Goal: Task Accomplishment & Management: Use online tool/utility

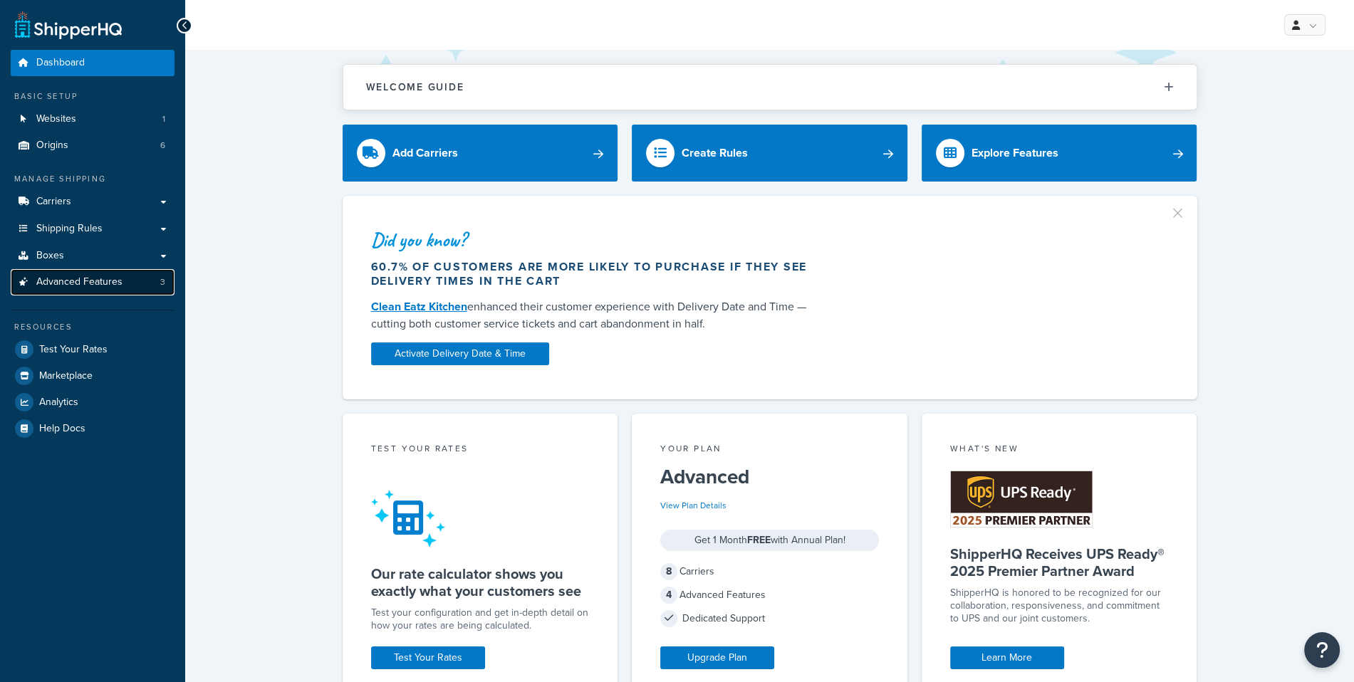
click at [119, 286] on span "Advanced Features" at bounding box center [79, 282] width 86 height 12
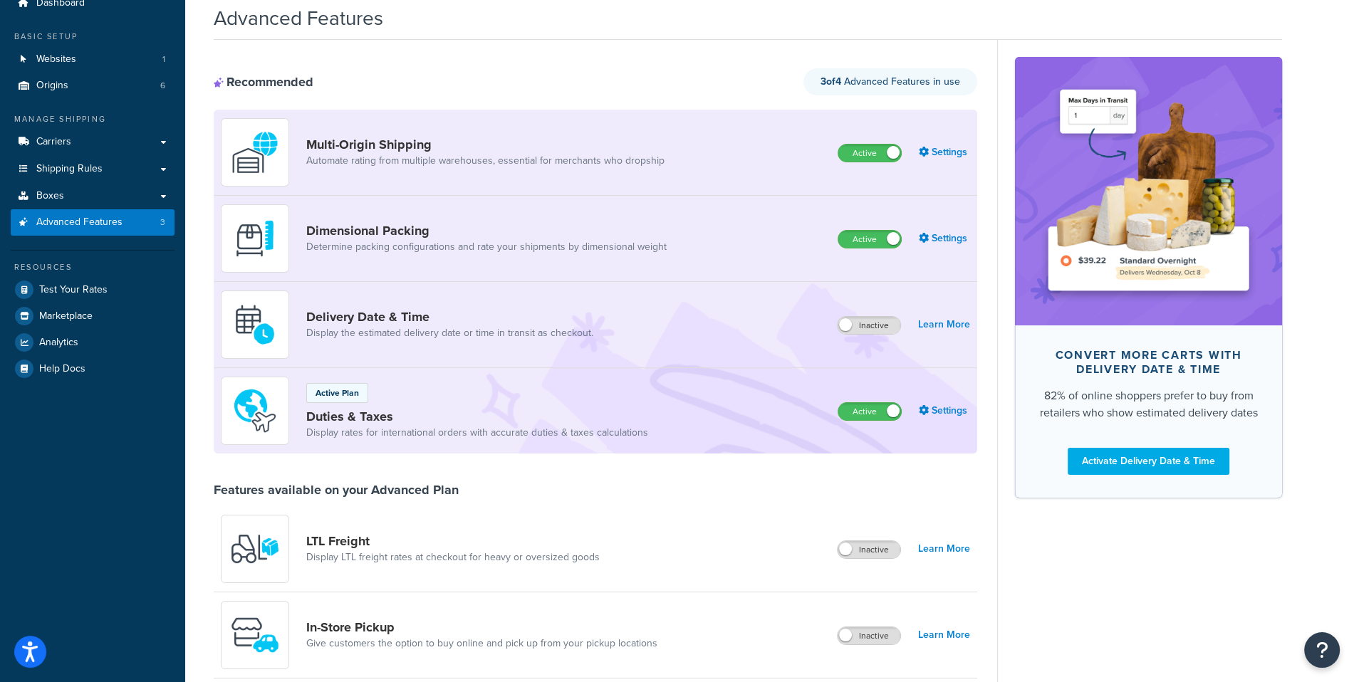
scroll to position [63, 0]
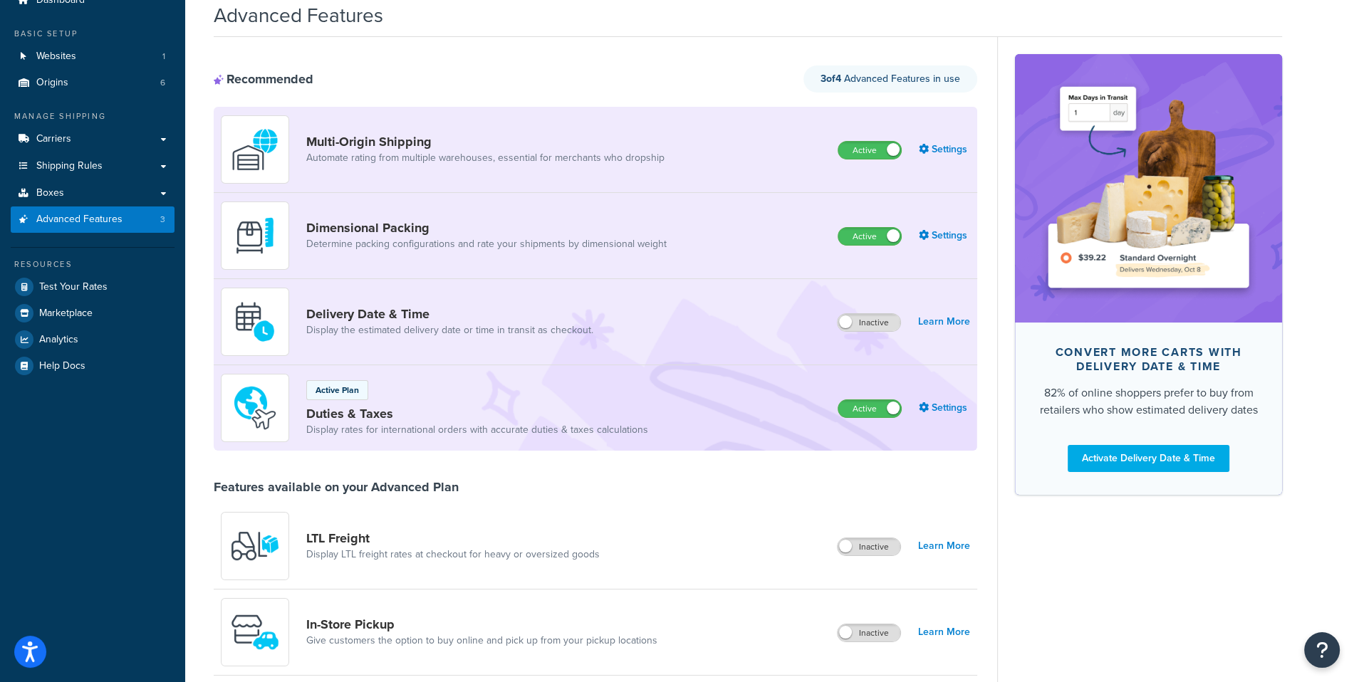
click at [115, 300] on div "Resources Test Your Rates Marketplace Analytics Help Docs" at bounding box center [93, 313] width 164 height 132
click at [118, 296] on link "Test Your Rates" at bounding box center [93, 287] width 164 height 26
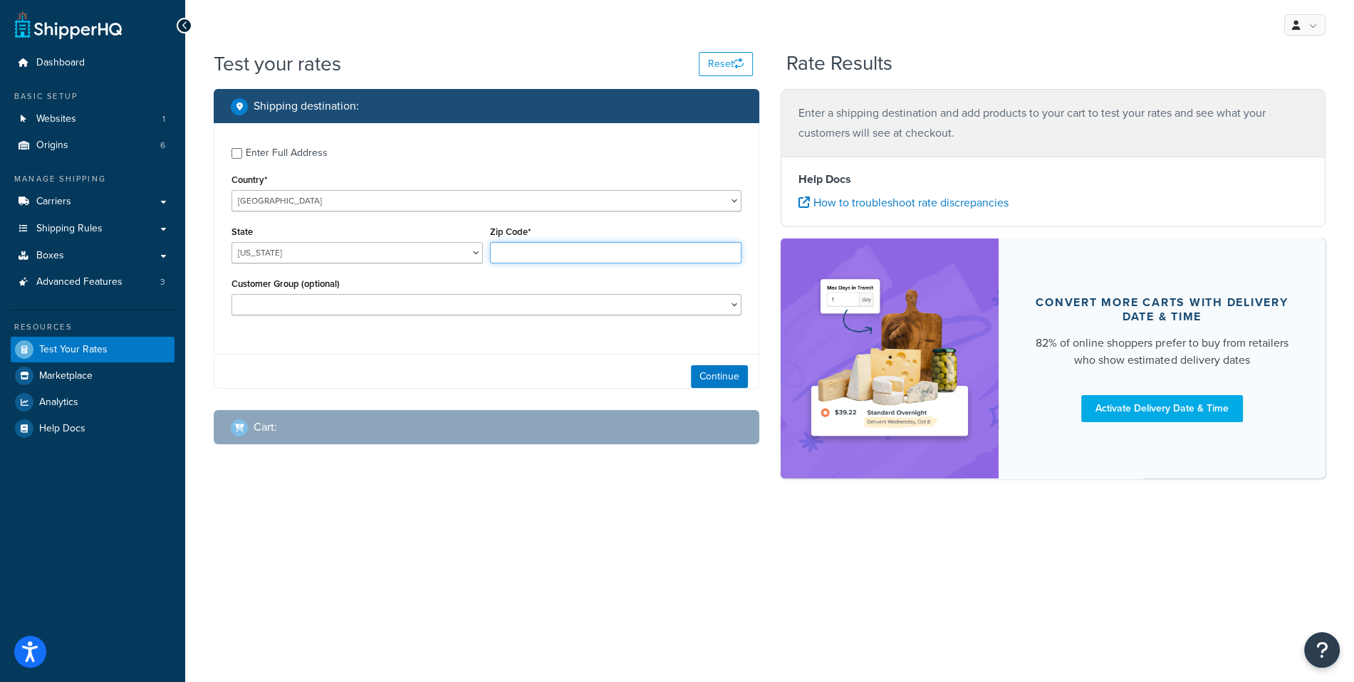
click at [592, 256] on input "Zip Code*" at bounding box center [615, 252] width 251 height 21
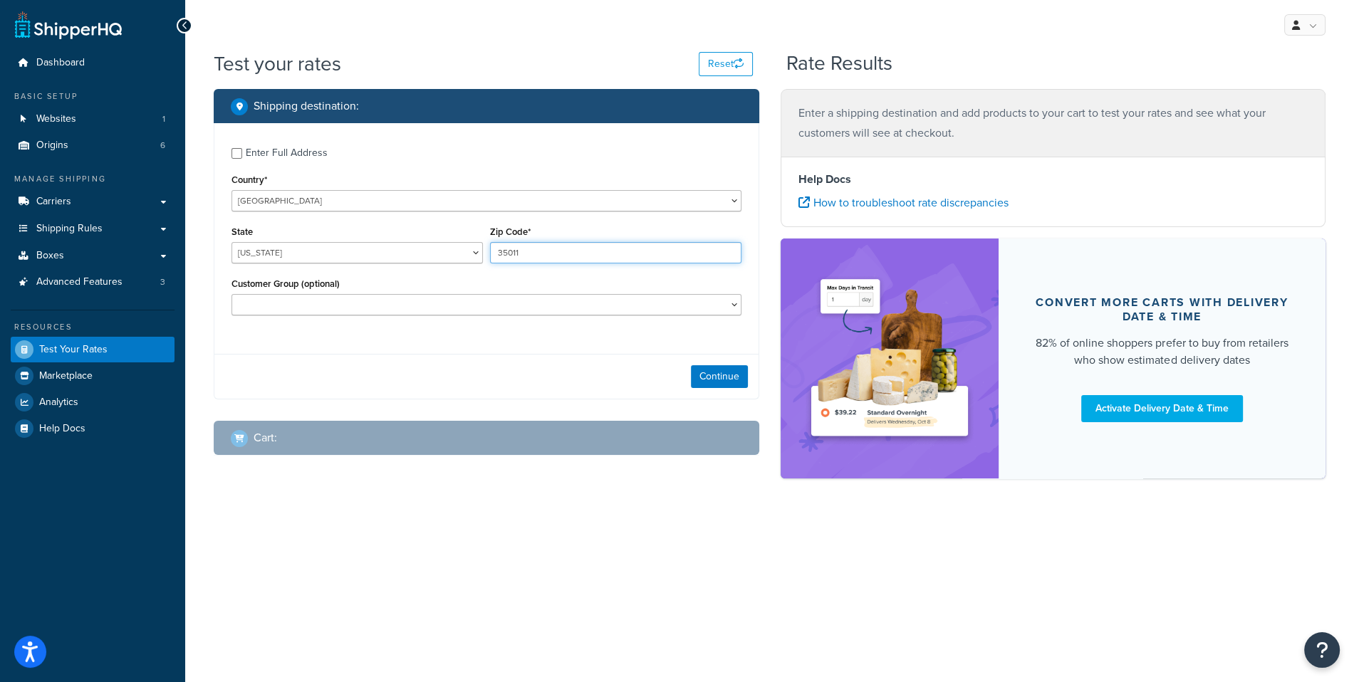
type input "35011"
click at [398, 155] on label "Enter Full Address" at bounding box center [494, 151] width 496 height 23
click at [242, 155] on input "Enter Full Address" at bounding box center [237, 153] width 11 height 11
checkbox input "true"
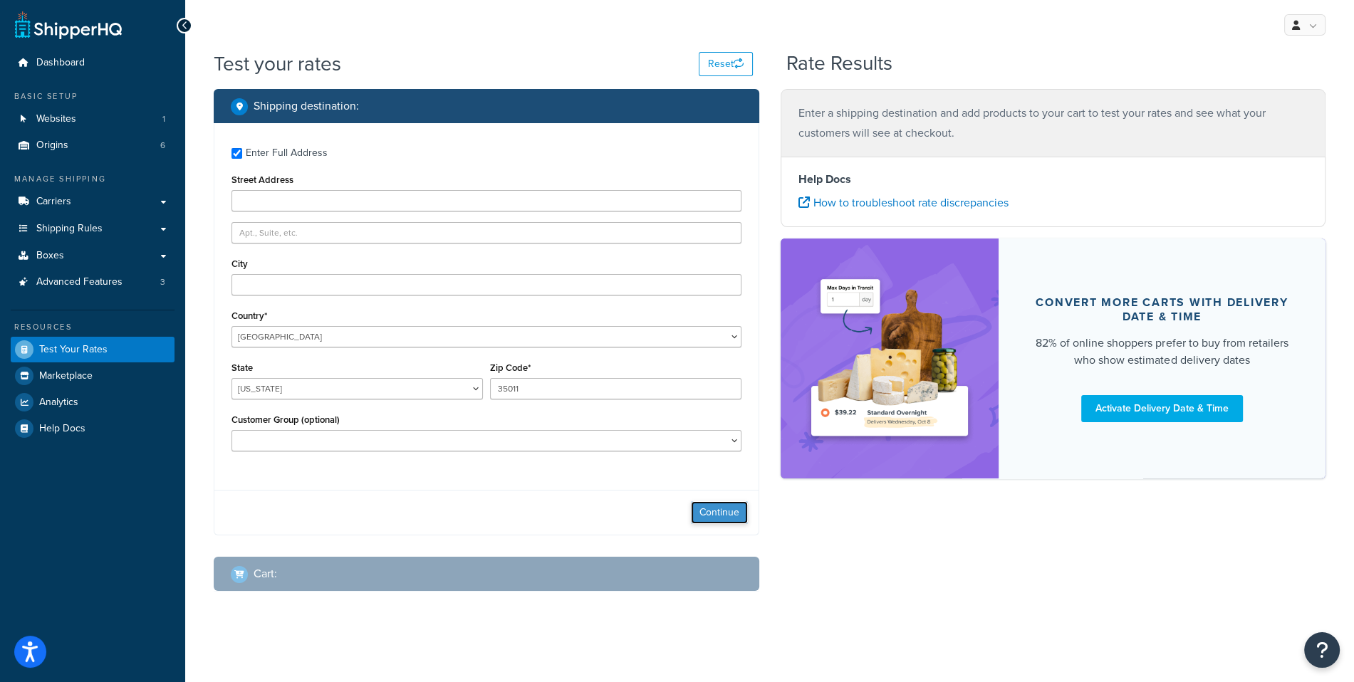
click at [721, 512] on button "Continue" at bounding box center [719, 512] width 57 height 23
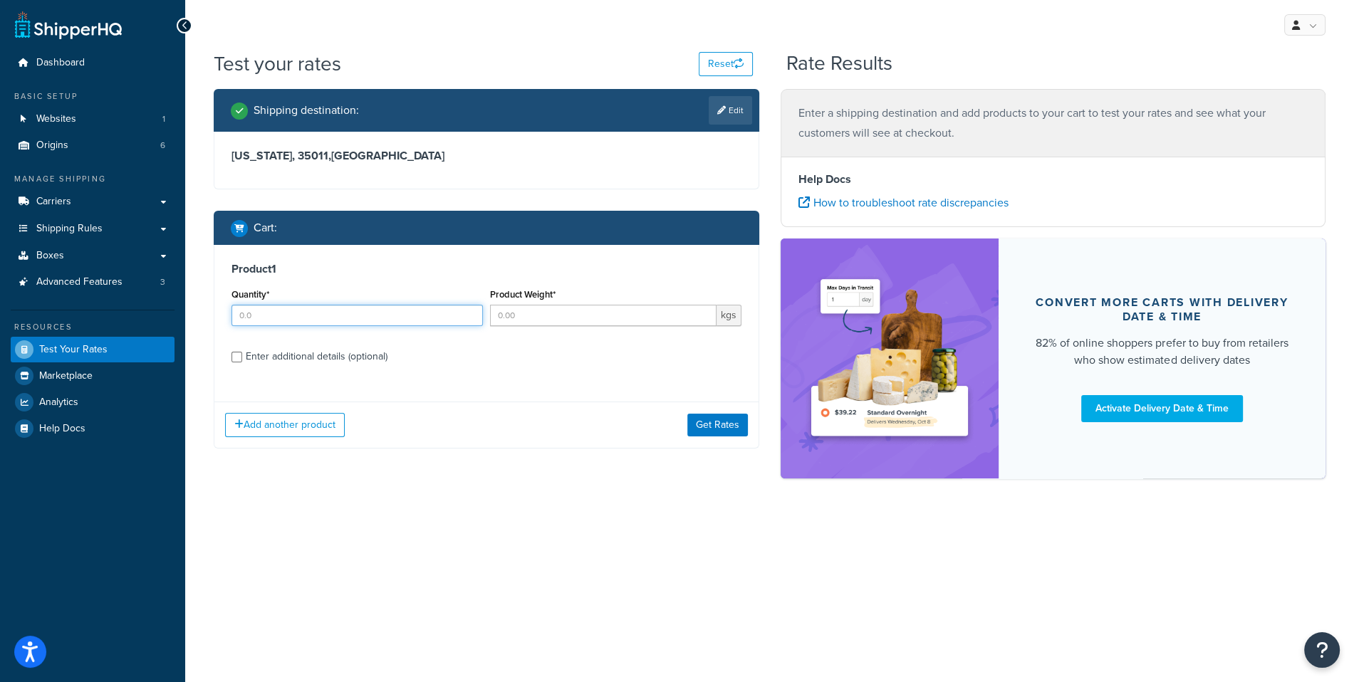
click at [401, 324] on input "Quantity*" at bounding box center [357, 315] width 251 height 21
type input "1"
type input "5"
click at [690, 409] on div "Add another product Get Rates" at bounding box center [486, 425] width 544 height 46
click at [694, 424] on button "Get Rates" at bounding box center [717, 425] width 61 height 23
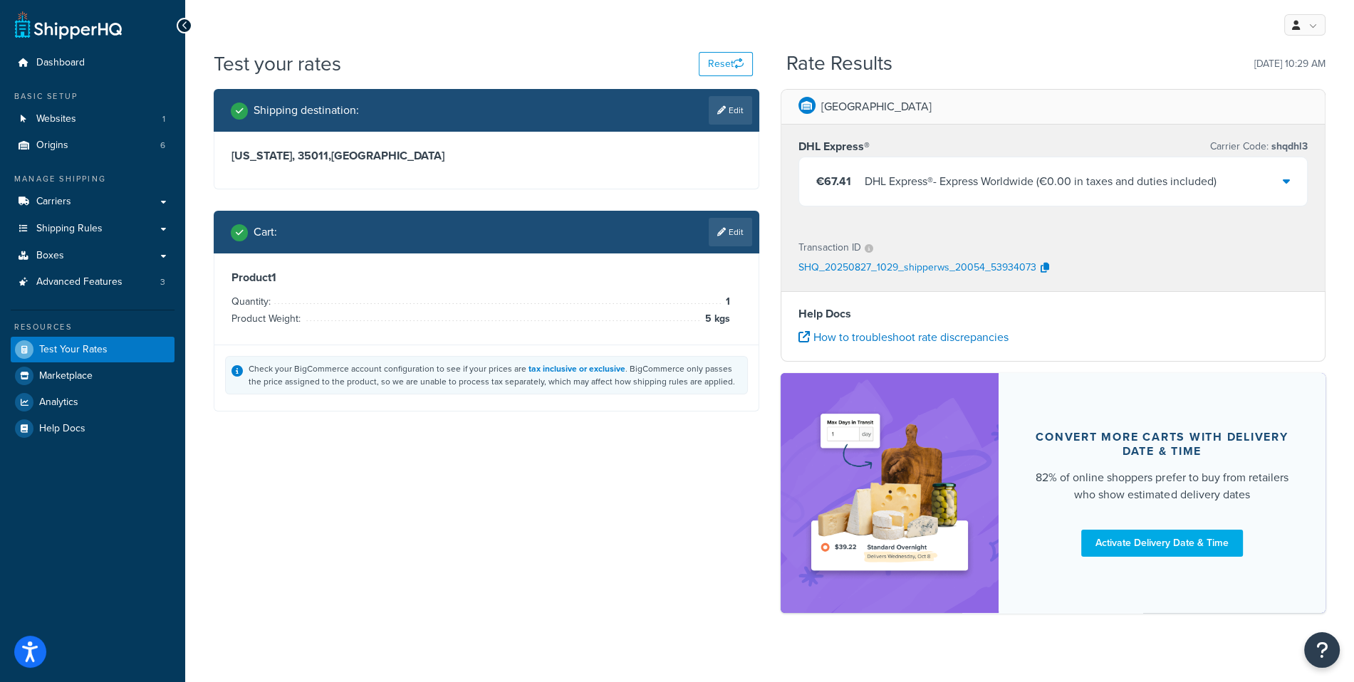
click at [101, 85] on ul "Dashboard Basic Setup Websites 1 Origins 6 Manage Shipping Carriers Carriers Al…" at bounding box center [93, 246] width 164 height 392
click at [111, 64] on link "Dashboard" at bounding box center [93, 63] width 164 height 26
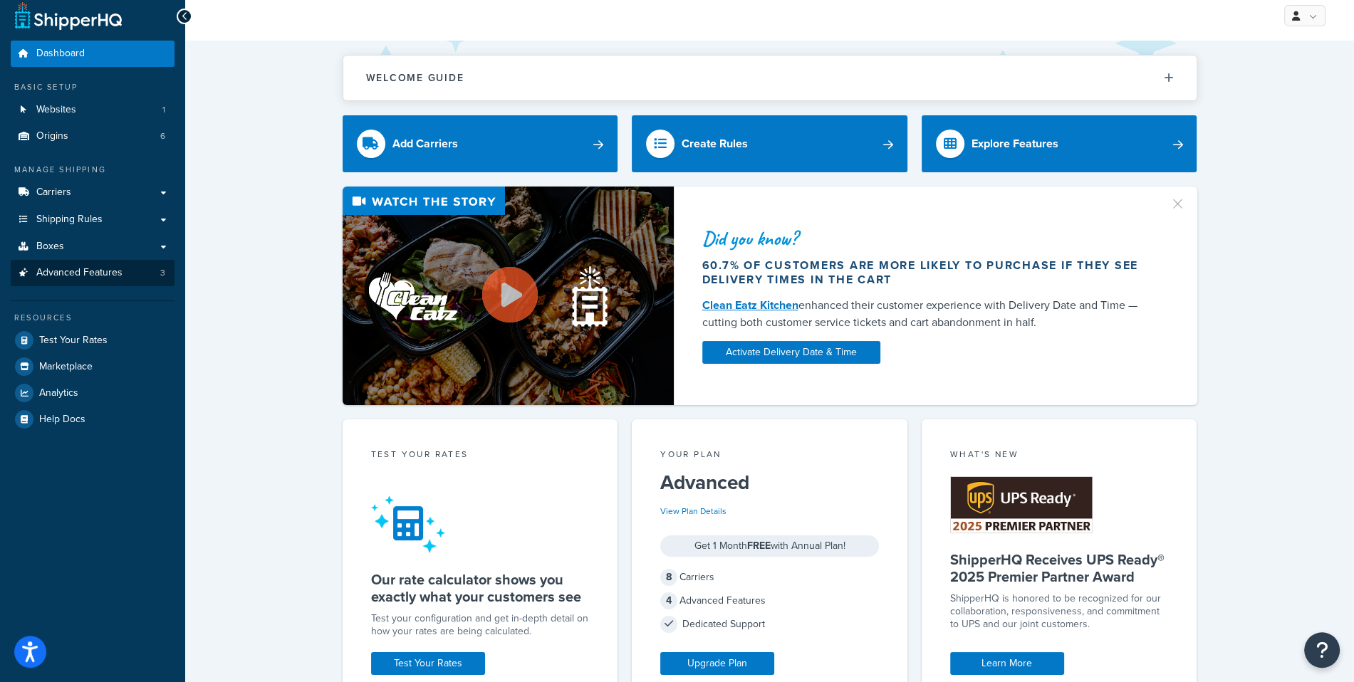
drag, startPoint x: 128, startPoint y: 294, endPoint x: 140, endPoint y: 273, distance: 24.9
click at [128, 293] on ul "Dashboard Basic Setup Websites 1 Origins 6 Manage Shipping Carriers Carriers Al…" at bounding box center [93, 237] width 164 height 392
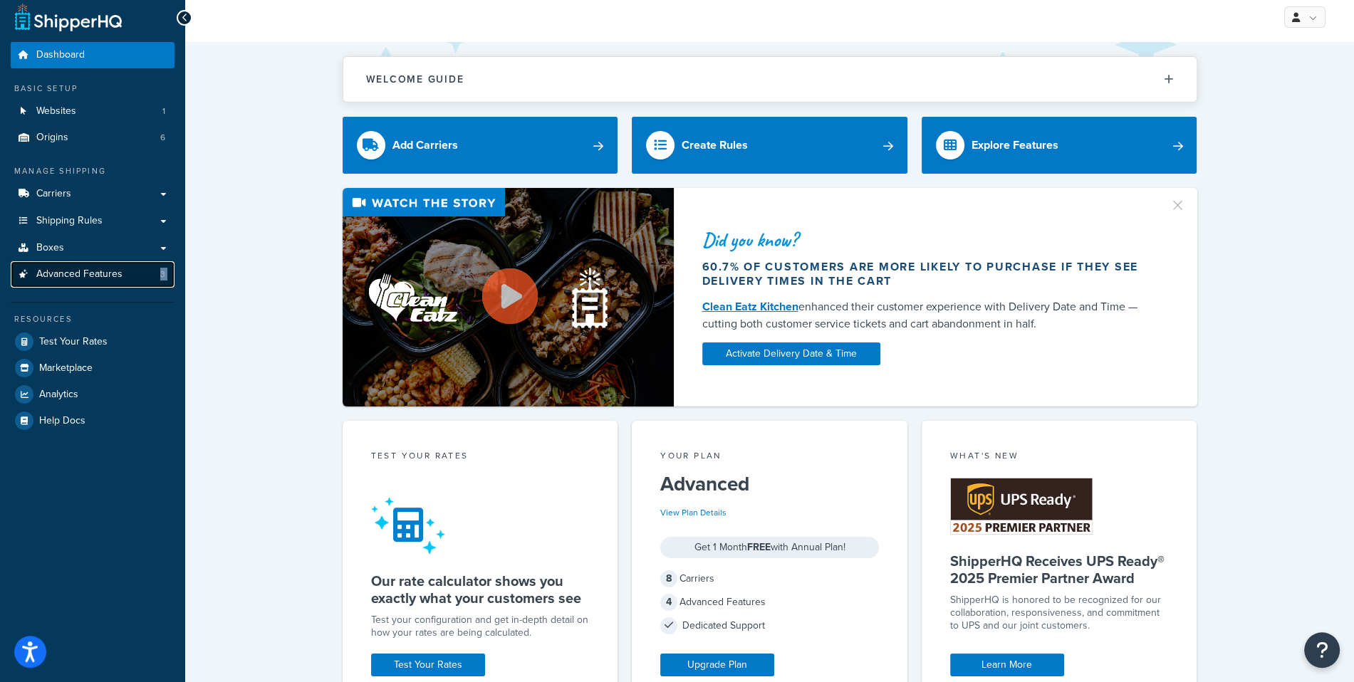
click at [140, 273] on link "Advanced Features 3" at bounding box center [93, 274] width 164 height 26
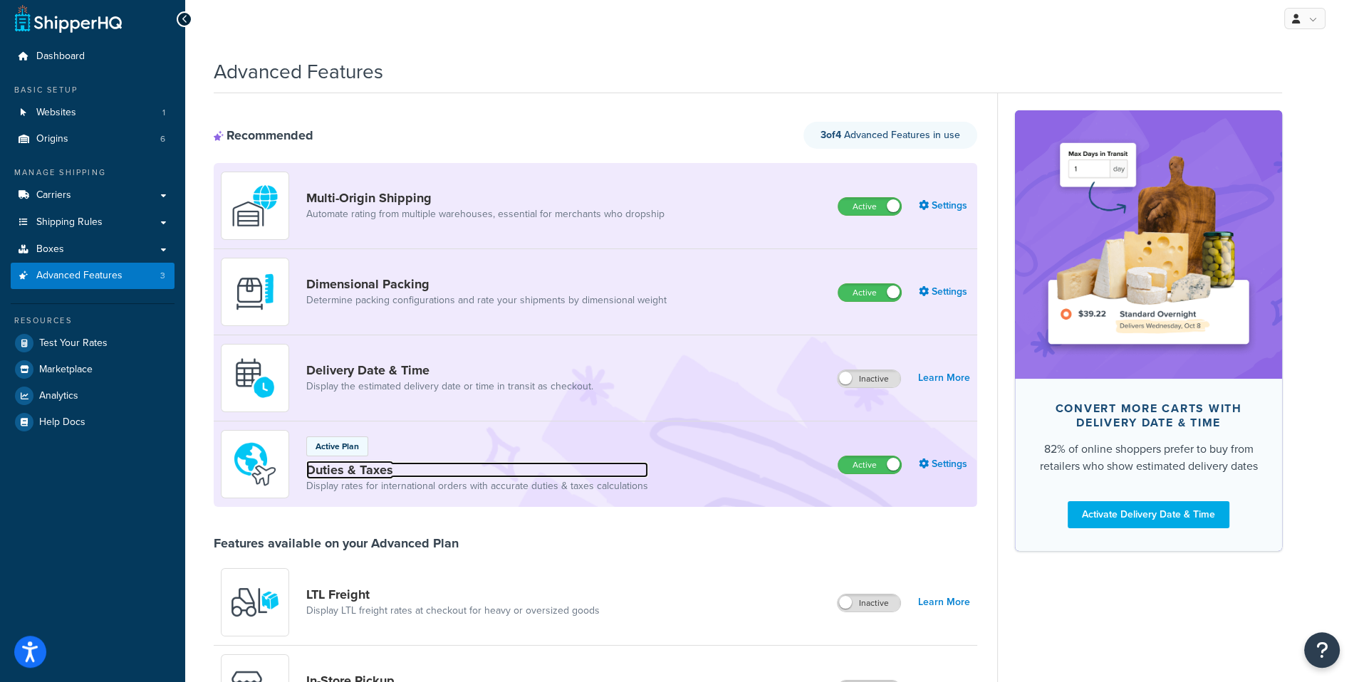
click at [372, 465] on link "Duties & Taxes" at bounding box center [477, 470] width 342 height 16
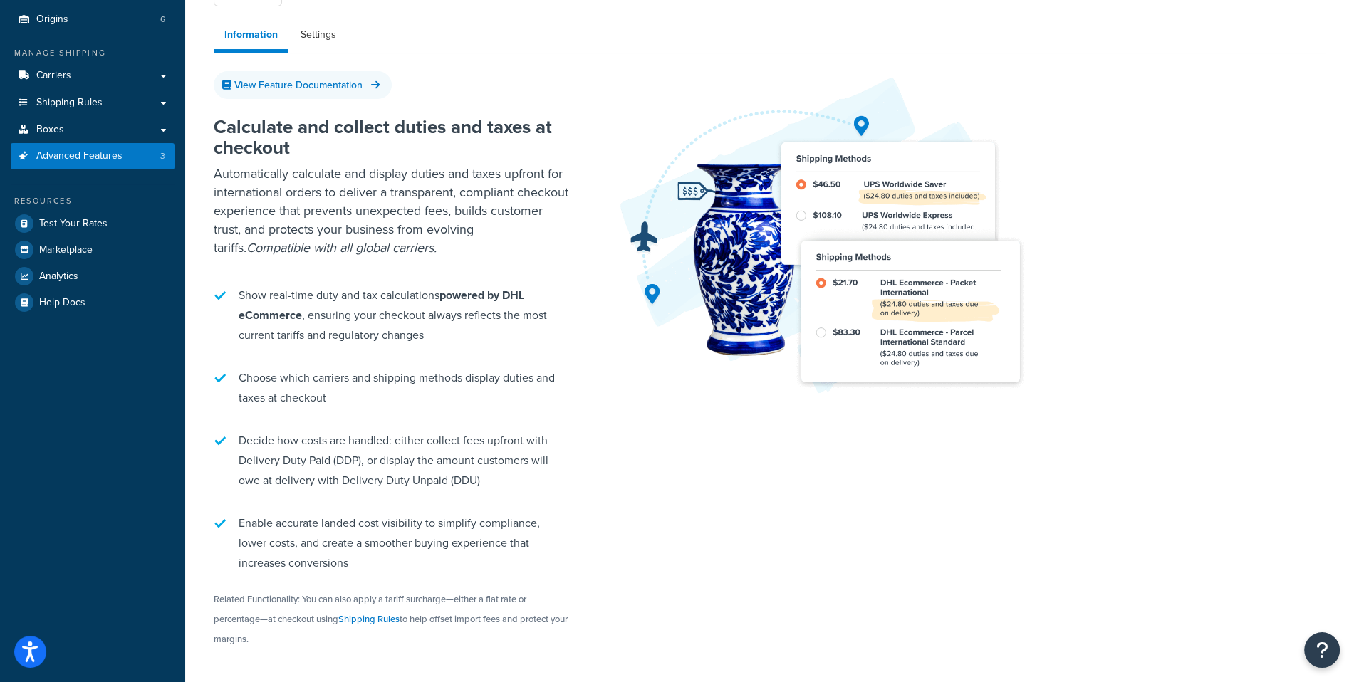
scroll to position [123, 0]
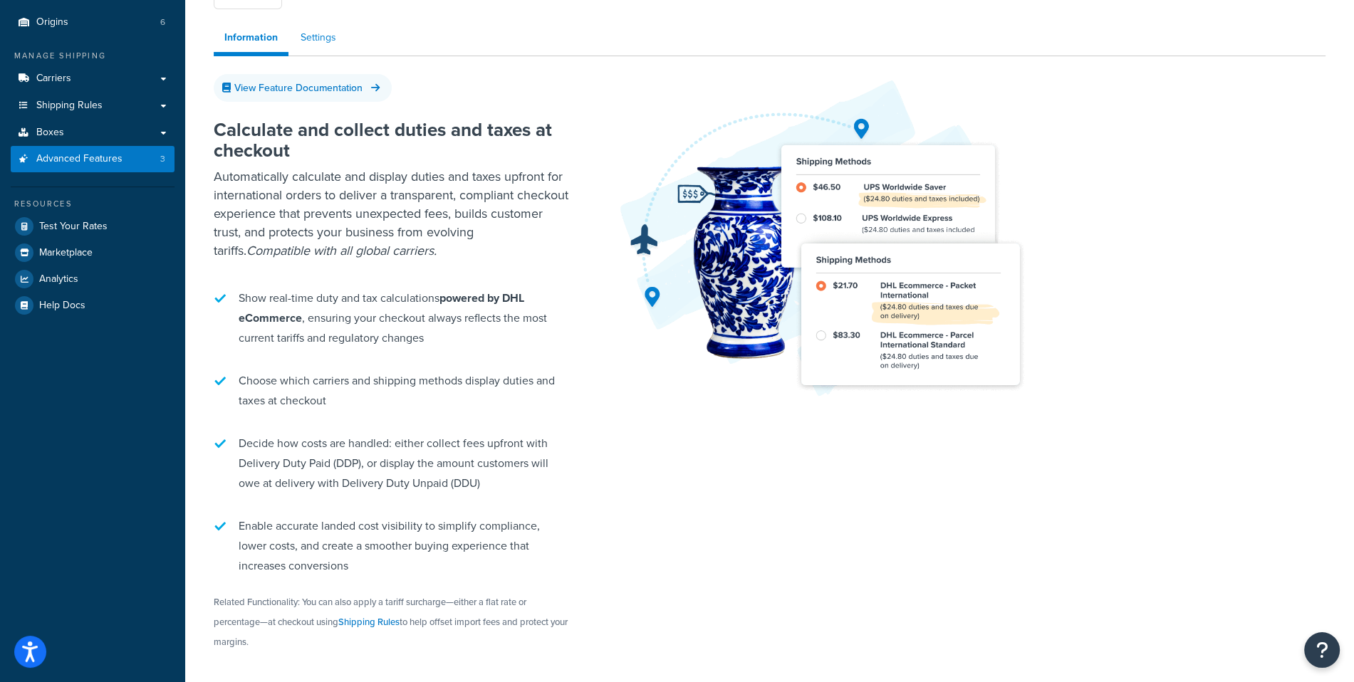
click at [333, 38] on link "Settings" at bounding box center [318, 38] width 57 height 28
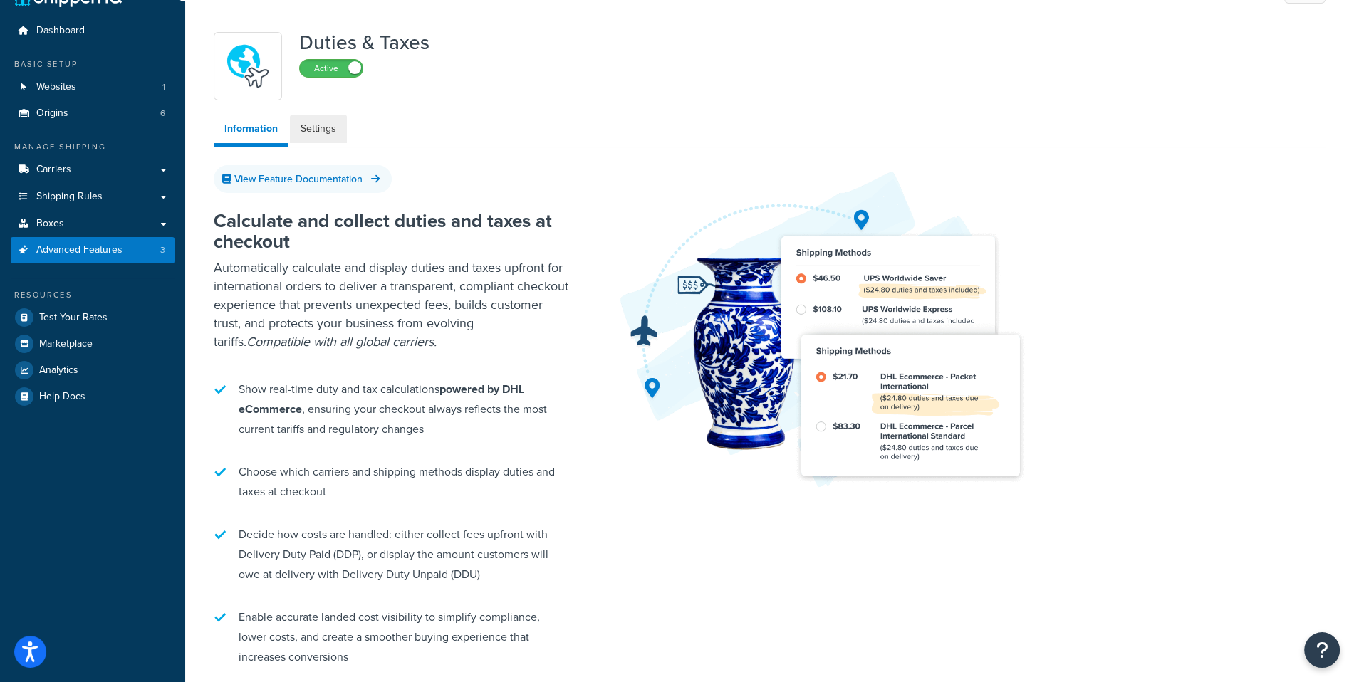
select select "US"
select select "false"
select select "AVERAGE"
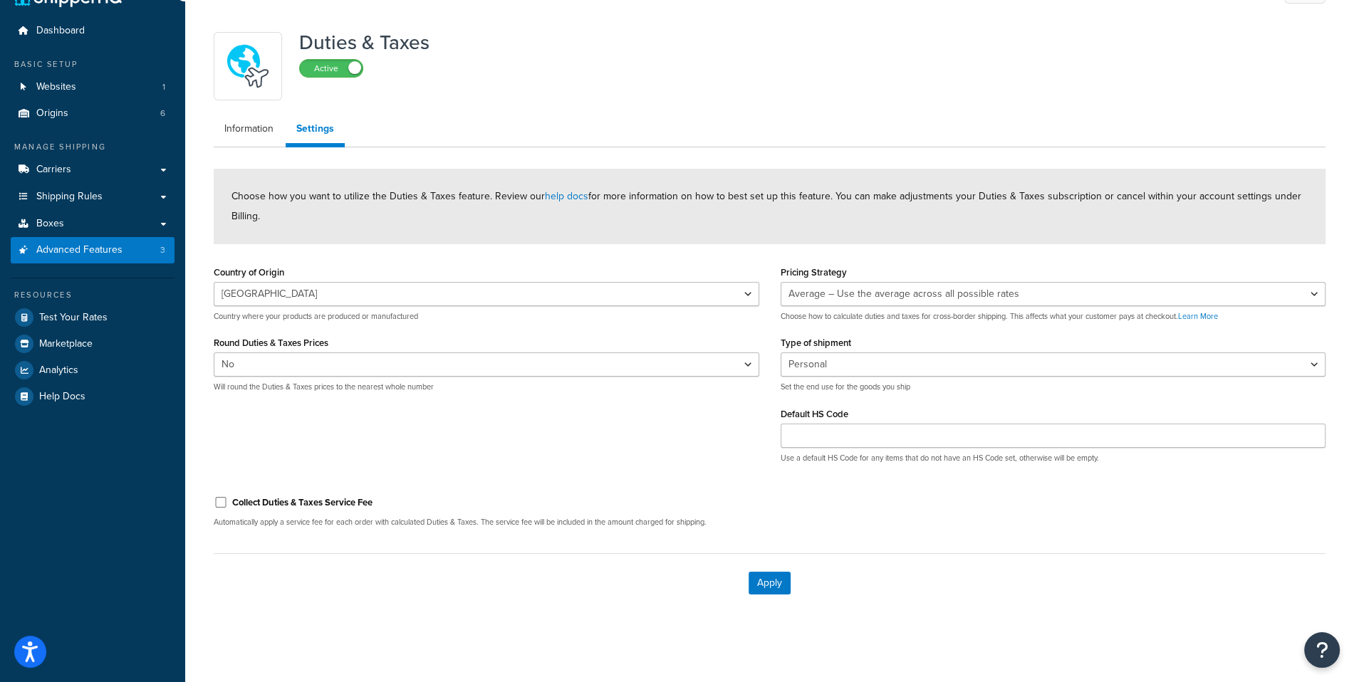
click at [539, 194] on span "Choose how you want to utilize the Duties & Taxes feature. Review our help docs…" at bounding box center [767, 206] width 1070 height 35
click at [551, 194] on link "help docs" at bounding box center [566, 196] width 43 height 15
click at [578, 222] on div "Choose how you want to utilize the Duties & Taxes feature. Review our help docs…" at bounding box center [770, 207] width 1112 height 76
click at [148, 175] on link "Carriers" at bounding box center [93, 170] width 164 height 26
click at [120, 33] on link "Dashboard" at bounding box center [93, 31] width 164 height 26
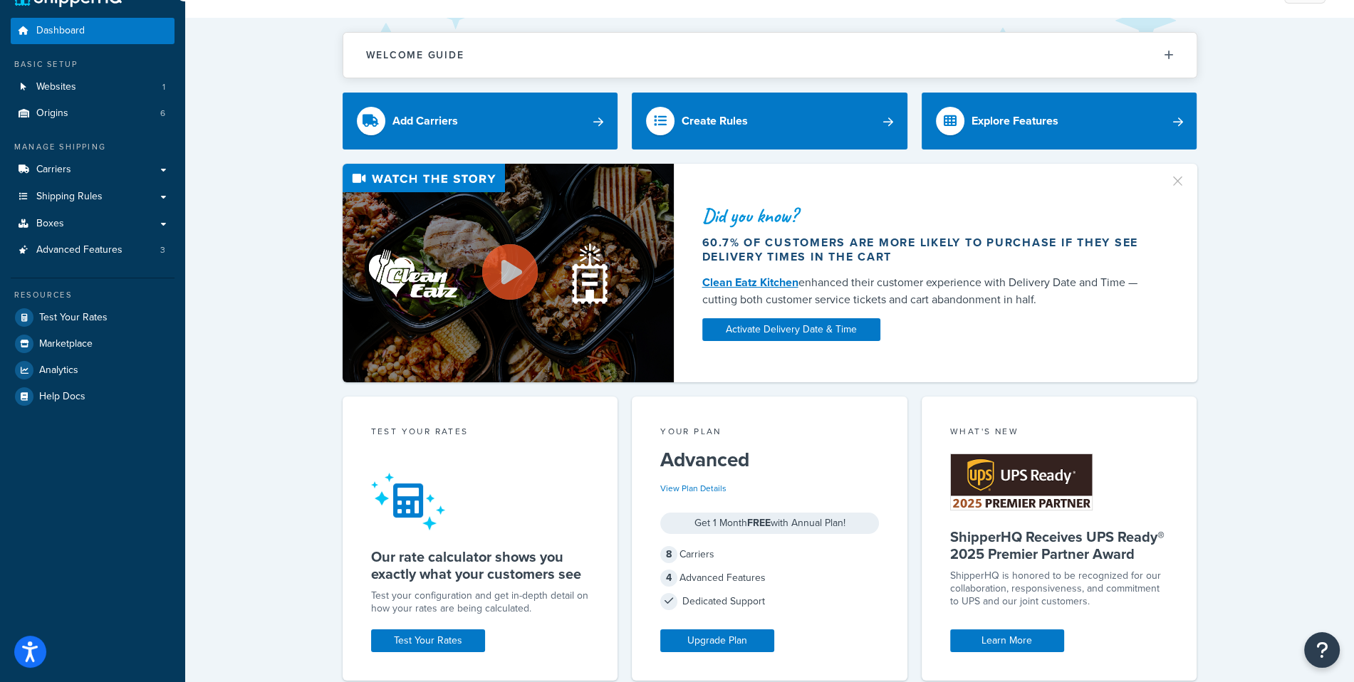
click at [261, 315] on div "Did you know? 60.7% of customers are more likely to purchase if they see delive…" at bounding box center [770, 273] width 1112 height 219
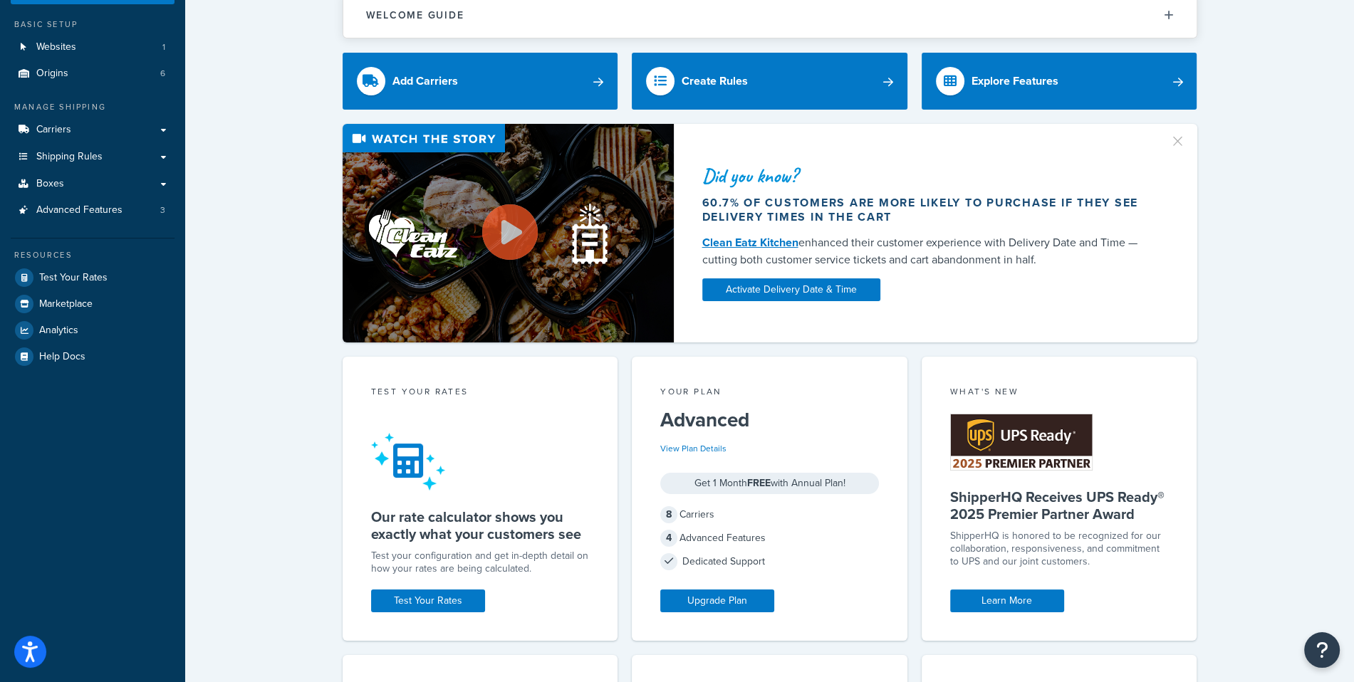
click at [281, 318] on div "Did you know? 60.7% of customers are more likely to purchase if they see delive…" at bounding box center [770, 233] width 1112 height 219
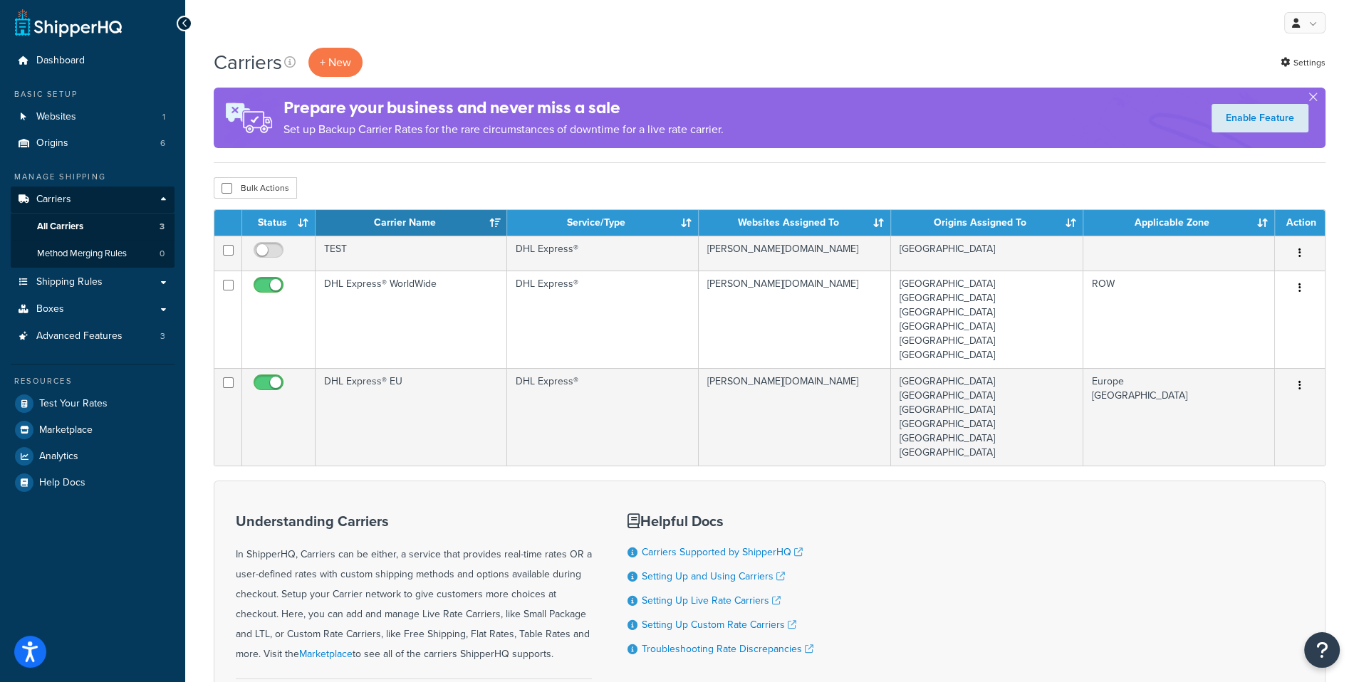
scroll to position [3, 0]
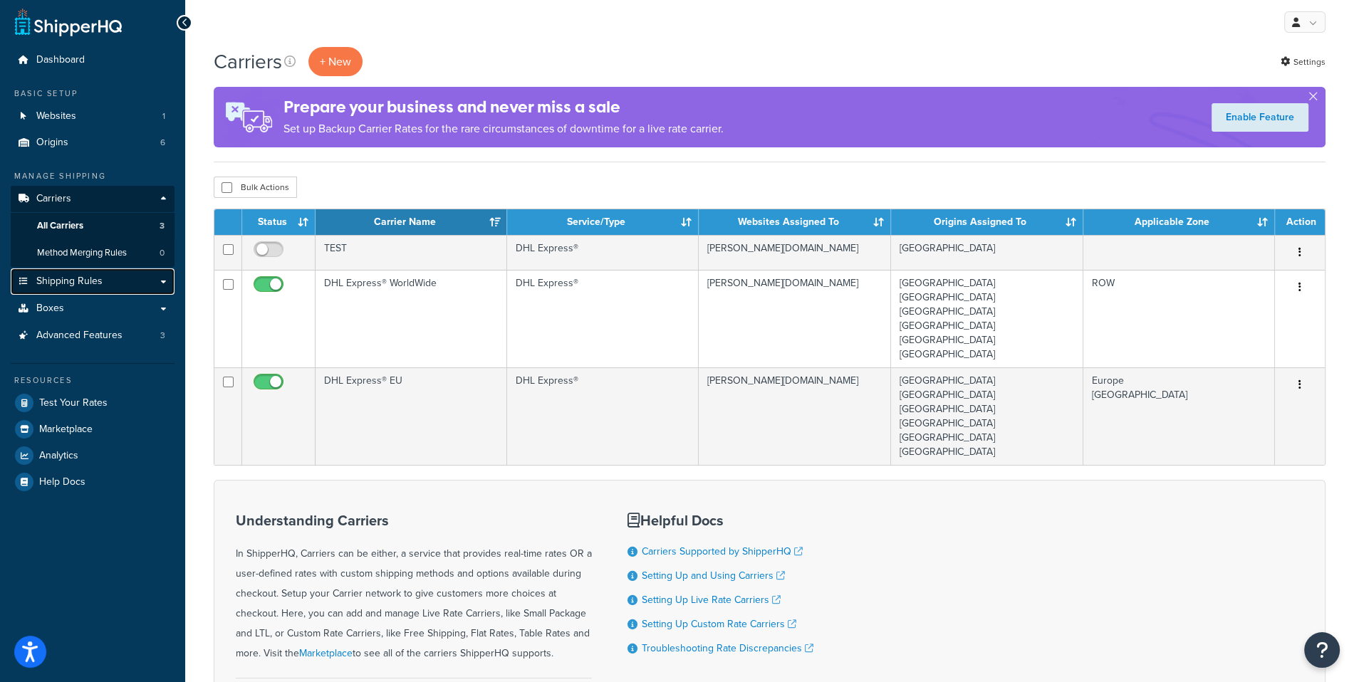
click at [125, 293] on link "Shipping Rules" at bounding box center [93, 282] width 164 height 26
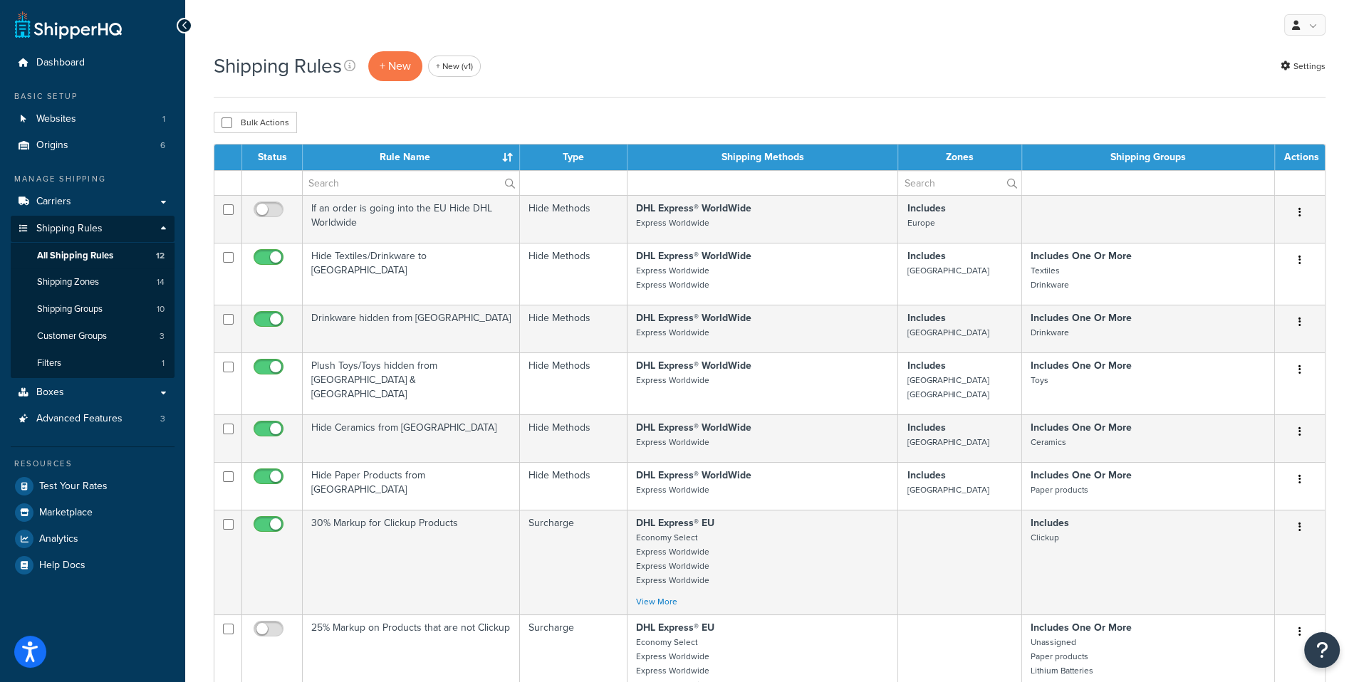
click at [888, 78] on div "Shipping Rules + New + New (v1) Settings" at bounding box center [770, 66] width 1112 height 33
click at [116, 431] on link "Advanced Features 3" at bounding box center [93, 419] width 164 height 26
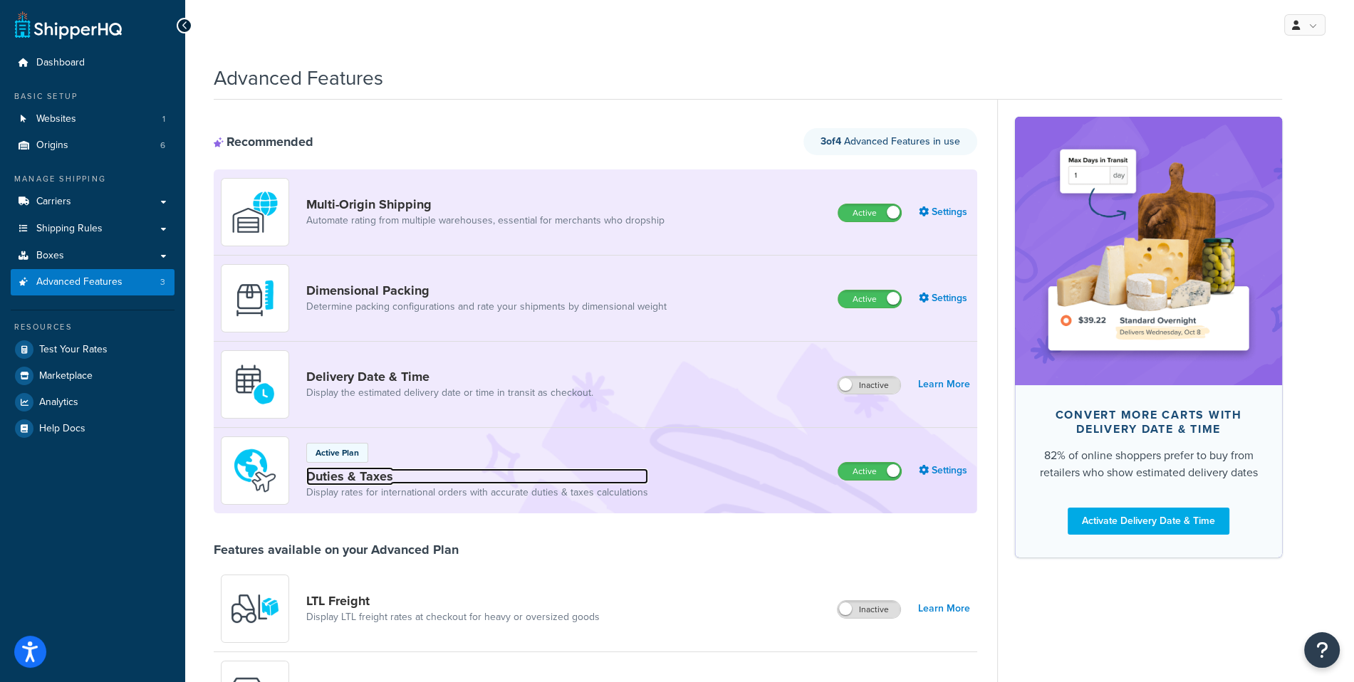
click at [396, 477] on link "Duties & Taxes" at bounding box center [477, 477] width 342 height 16
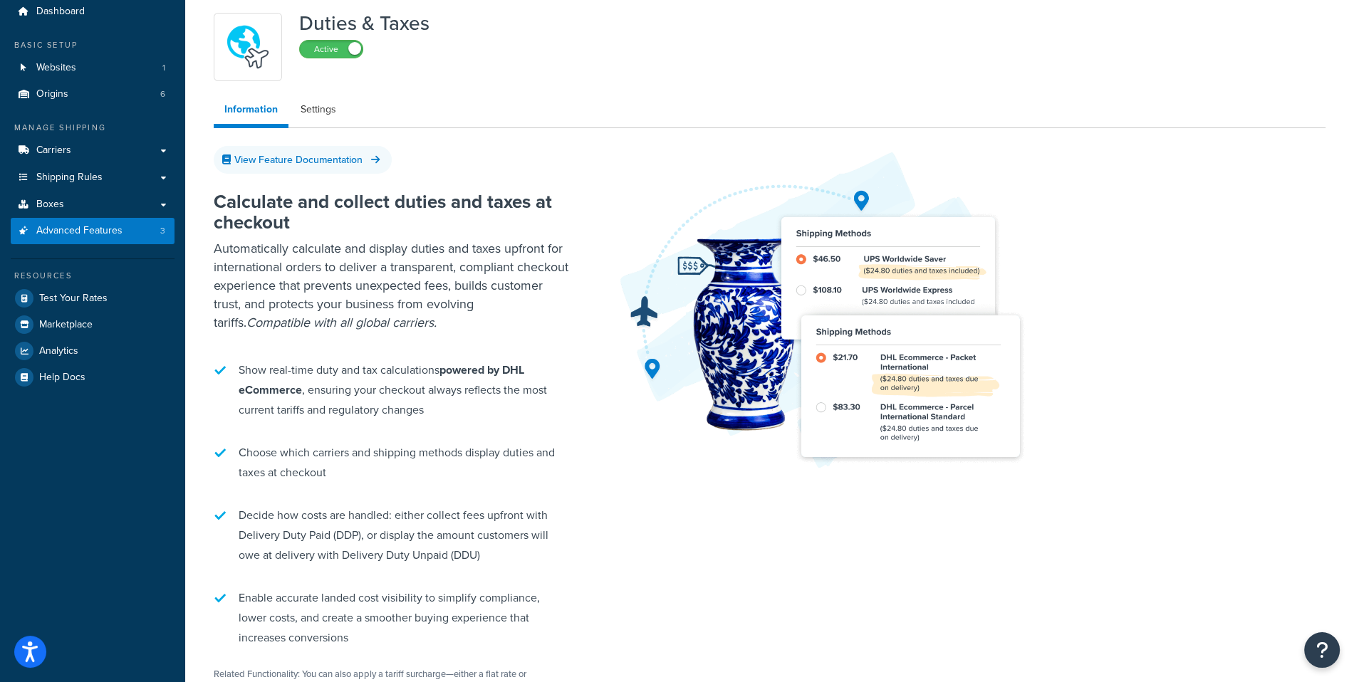
scroll to position [81, 0]
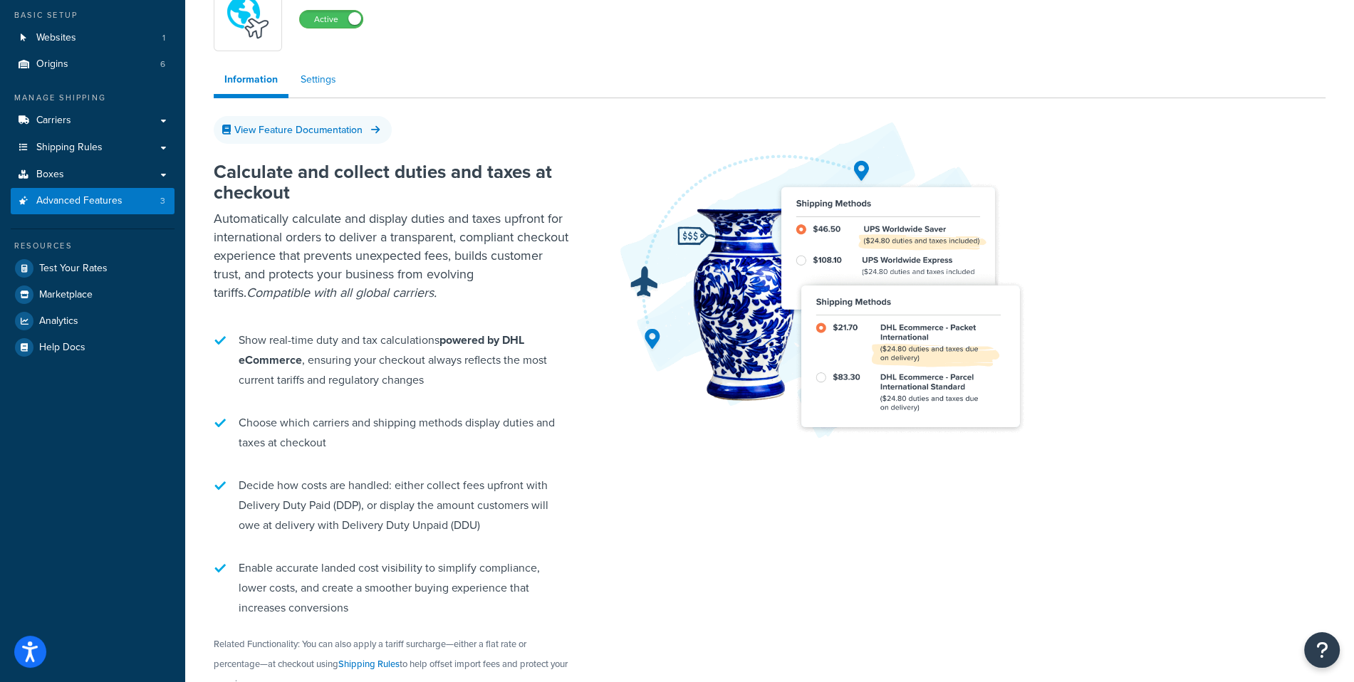
click at [308, 75] on link "Settings" at bounding box center [318, 80] width 57 height 28
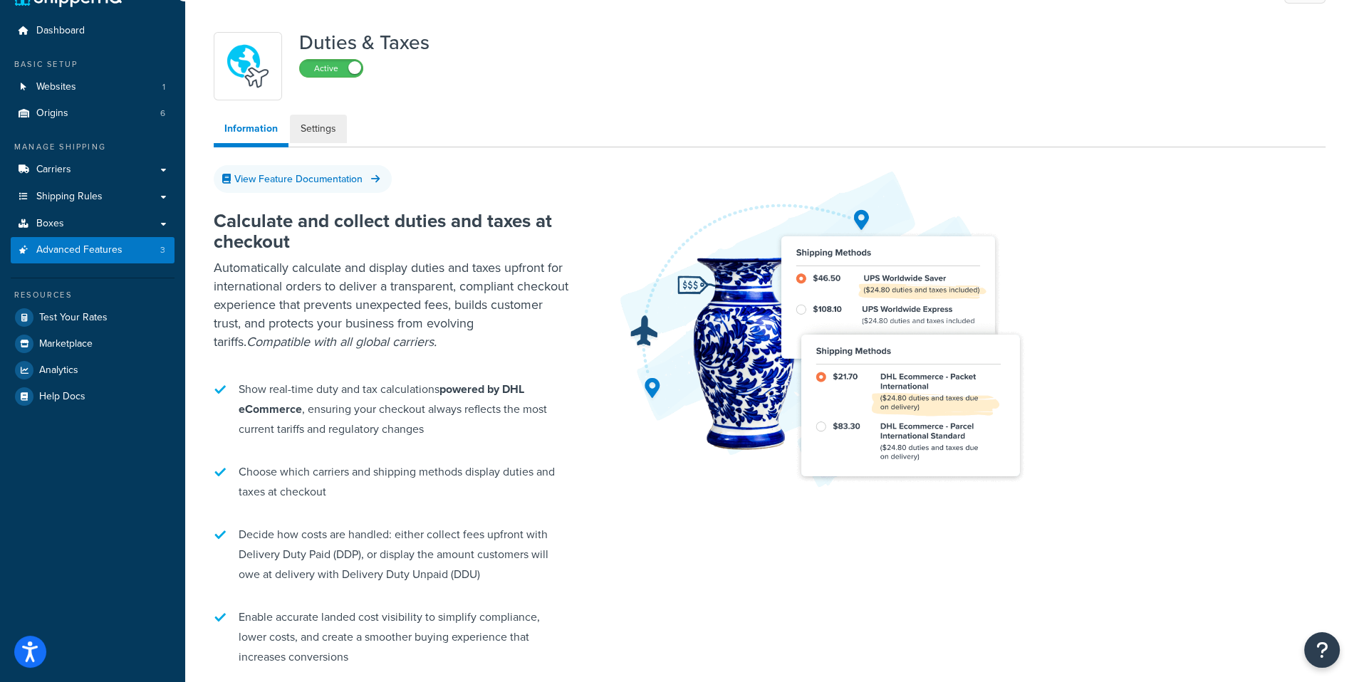
select select "US"
select select "false"
select select "AVERAGE"
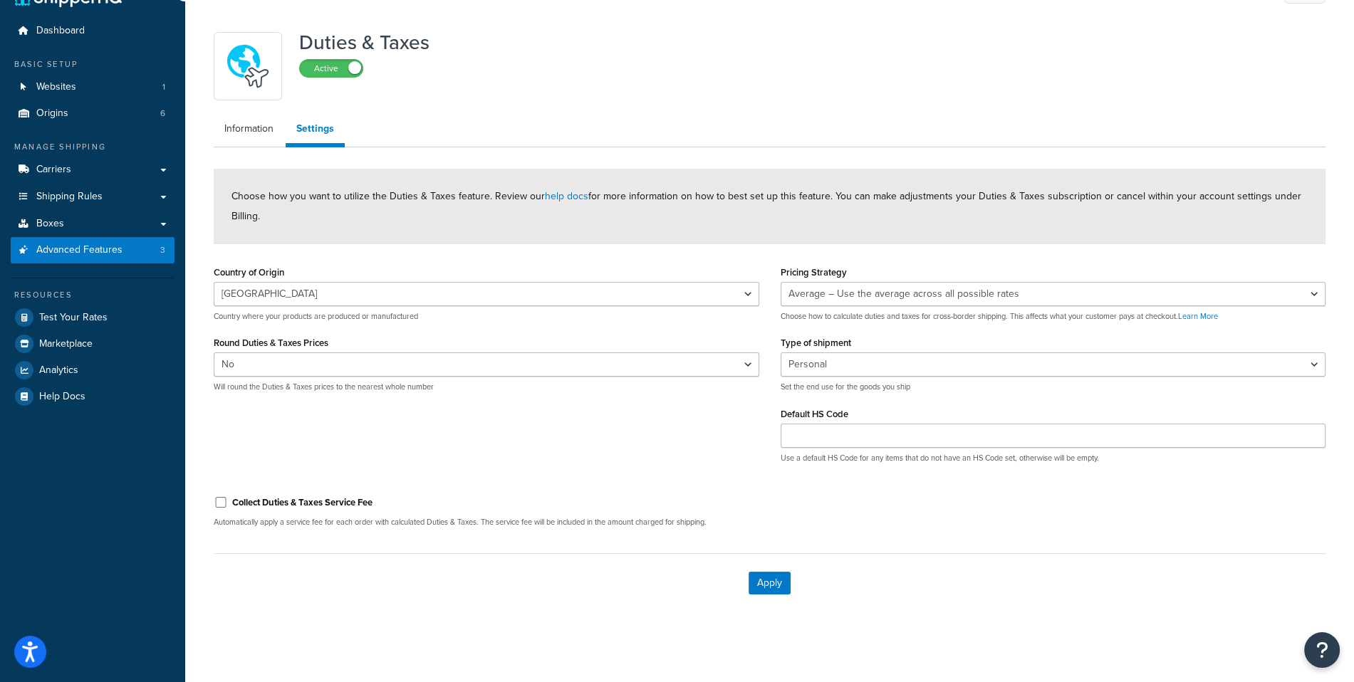
click at [910, 393] on div "Pricing Strategy Minimum – Use the lowest estimated duty & tax rate Average – U…" at bounding box center [1053, 368] width 567 height 212
click at [969, 484] on form "Choose how you want to utilize the Duties & Taxes feature. Review our help docs…" at bounding box center [770, 391] width 1112 height 444
click at [994, 261] on form "Choose how you want to utilize the Duties & Taxes feature. Review our help docs…" at bounding box center [770, 391] width 1112 height 444
click at [941, 435] on input "Default HS Code" at bounding box center [1054, 436] width 546 height 24
click at [895, 496] on div "Collect Duties & Taxes Service Fee Automatically apply a service fee for each o…" at bounding box center [769, 511] width 1133 height 53
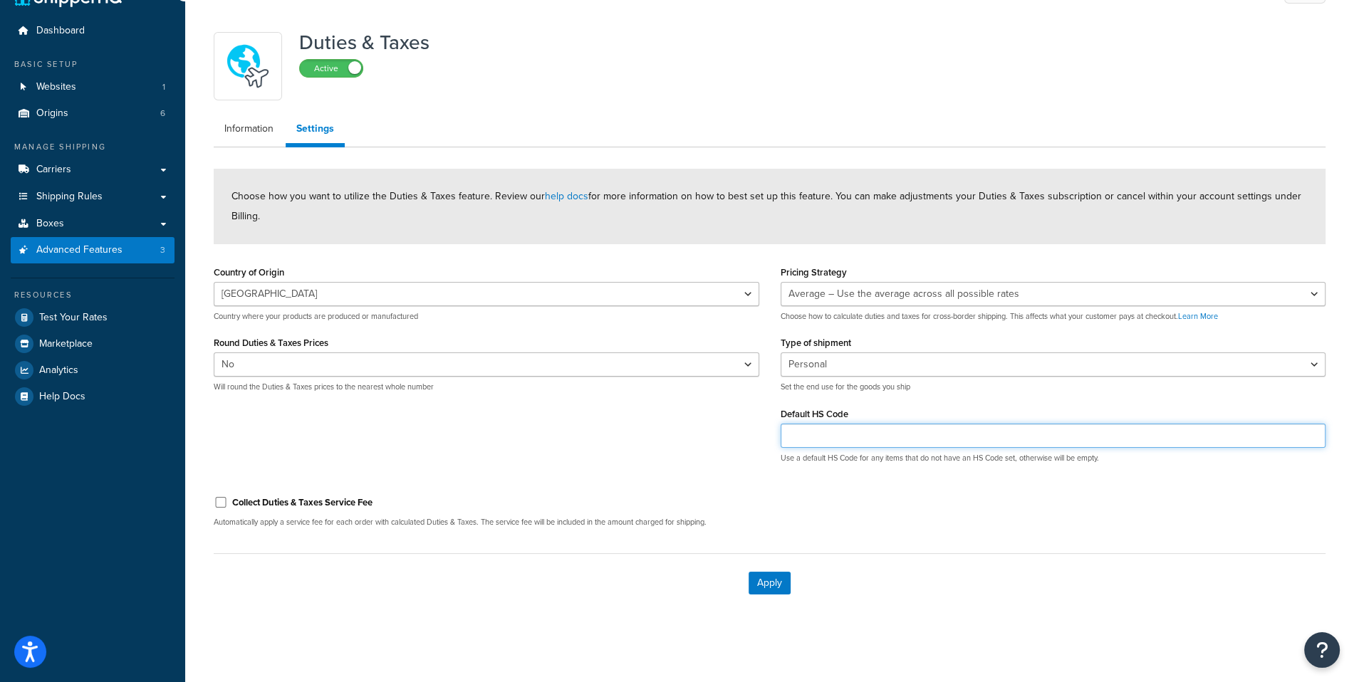
click at [946, 442] on input "Default HS Code" at bounding box center [1054, 436] width 546 height 24
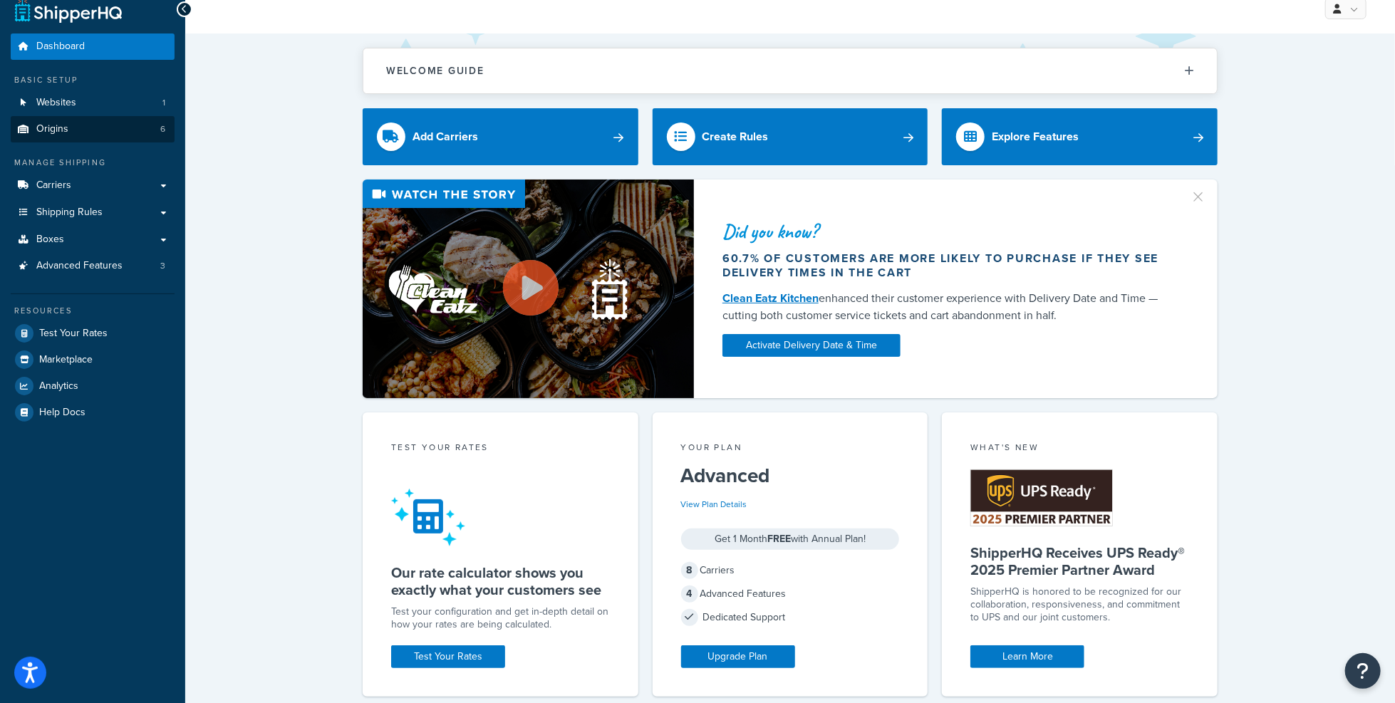
scroll to position [16, 0]
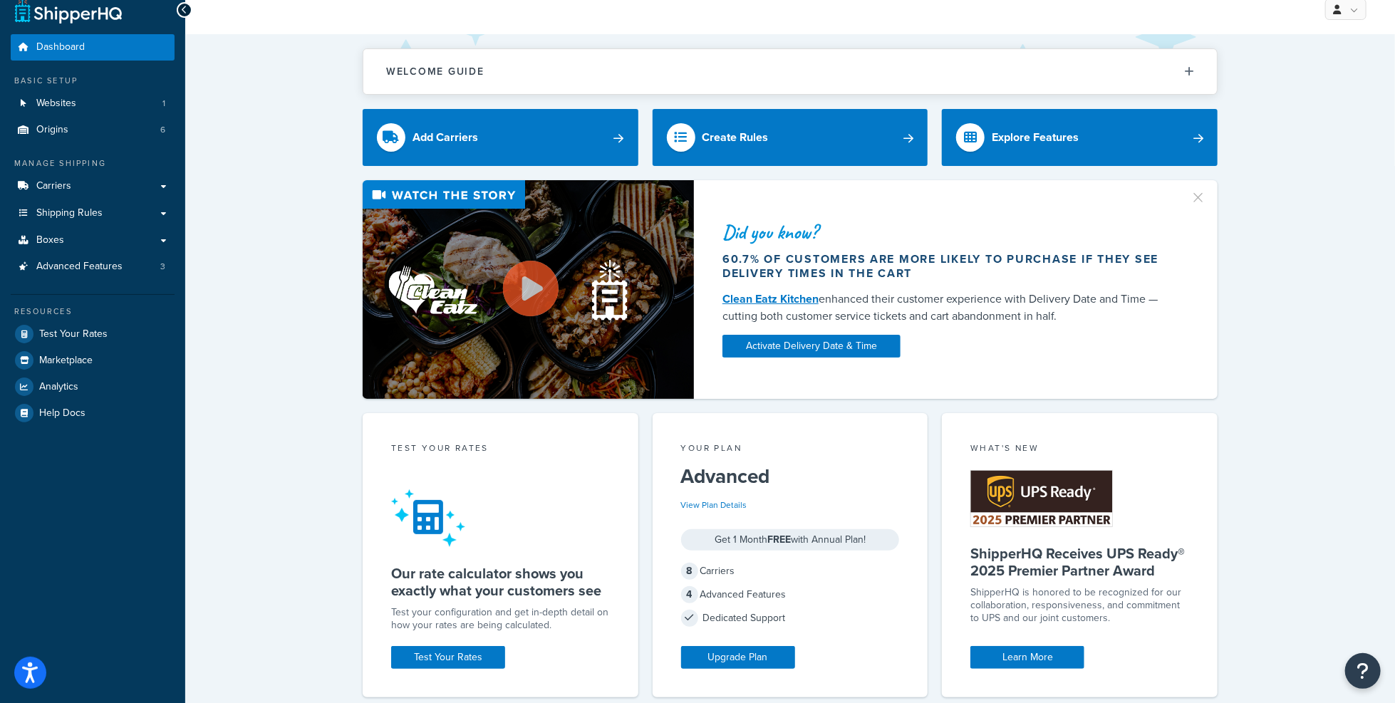
click at [83, 283] on ul "Dashboard Basic Setup Websites 1 Origins 6 Manage Shipping Carriers Carriers Al…" at bounding box center [93, 230] width 164 height 392
click at [94, 275] on link "Advanced Features 3" at bounding box center [93, 267] width 164 height 26
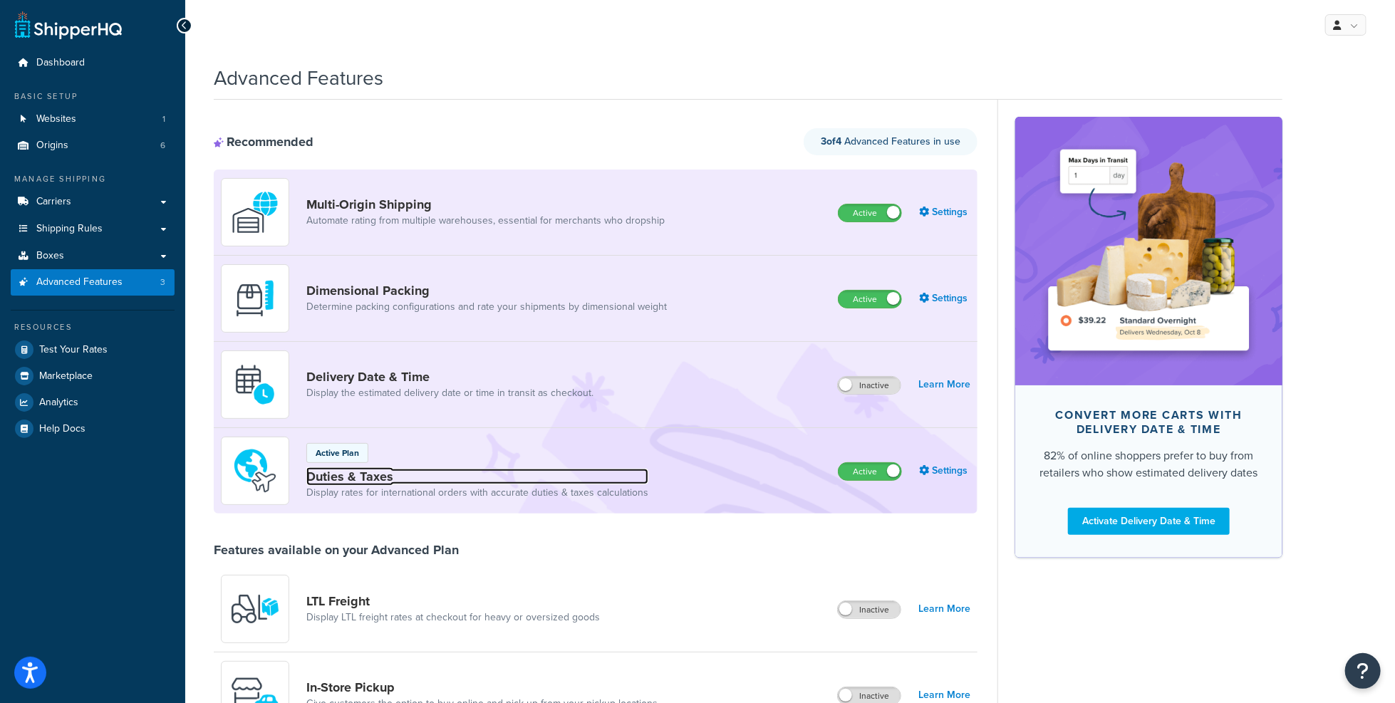
click at [353, 469] on link "Duties & Taxes" at bounding box center [477, 477] width 342 height 16
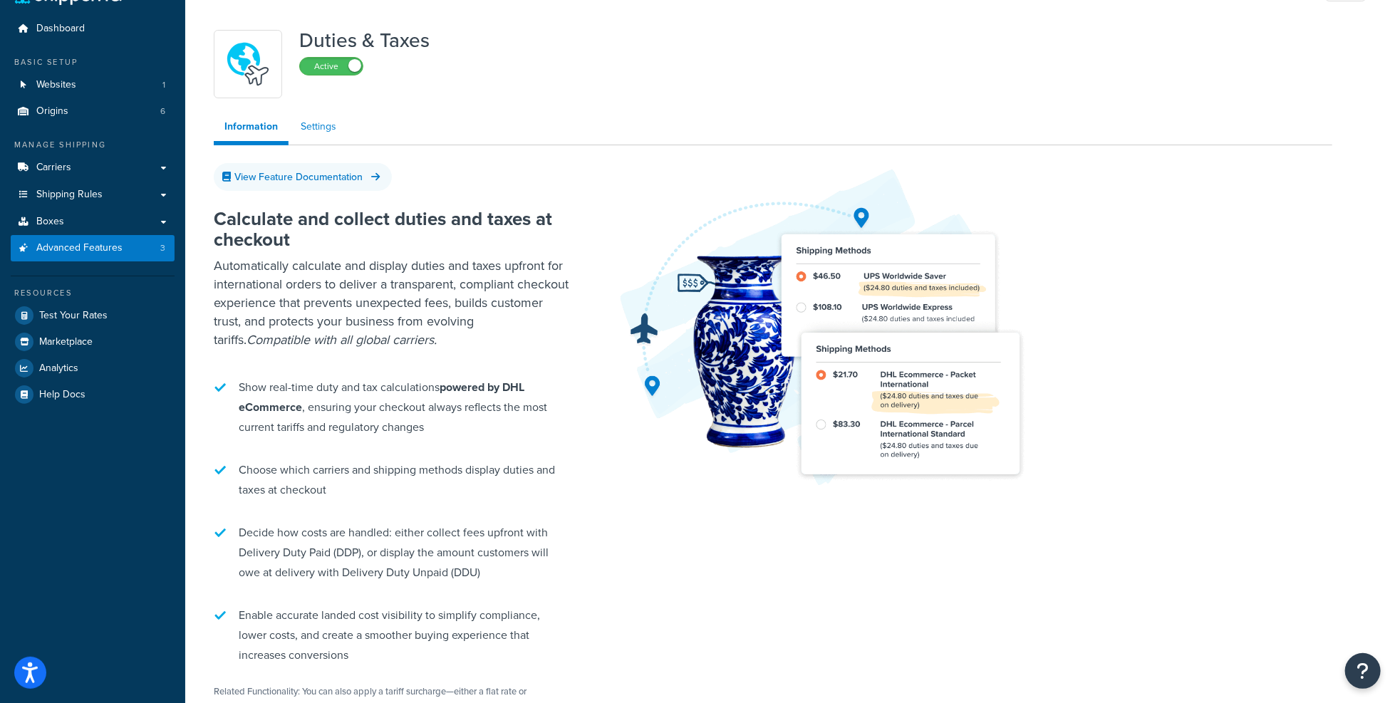
click at [337, 129] on link "Settings" at bounding box center [318, 127] width 57 height 28
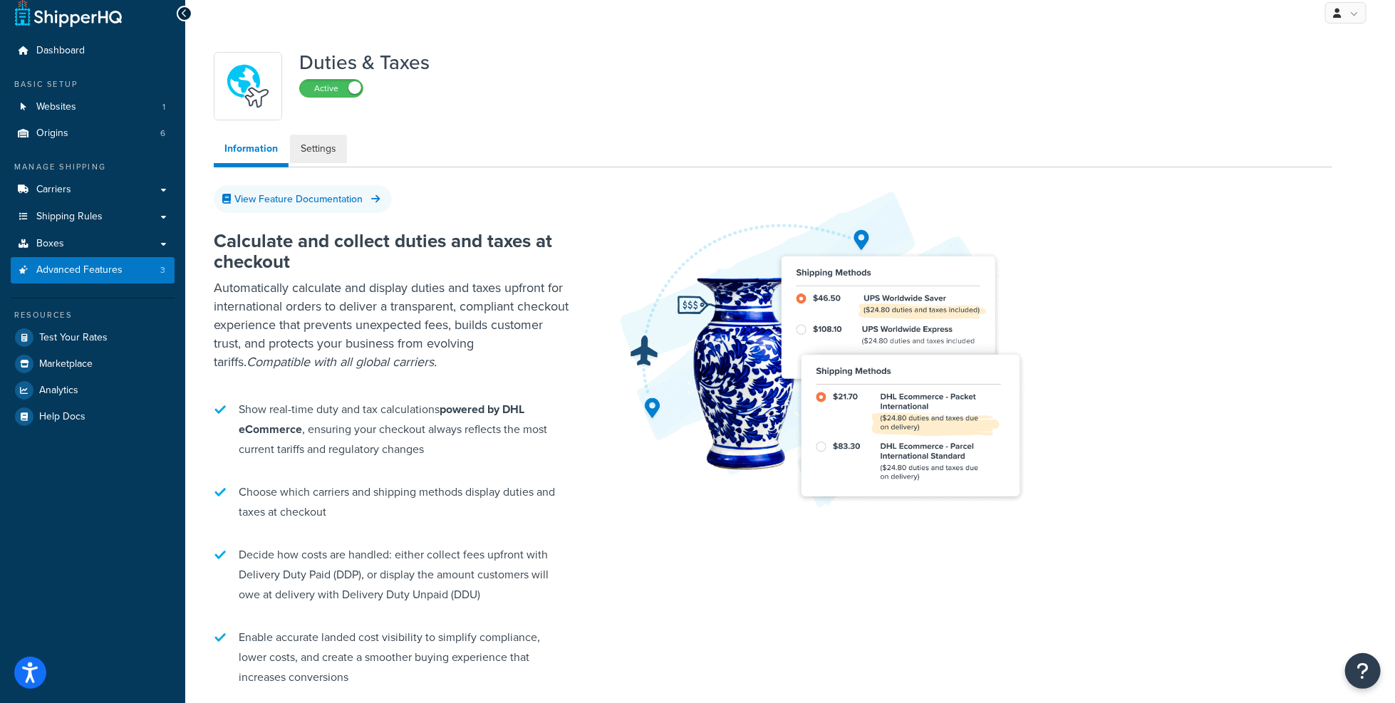
select select "US"
select select "false"
select select "AVERAGE"
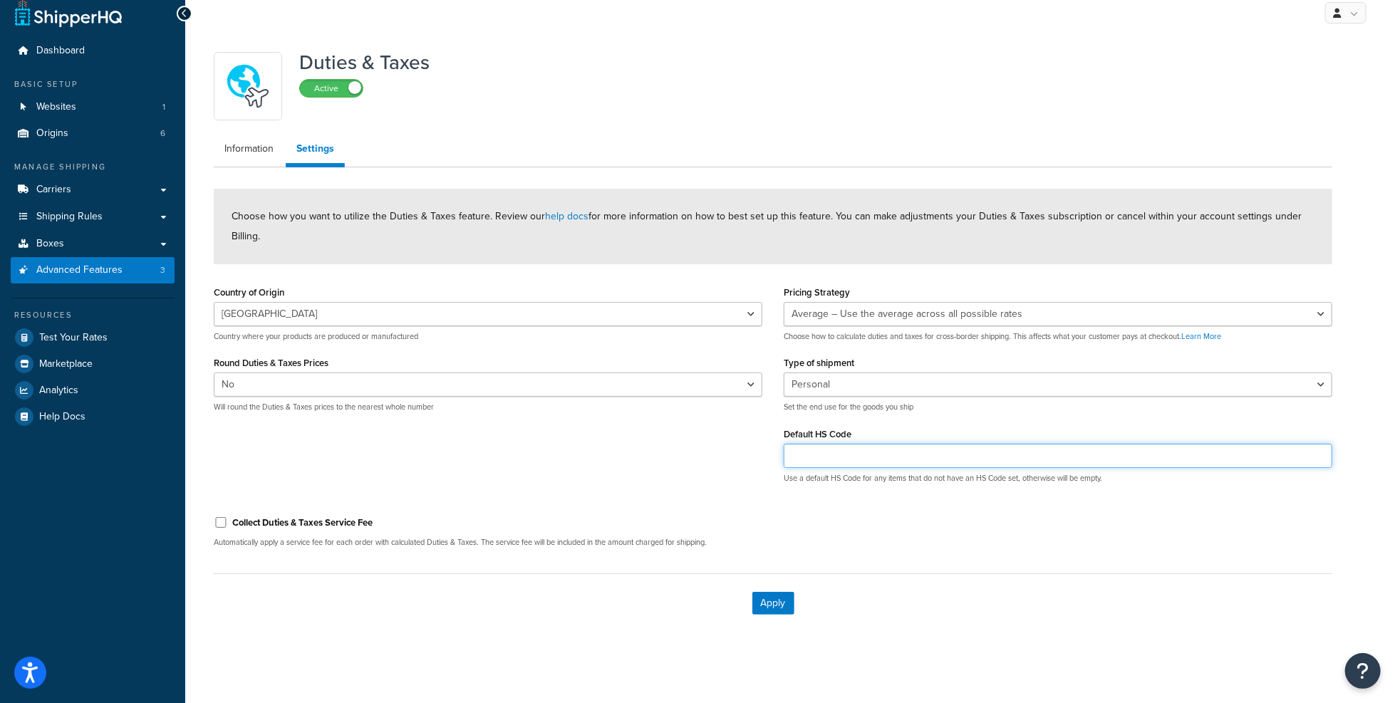
click at [893, 451] on input "Default HS Code" at bounding box center [1058, 456] width 548 height 24
click at [942, 341] on p "Choose how to calculate duties and taxes for cross-border shipping. This affect…" at bounding box center [1058, 337] width 548 height 11
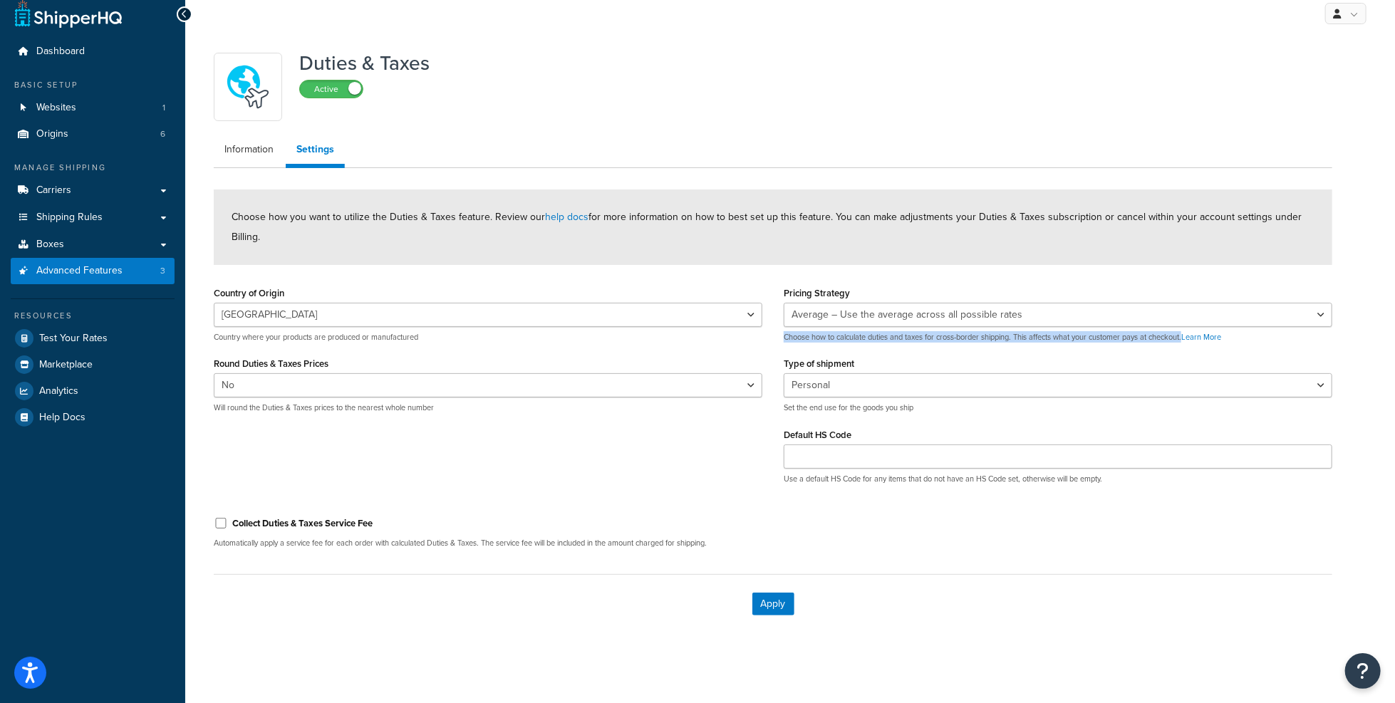
click at [942, 341] on p "Choose how to calculate duties and taxes for cross-border shipping. This affect…" at bounding box center [1058, 337] width 548 height 11
click at [880, 484] on p "Use a default HS Code for any items that do not have an HS Code set, otherwise …" at bounding box center [1058, 478] width 548 height 11
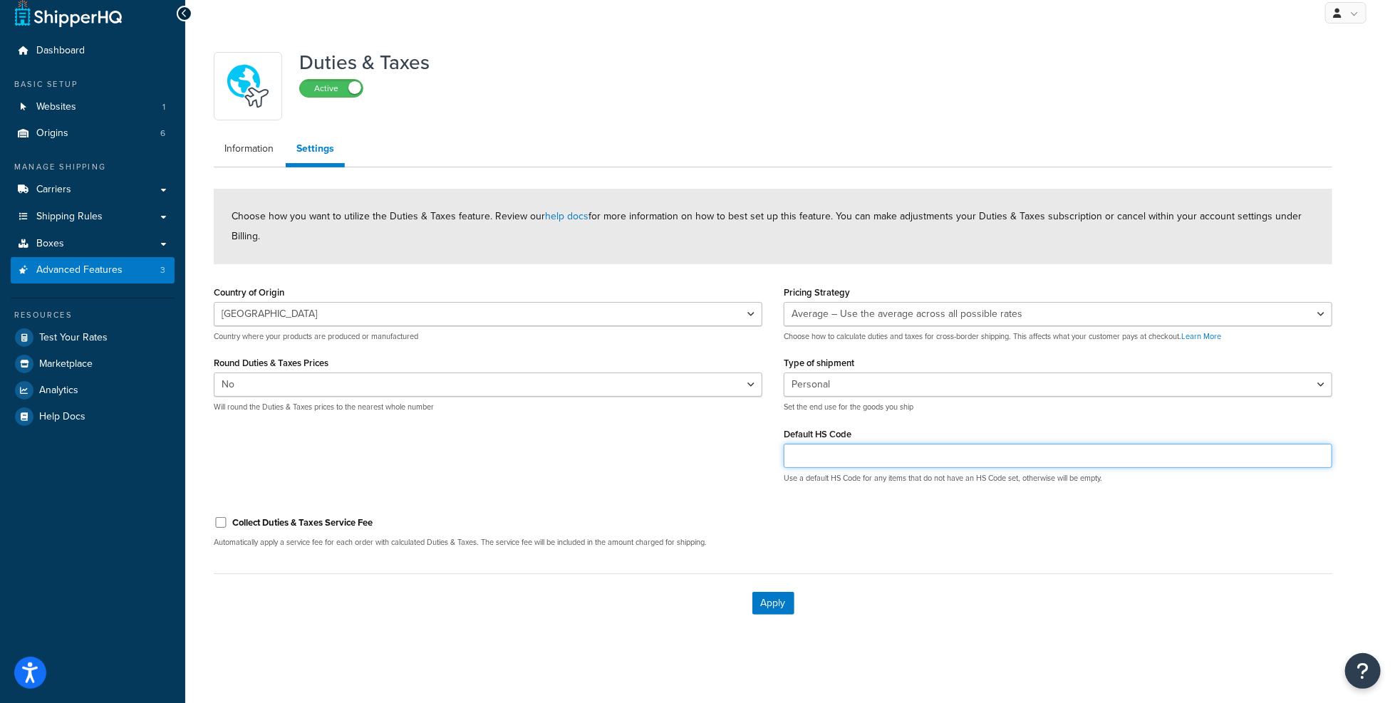
click at [898, 459] on input "Default HS Code" at bounding box center [1058, 456] width 548 height 24
click at [875, 515] on div "Collect Duties & Taxes Service Fee Automatically apply a service fee for each o…" at bounding box center [773, 531] width 1140 height 53
click at [894, 458] on input "Default HS Code" at bounding box center [1058, 456] width 548 height 24
click at [899, 516] on div "Collect Duties & Taxes Service Fee Automatically apply a service fee for each o…" at bounding box center [773, 531] width 1140 height 53
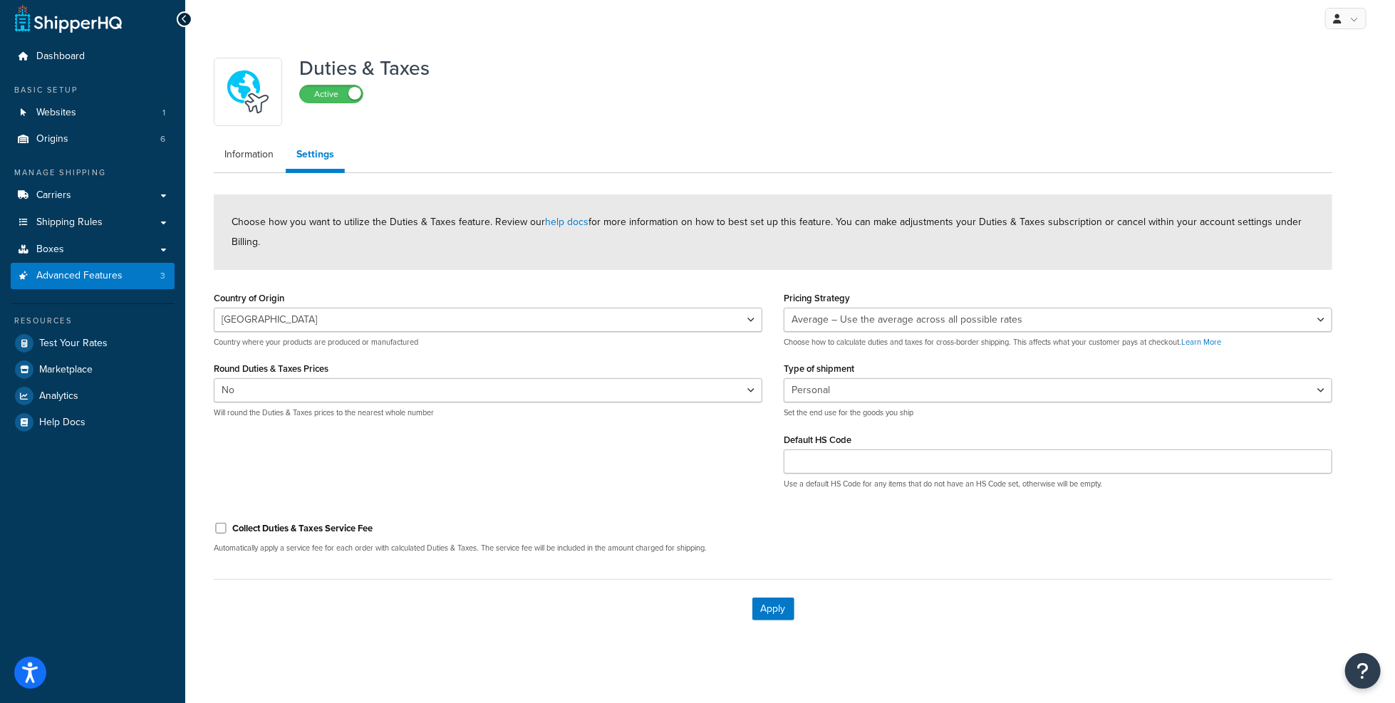
scroll to position [3, 0]
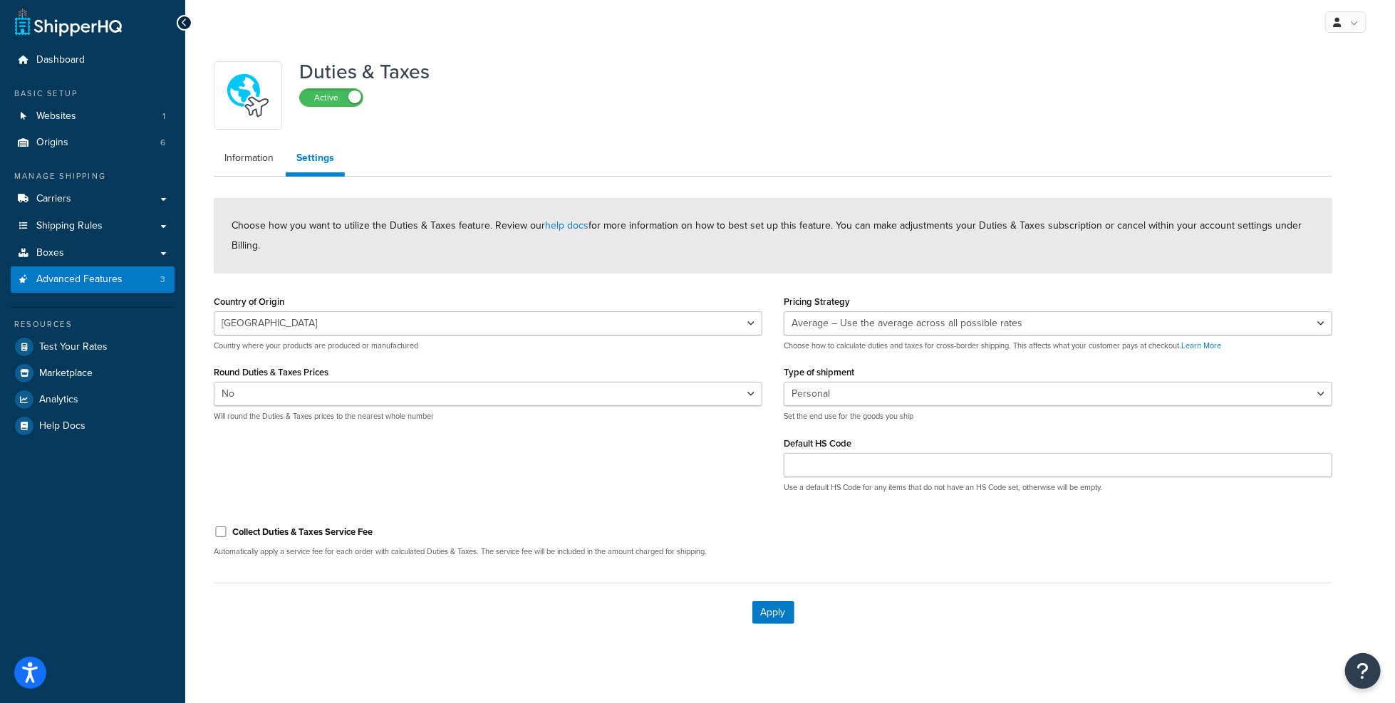
click at [971, 158] on ul "Information Settings" at bounding box center [773, 160] width 1118 height 33
drag, startPoint x: 137, startPoint y: 232, endPoint x: 147, endPoint y: 222, distance: 14.6
click at [137, 232] on link "Shipping Rules" at bounding box center [93, 226] width 164 height 26
click at [901, 562] on div "Collect Duties & Taxes Service Fee Automatically apply a service fee for each o…" at bounding box center [773, 540] width 1140 height 53
click at [234, 152] on link "Information" at bounding box center [249, 158] width 71 height 28
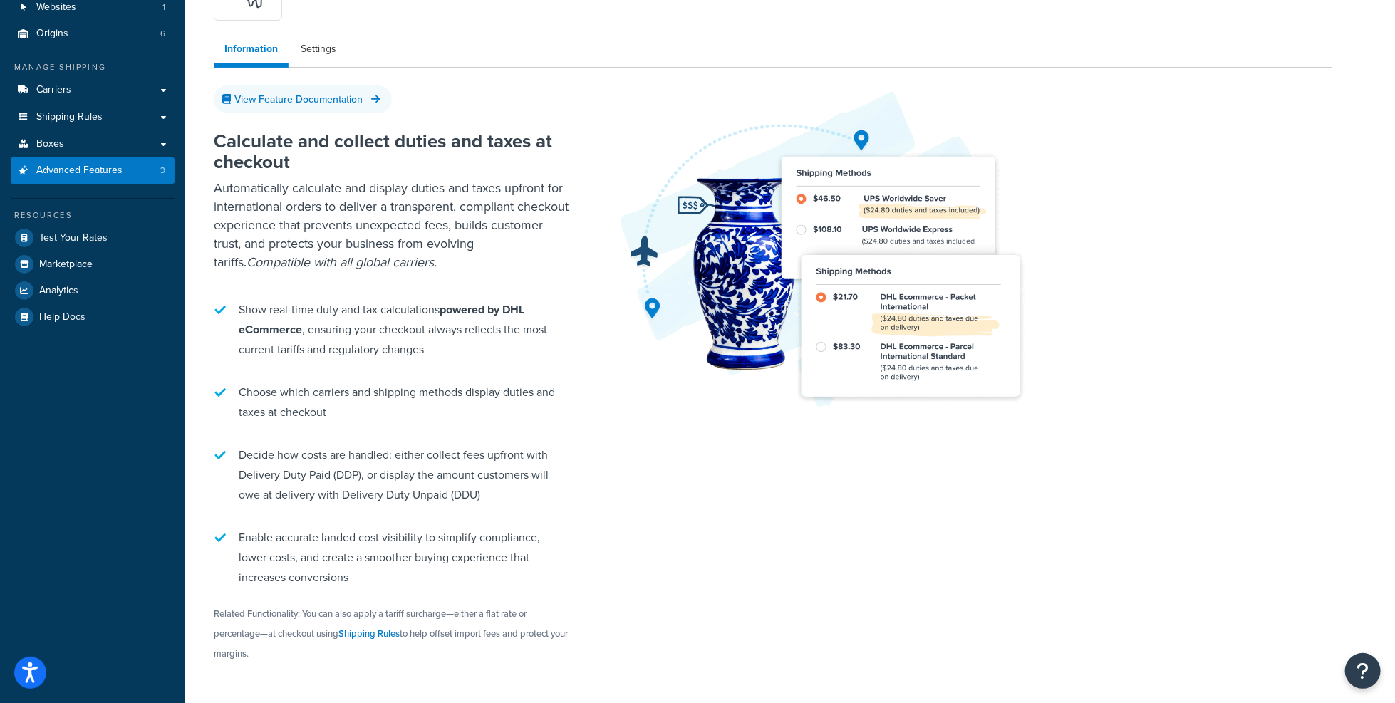
scroll to position [111, 0]
click at [98, 259] on link "Marketplace" at bounding box center [93, 265] width 164 height 26
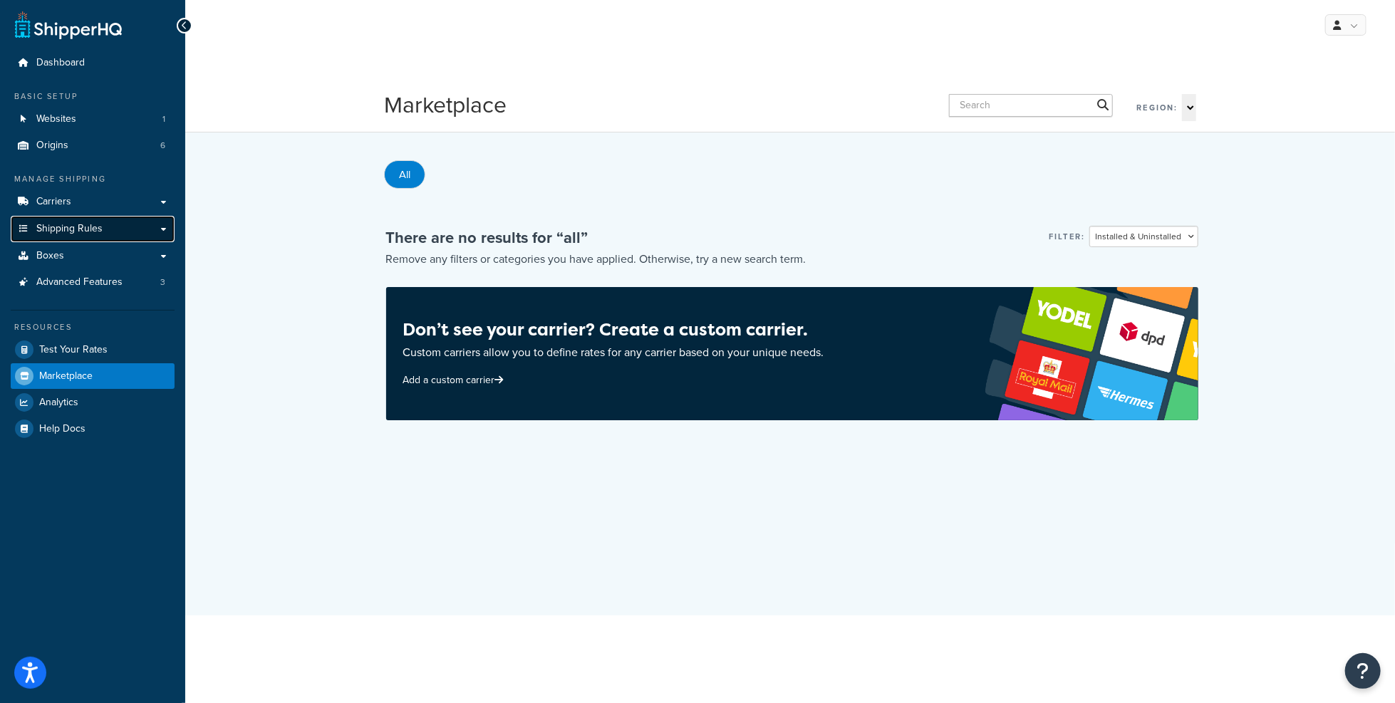
click at [120, 241] on link "Shipping Rules" at bounding box center [93, 229] width 164 height 26
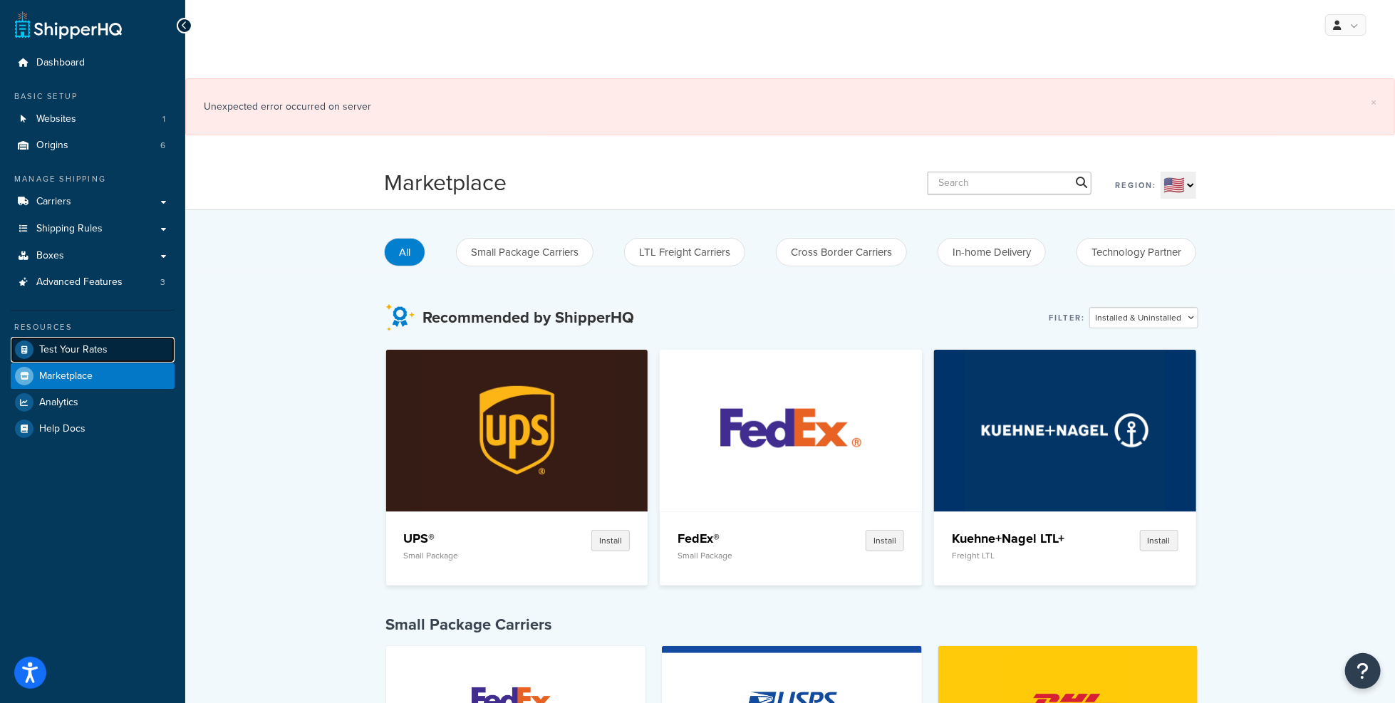
click at [115, 361] on link "Test Your Rates" at bounding box center [93, 350] width 164 height 26
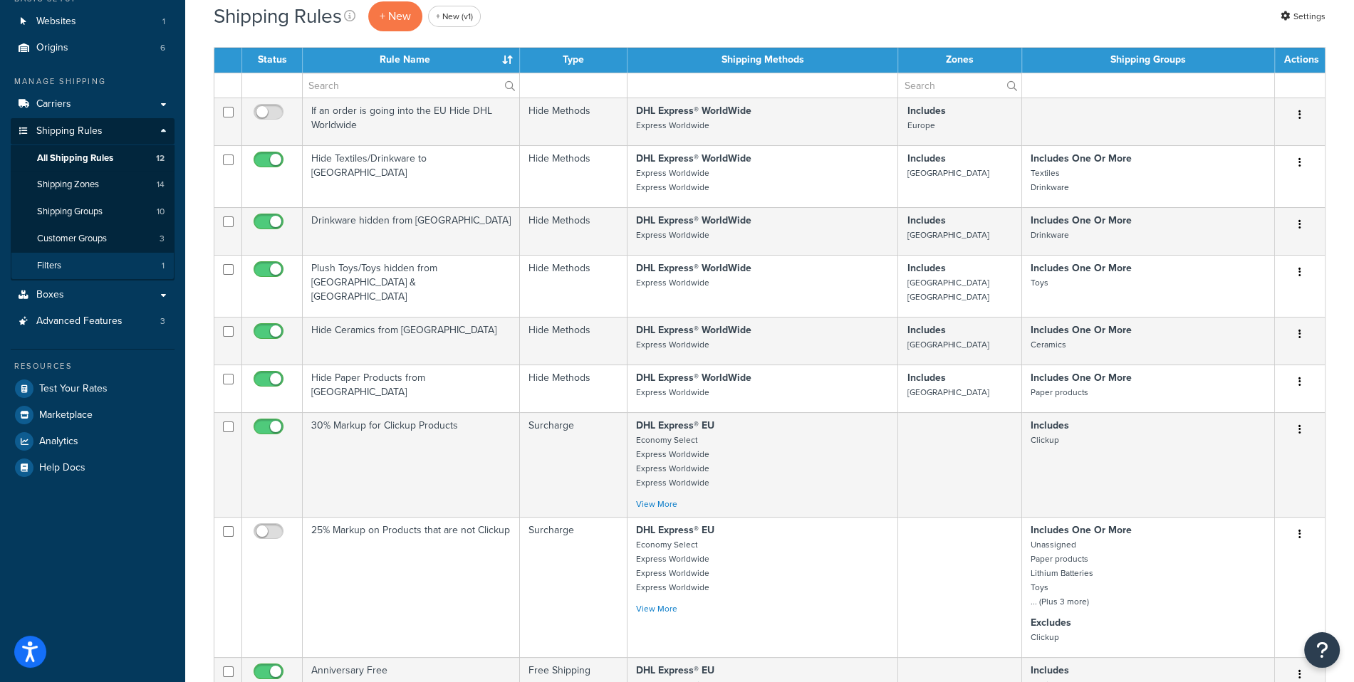
scroll to position [120, 0]
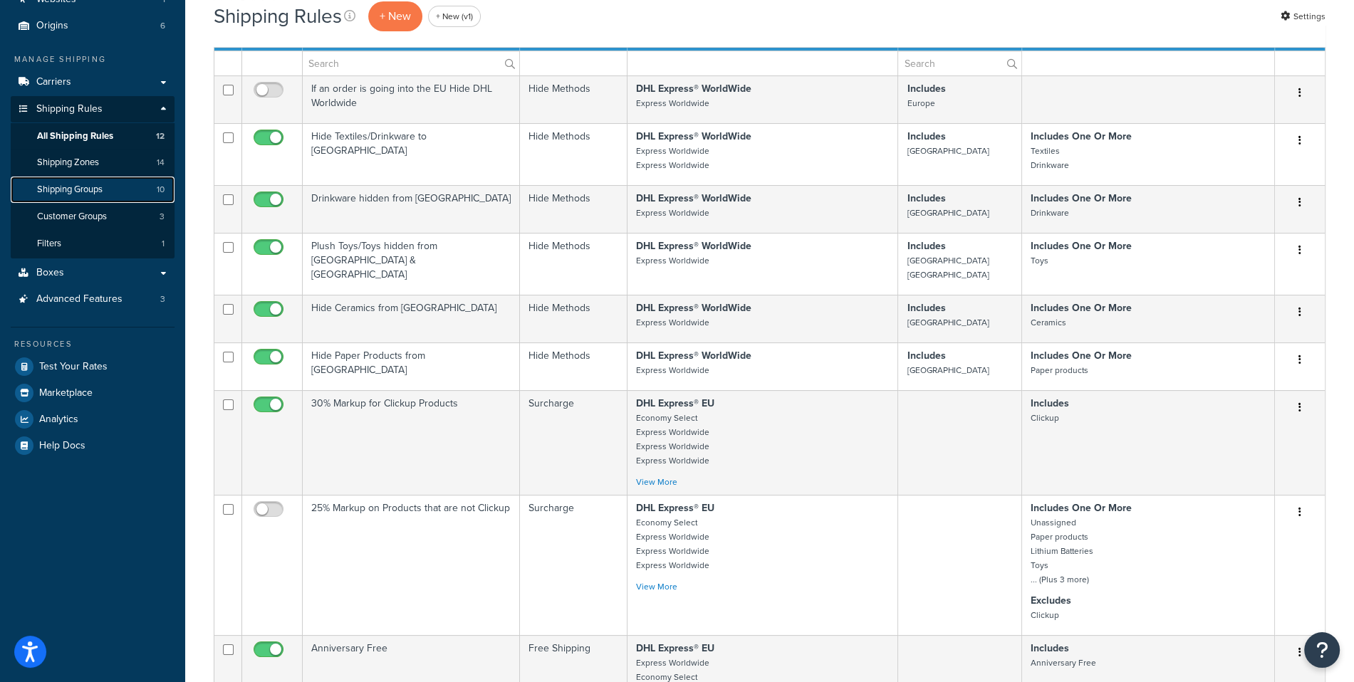
click at [111, 198] on link "Shipping Groups 10" at bounding box center [93, 190] width 164 height 26
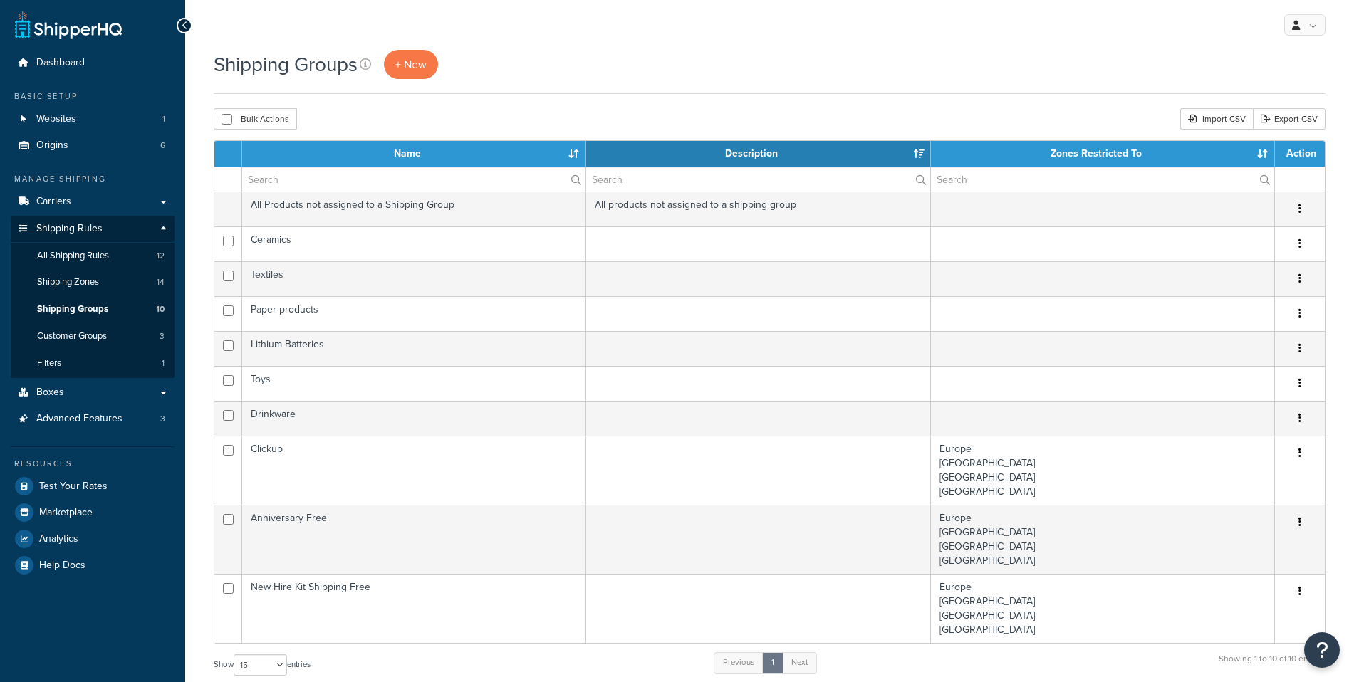
select select "15"
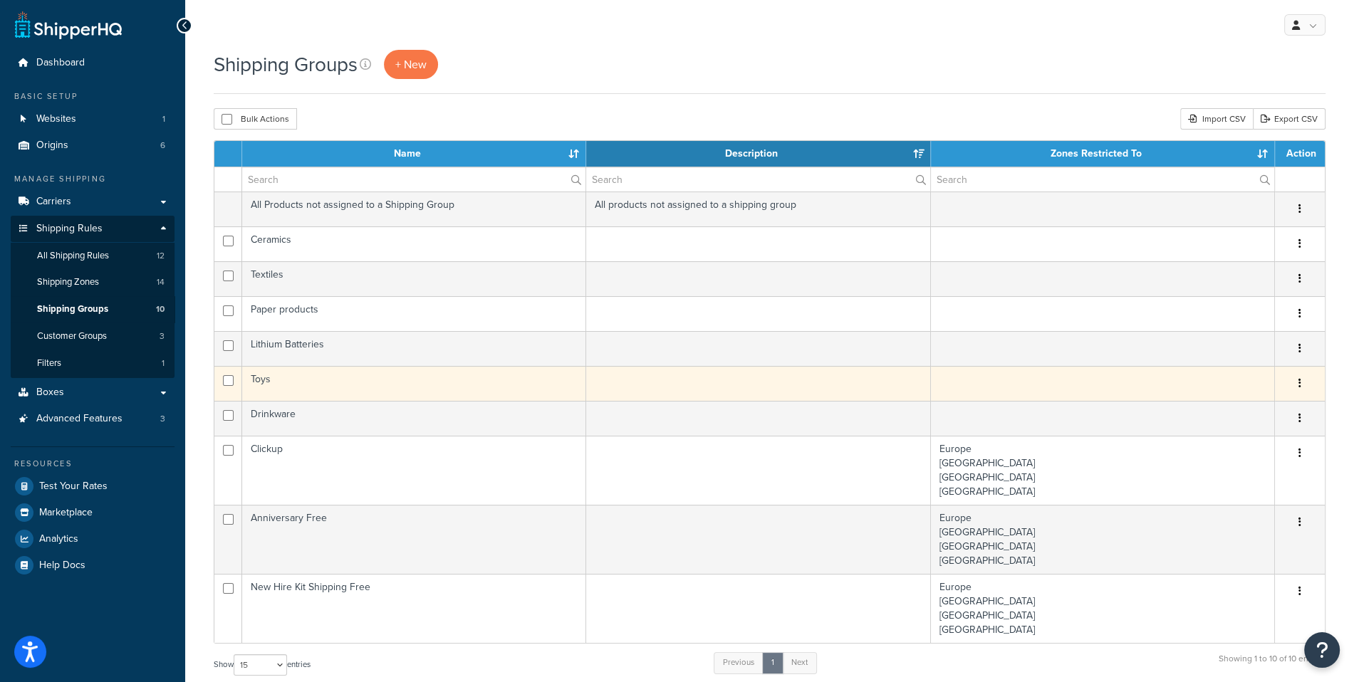
click at [350, 378] on td "Toys" at bounding box center [414, 383] width 344 height 35
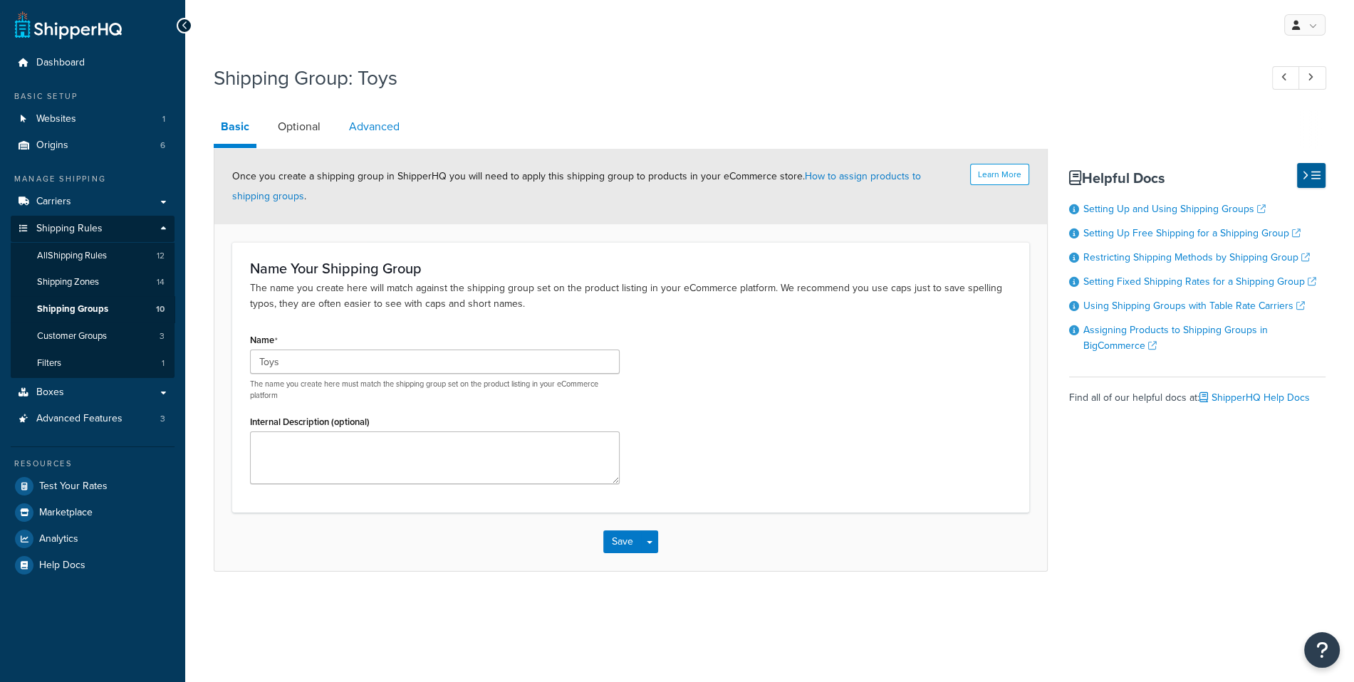
click at [387, 142] on link "Advanced" at bounding box center [374, 127] width 65 height 34
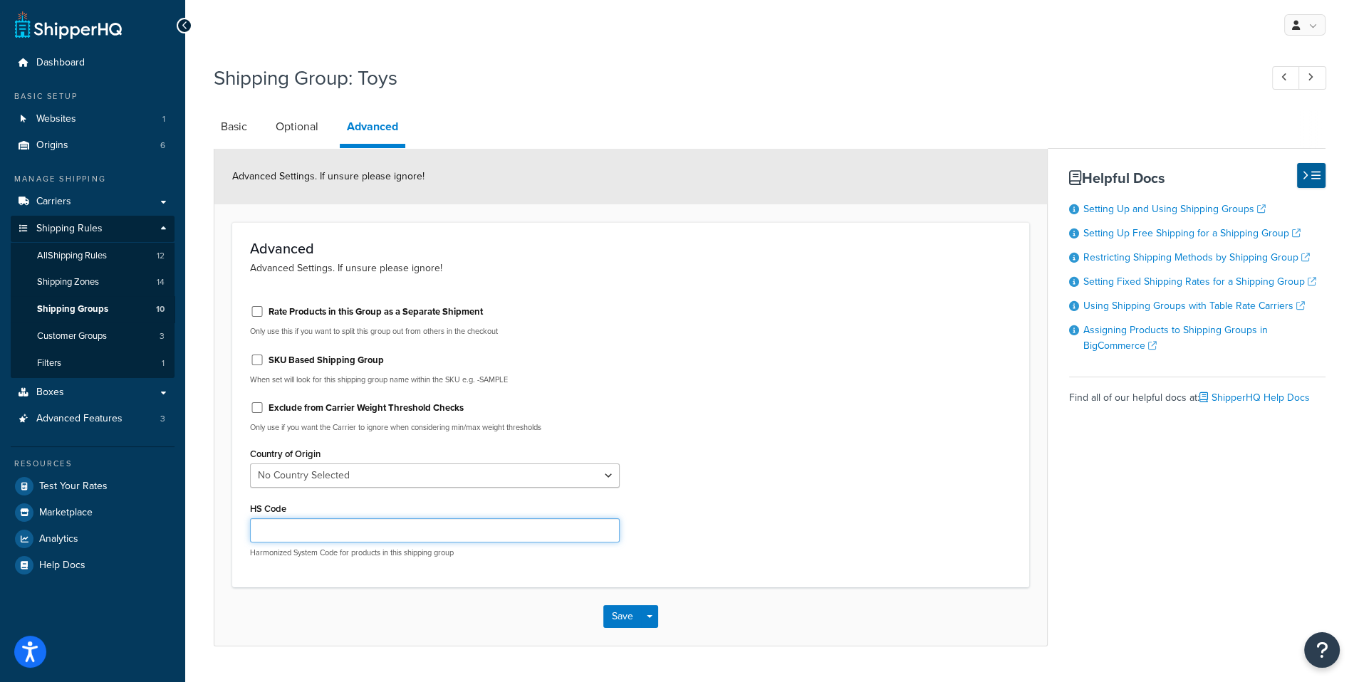
click at [323, 529] on input "HS Code" at bounding box center [435, 531] width 370 height 24
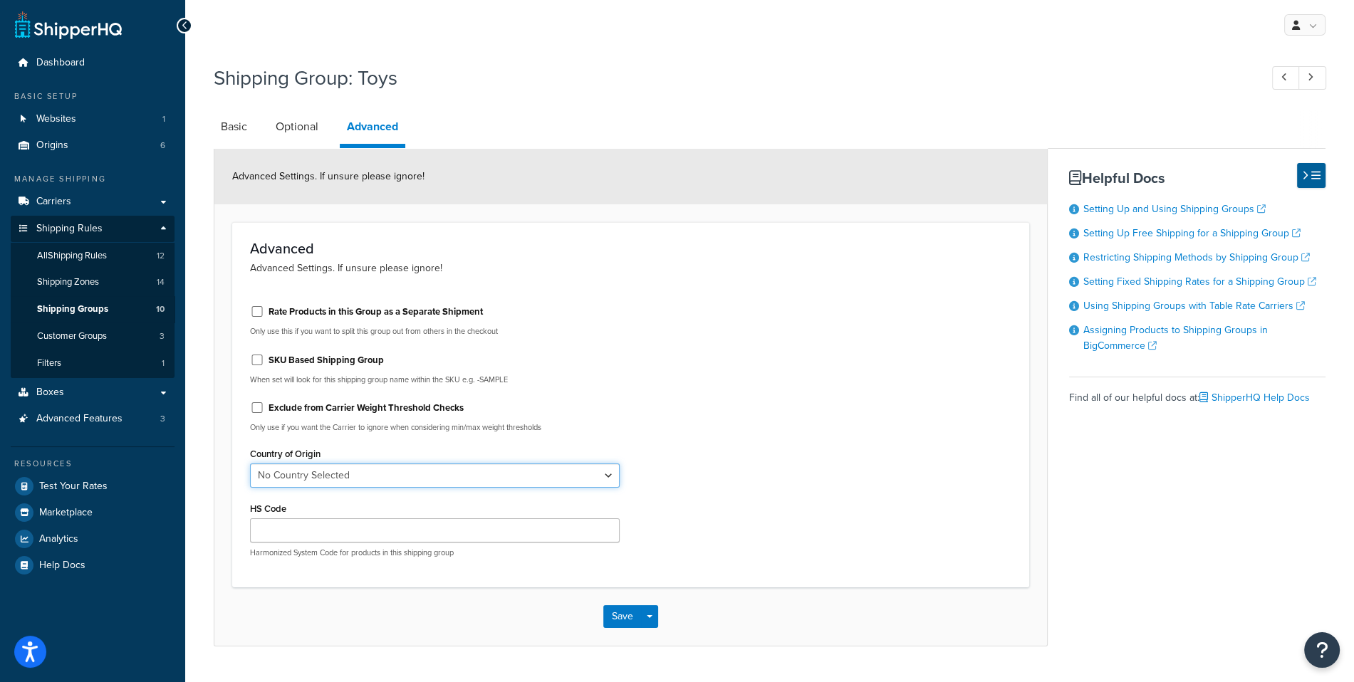
click at [250, 464] on select "No Country Selected [GEOGRAPHIC_DATA] [GEOGRAPHIC_DATA] [GEOGRAPHIC_DATA] [GEOG…" at bounding box center [435, 476] width 370 height 24
click at [475, 516] on div "HS Code Harmonized System Code for products in this shipping group" at bounding box center [435, 529] width 370 height 60
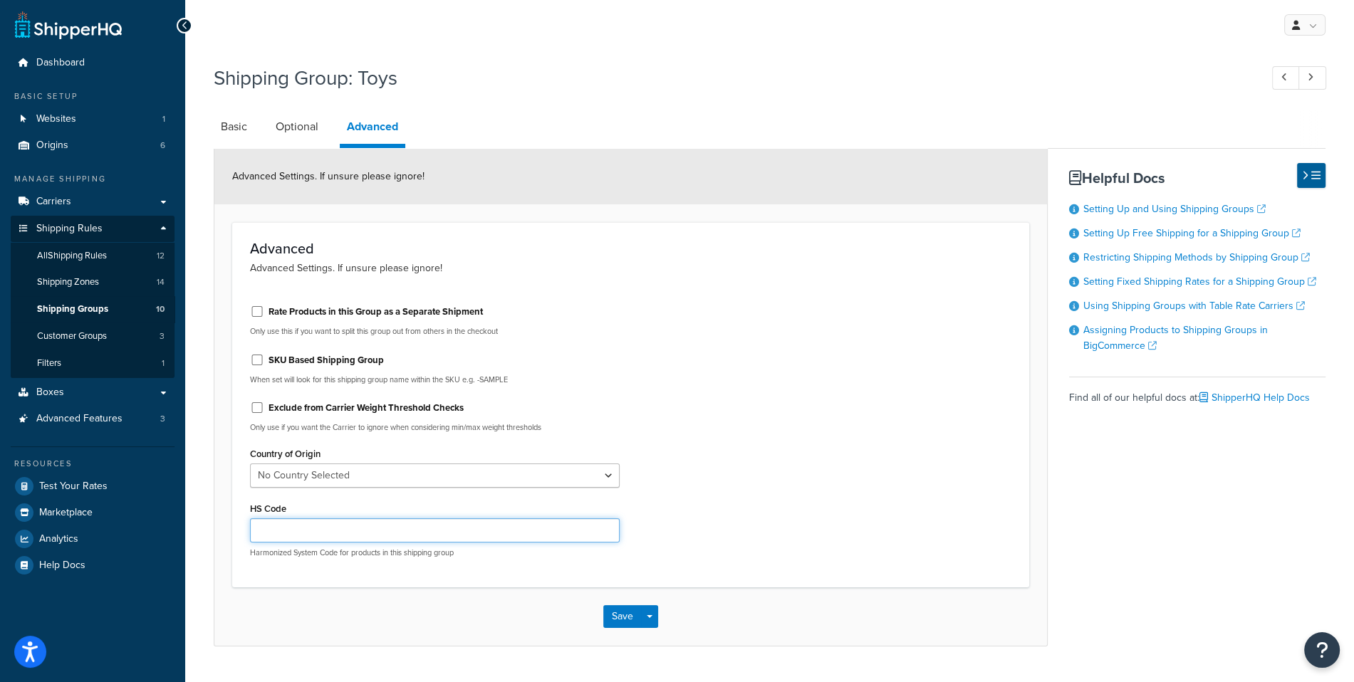
click at [465, 524] on input "HS Code" at bounding box center [435, 531] width 370 height 24
click at [382, 80] on h1 "Shipping Group: Toys" at bounding box center [730, 78] width 1032 height 28
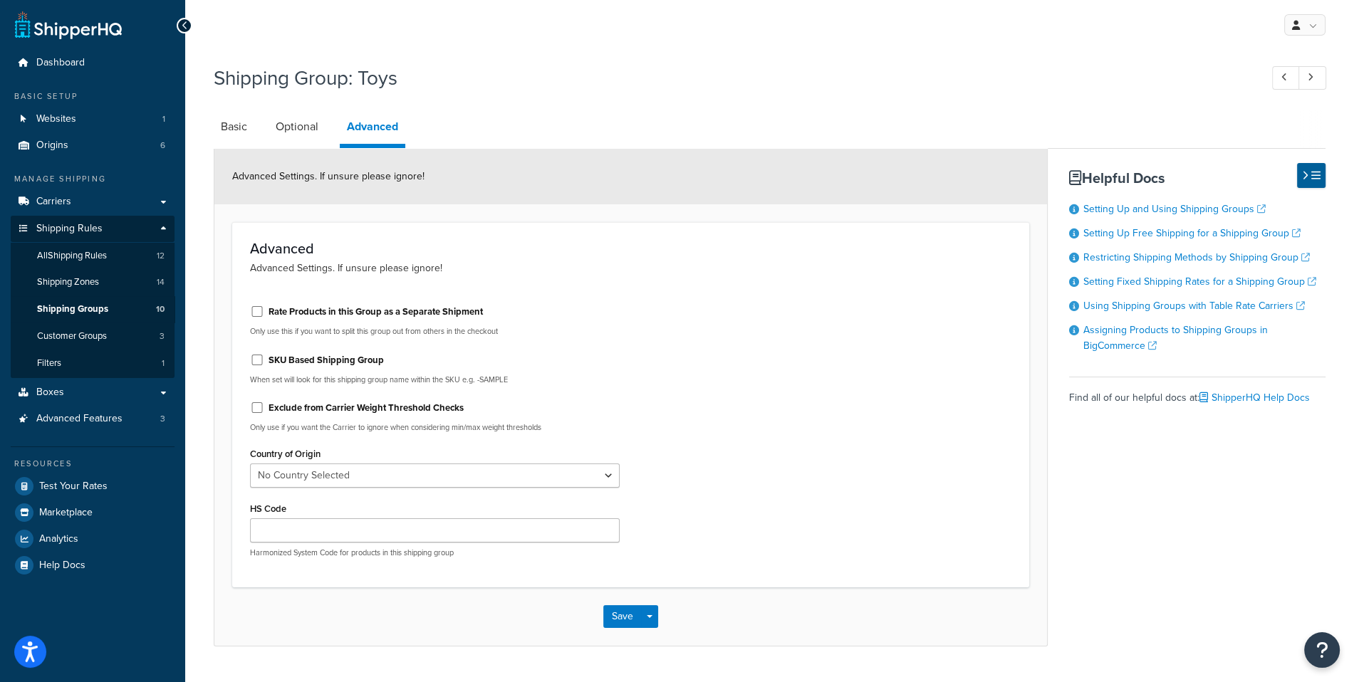
click at [598, 245] on h3 "Advanced" at bounding box center [630, 249] width 761 height 16
click at [365, 524] on input "HS Code" at bounding box center [435, 531] width 370 height 24
click at [128, 304] on link "Shipping Groups 10" at bounding box center [93, 309] width 164 height 26
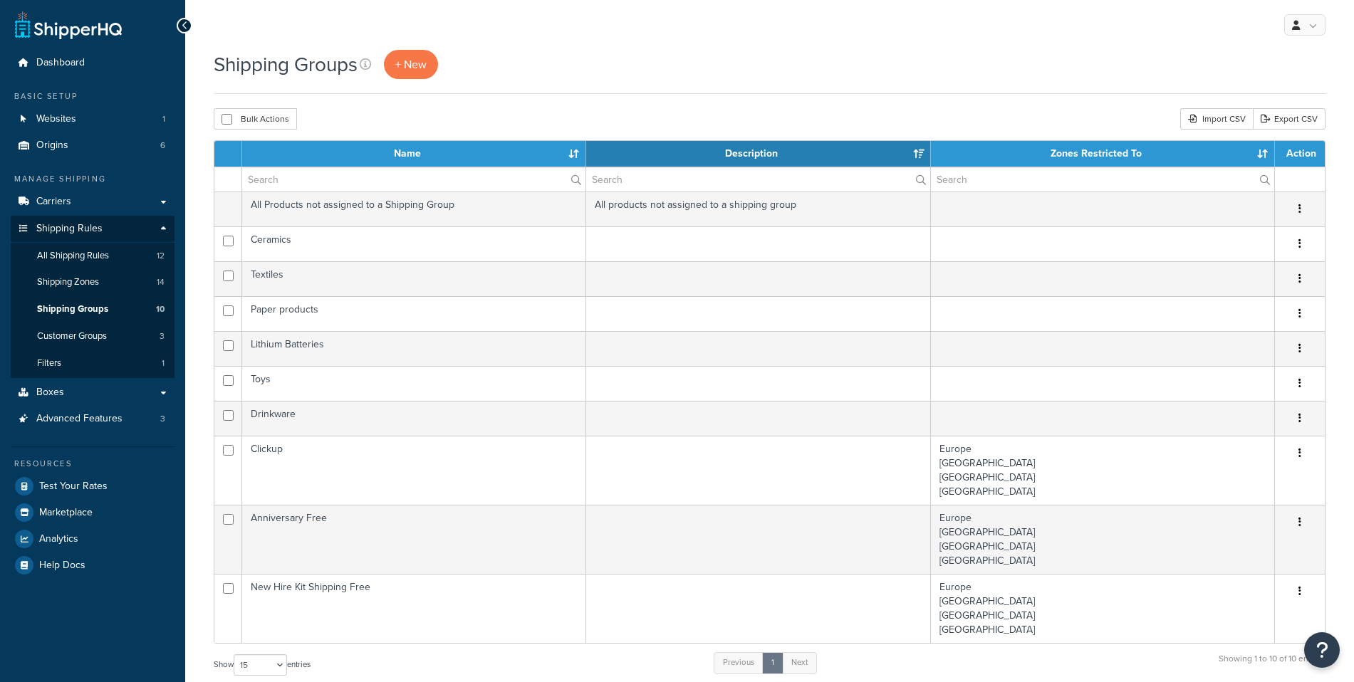
select select "15"
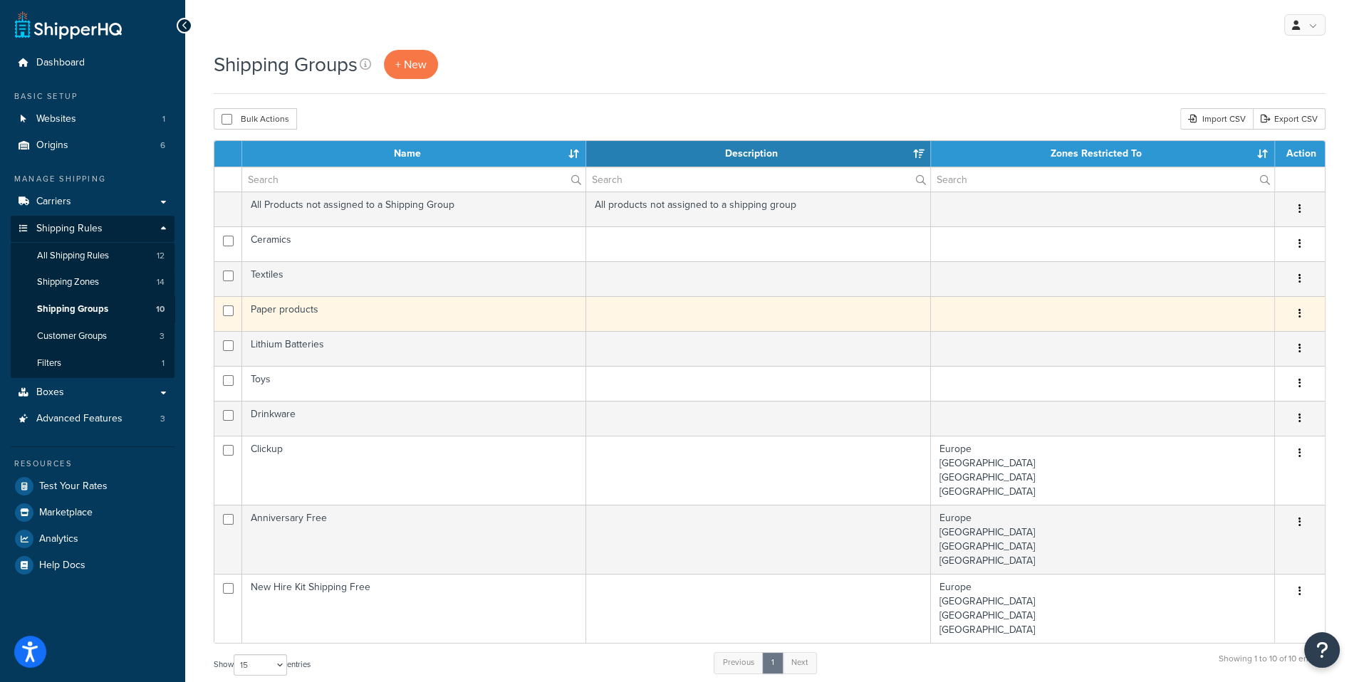
click at [357, 303] on td "Paper products" at bounding box center [414, 313] width 344 height 35
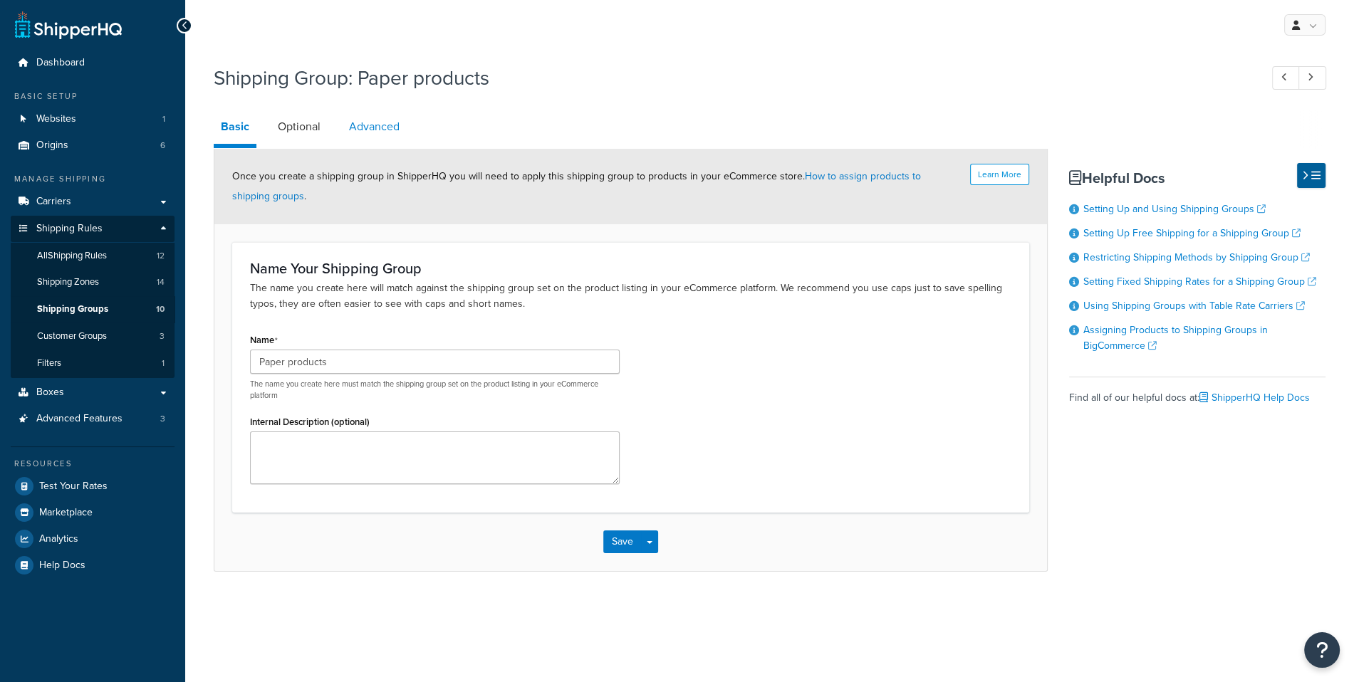
click at [388, 130] on link "Advanced" at bounding box center [374, 127] width 65 height 34
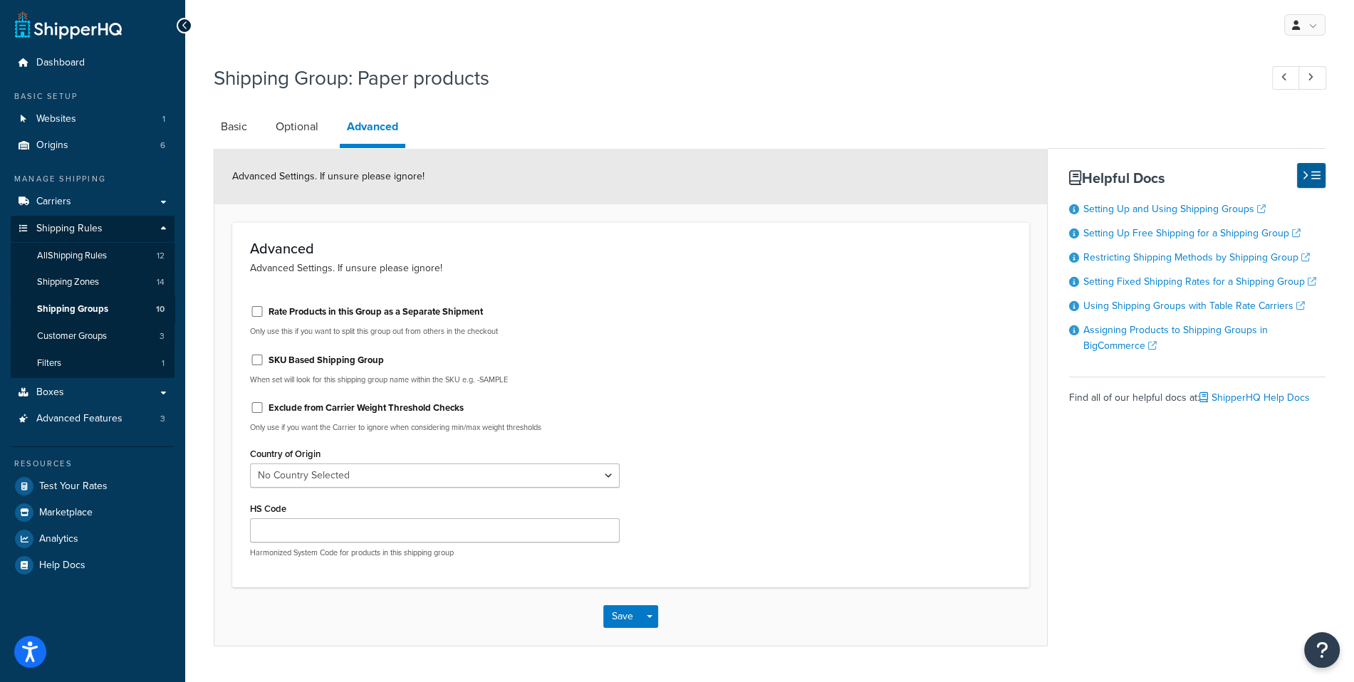
click at [686, 493] on div "Rate Products in this Group as a Separate Shipment Only use this if you want to…" at bounding box center [630, 432] width 783 height 276
drag, startPoint x: 371, startPoint y: 73, endPoint x: 539, endPoint y: 75, distance: 167.4
click at [539, 75] on h1 "Shipping Group: Paper products" at bounding box center [730, 78] width 1032 height 28
copy h1 "Paper products"
click at [327, 531] on input "HS Code" at bounding box center [435, 531] width 370 height 24
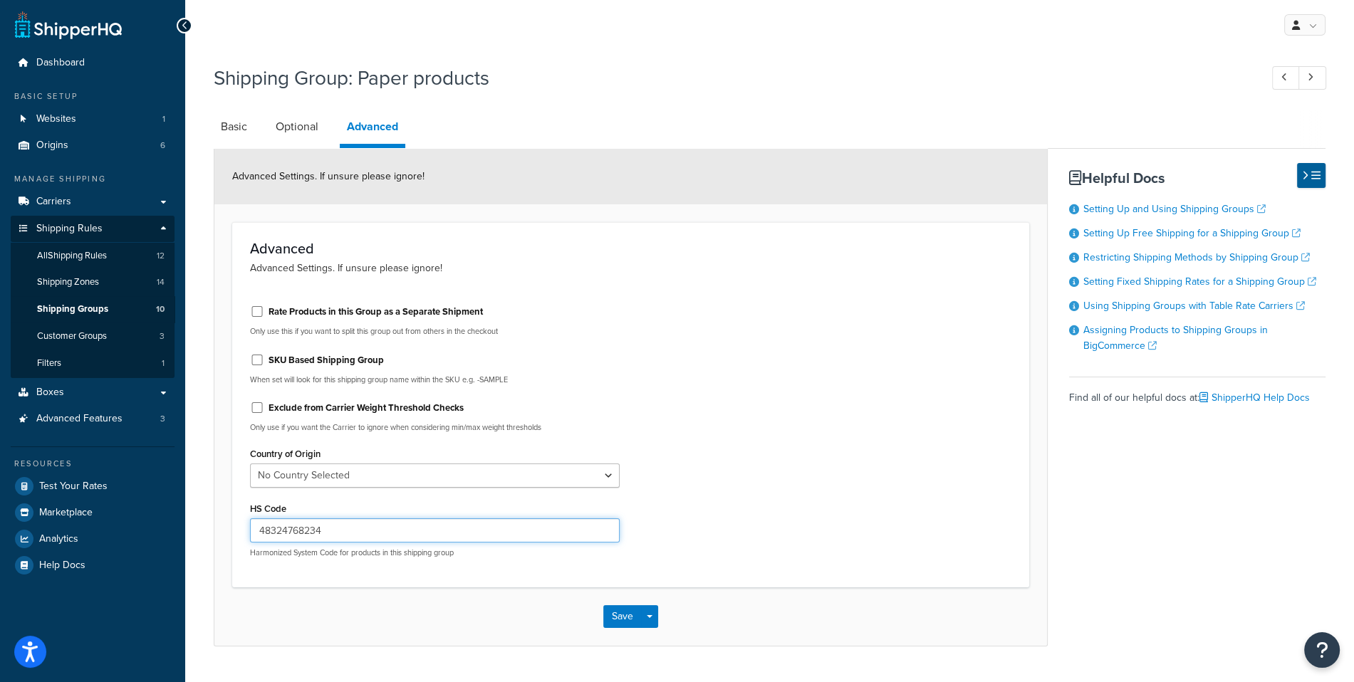
type input "48324768234"
click at [543, 488] on div "Rate Products in this Group as a Separate Shipment Only use this if you want to…" at bounding box center [434, 432] width 391 height 276
click at [383, 534] on input "48324768234" at bounding box center [435, 531] width 370 height 24
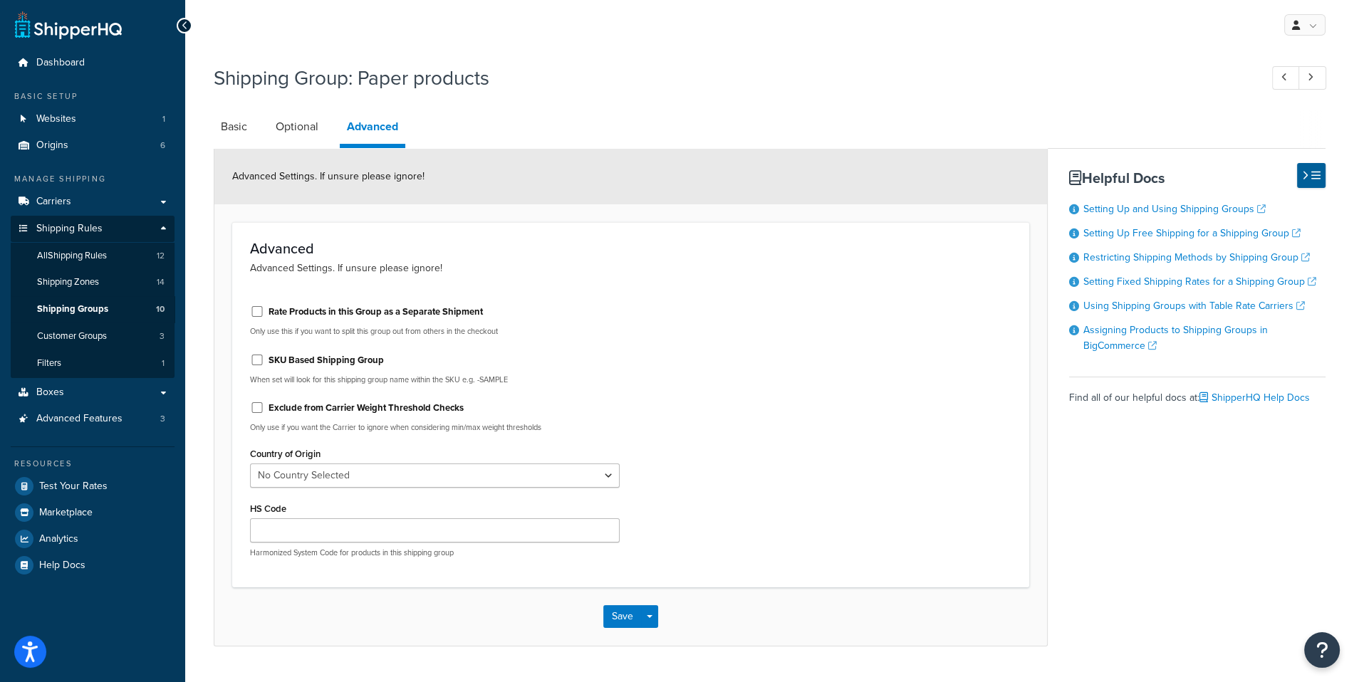
click at [672, 310] on div "Rate Products in this Group as a Separate Shipment Only use this if you want to…" at bounding box center [630, 432] width 783 height 276
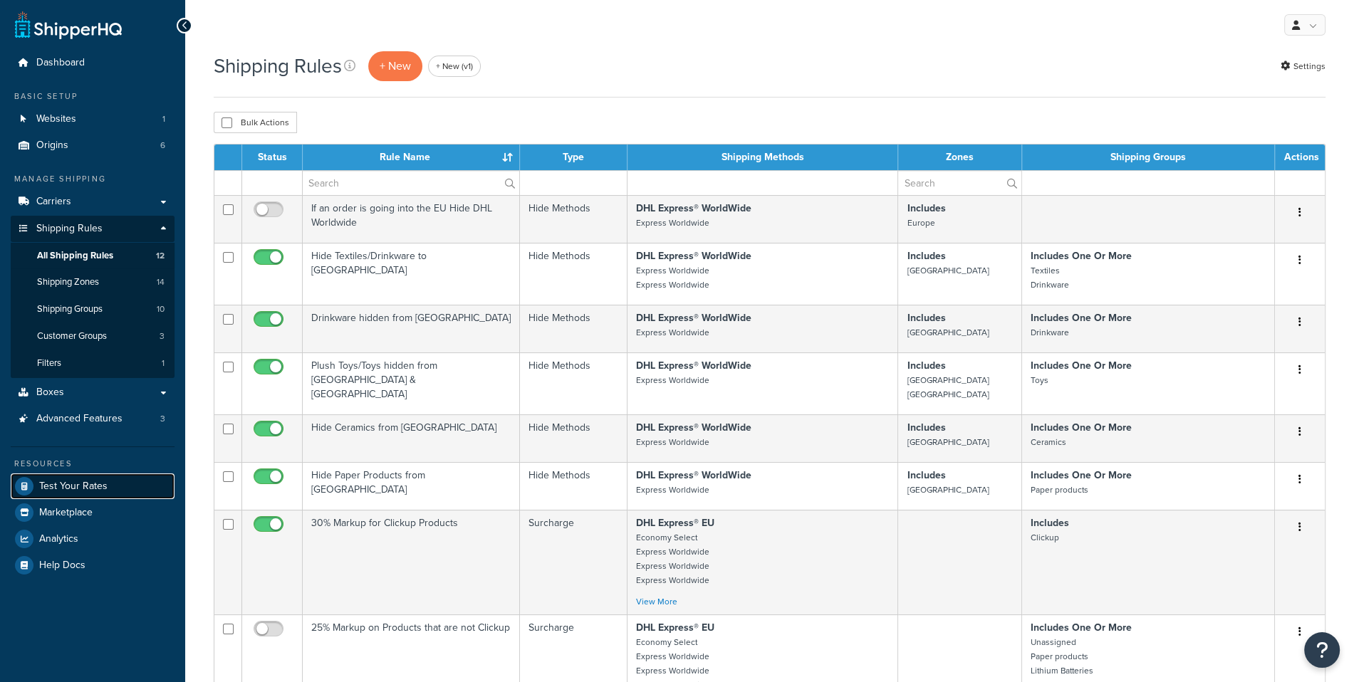
click at [132, 481] on link "Test Your Rates" at bounding box center [93, 487] width 164 height 26
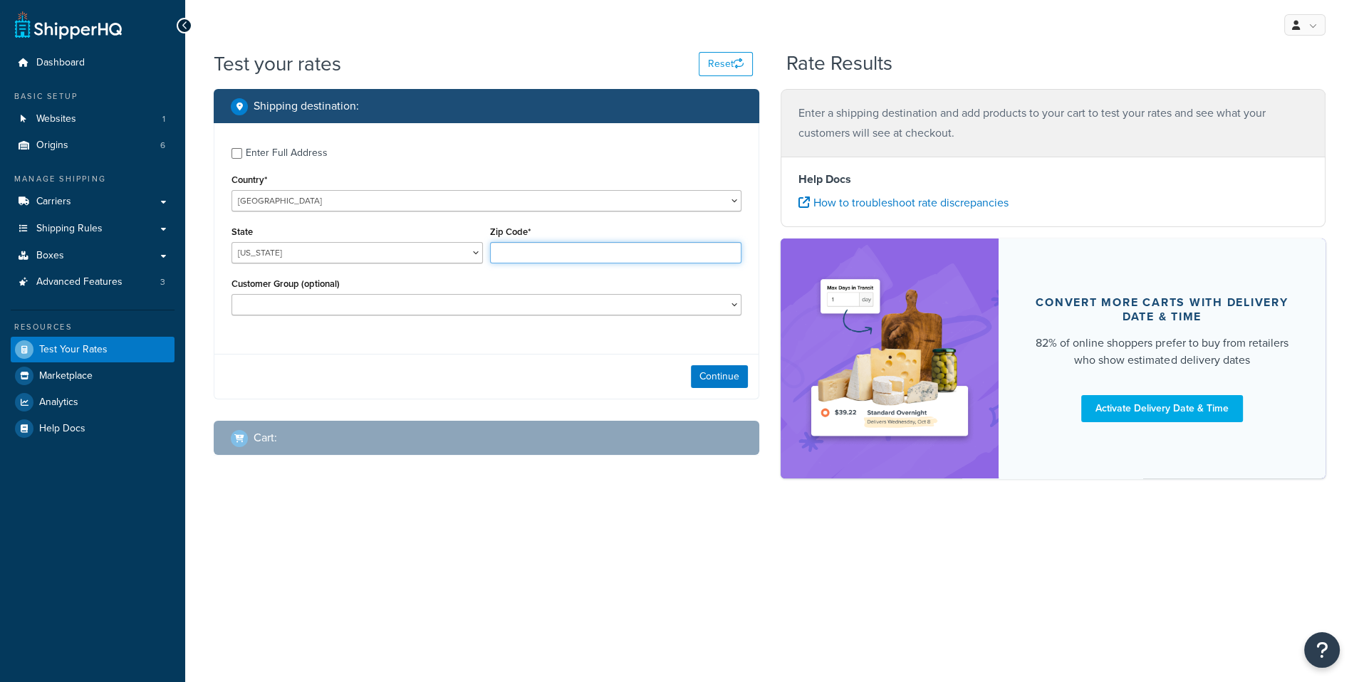
click at [532, 245] on input "Zip Code*" at bounding box center [615, 252] width 251 height 21
type input "35011"
click at [335, 174] on div "Country* United States United Kingdom Afghanistan Åland Islands Albania Algeria…" at bounding box center [487, 190] width 510 height 41
click at [335, 163] on label "Enter Full Address" at bounding box center [494, 151] width 496 height 23
click at [242, 159] on input "Enter Full Address" at bounding box center [237, 153] width 11 height 11
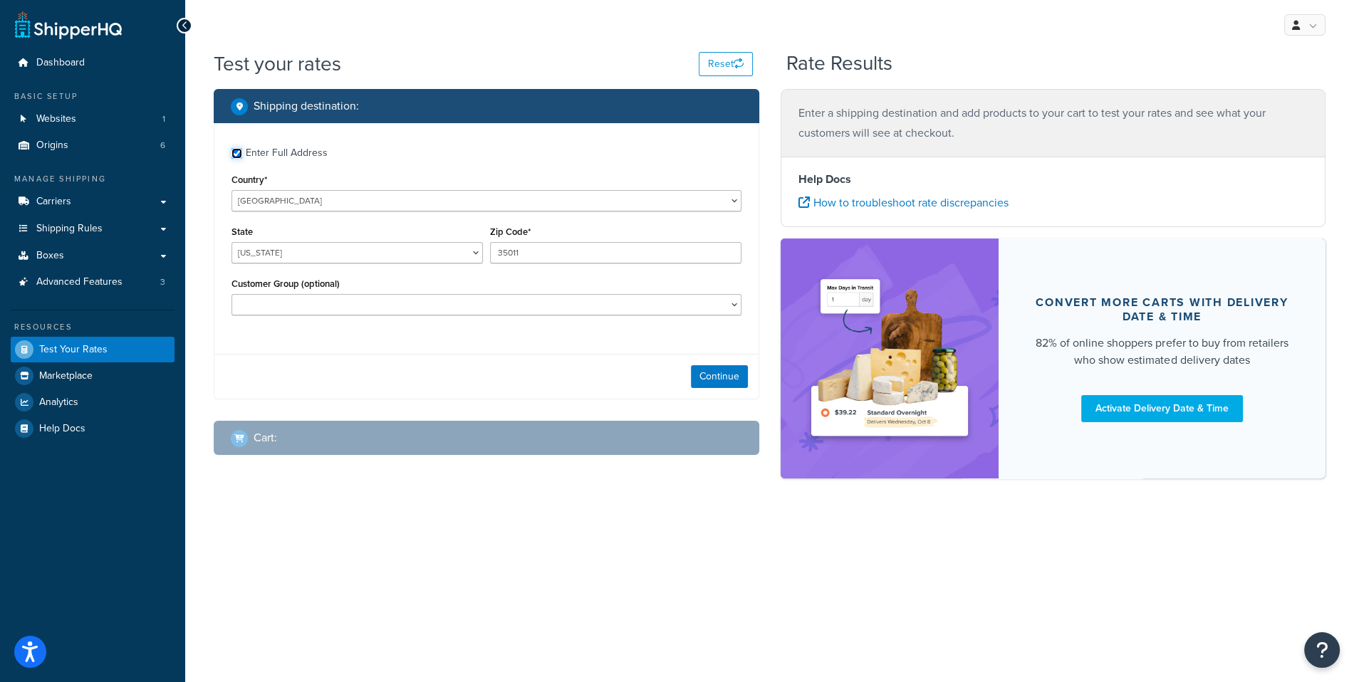
checkbox input "true"
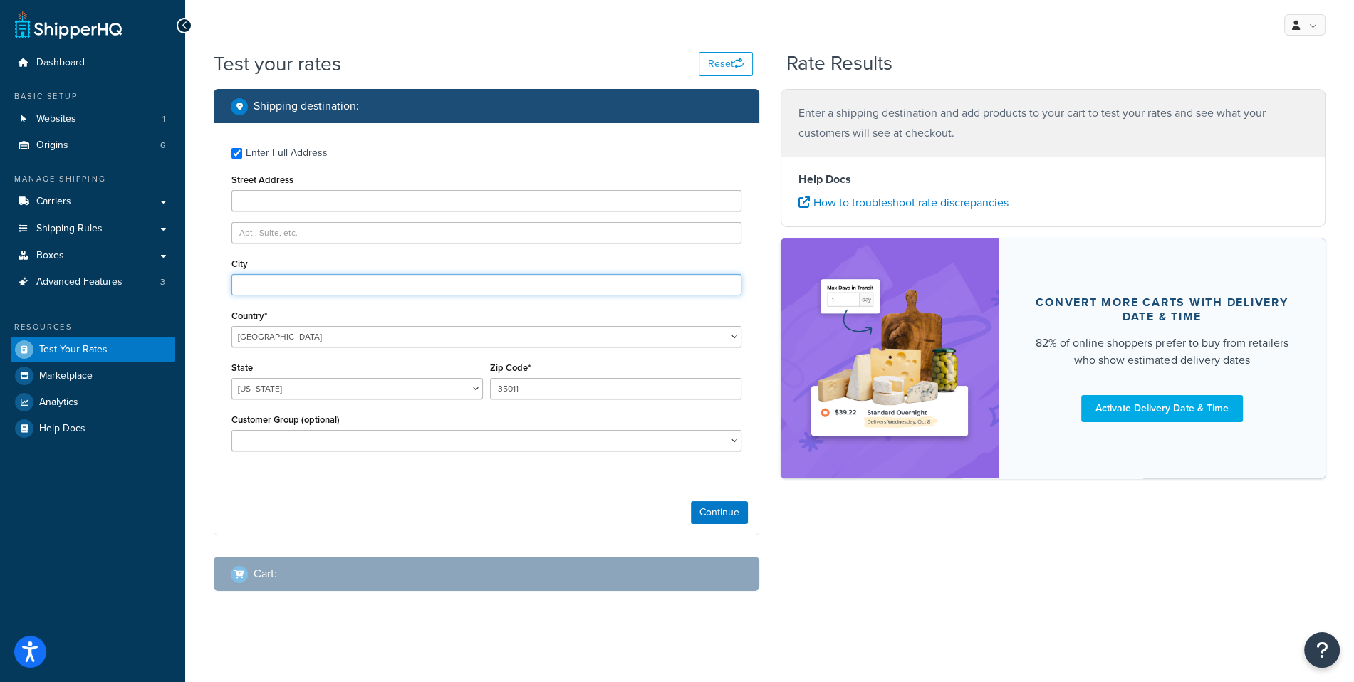
click at [339, 288] on input "City" at bounding box center [487, 284] width 510 height 21
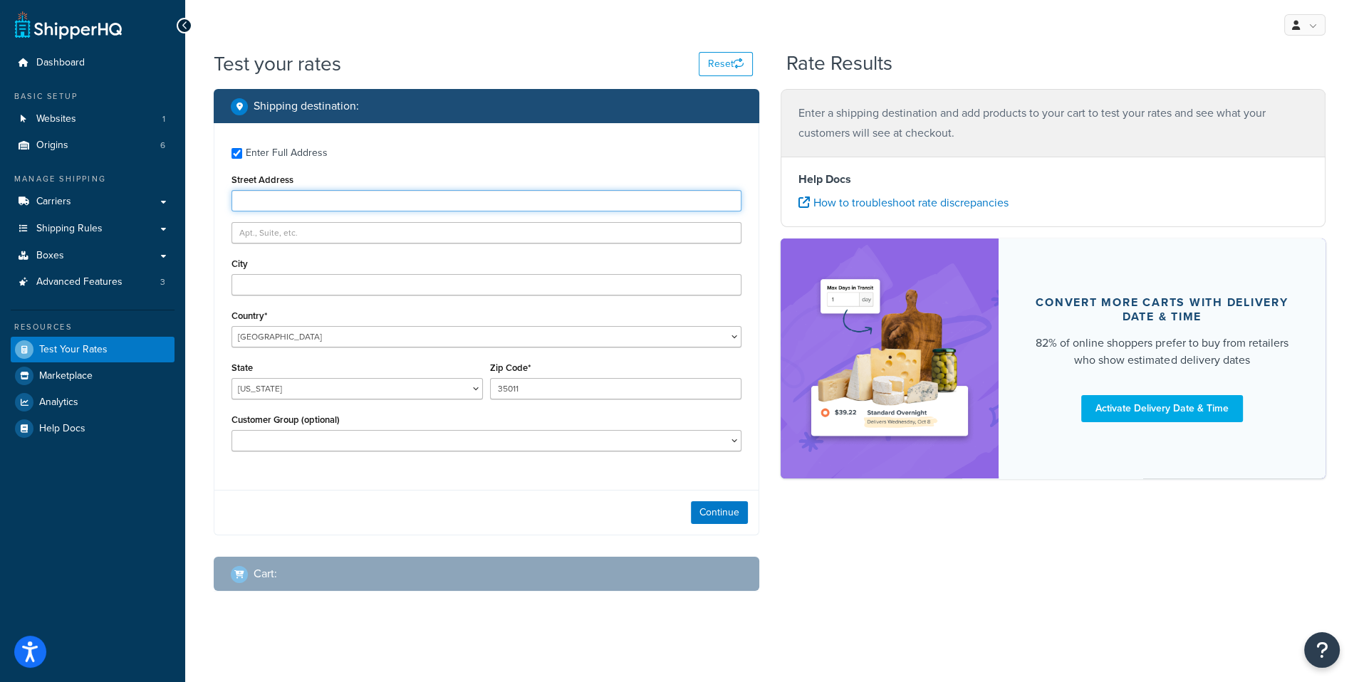
type input "14 Shipper Lane"
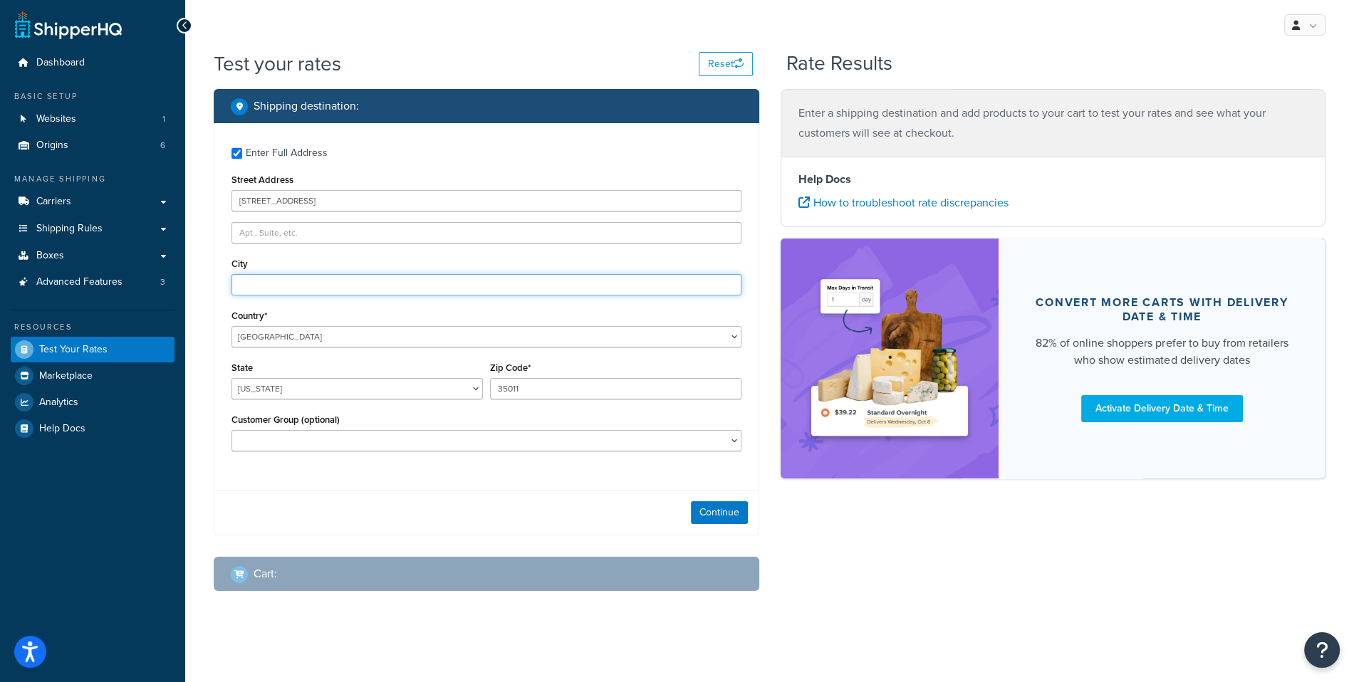
type input "London"
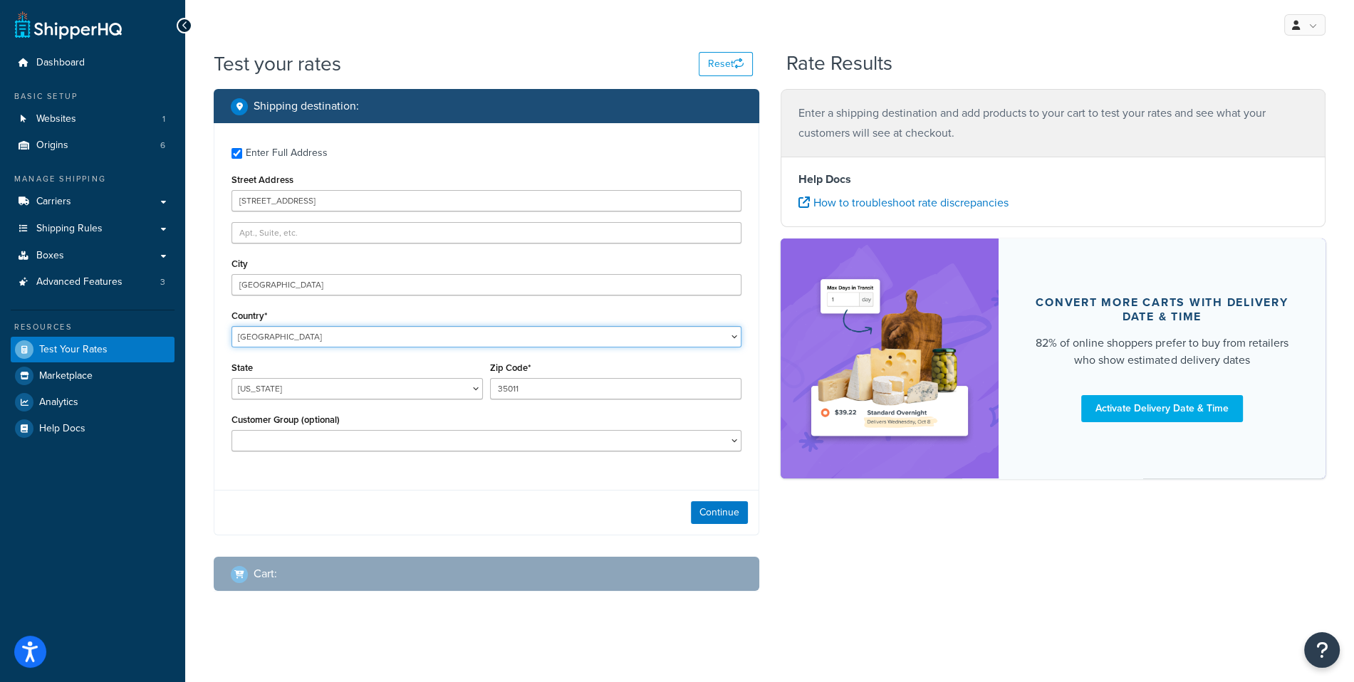
select select "GB"
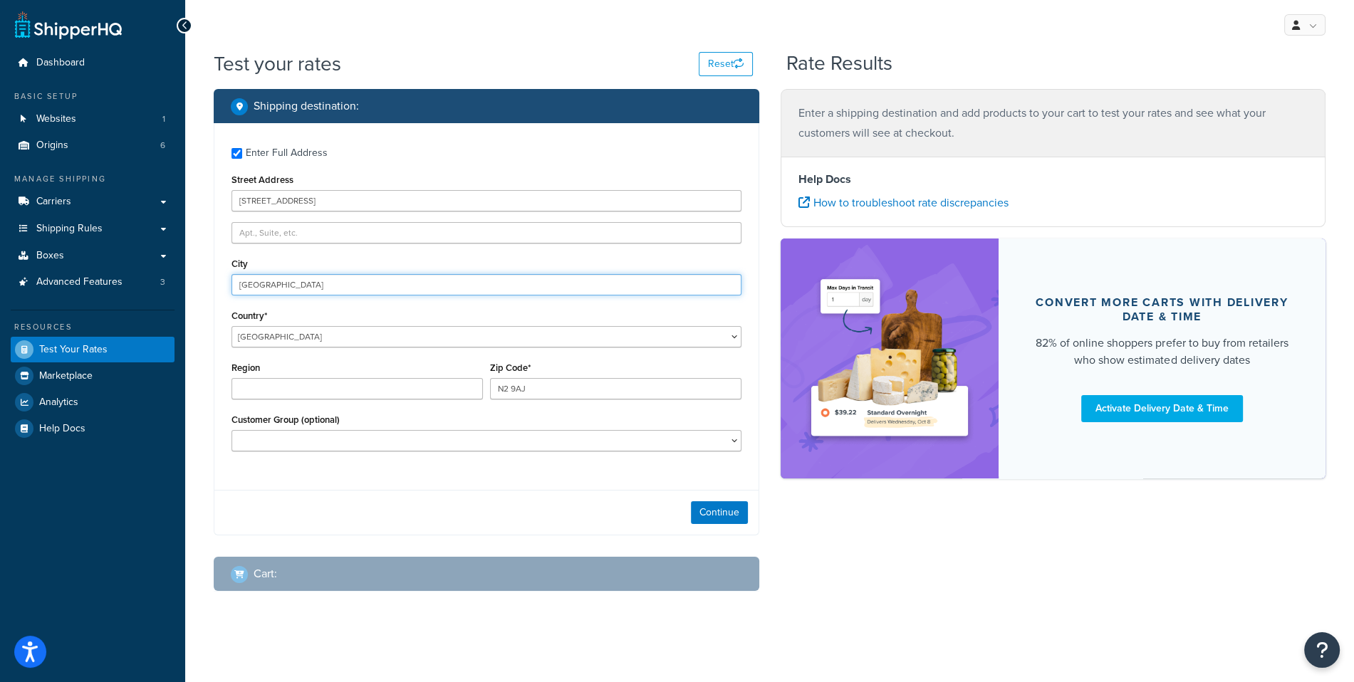
type input "35011"
type input "AL"
type input "35011"
type input "N2 9AJ"
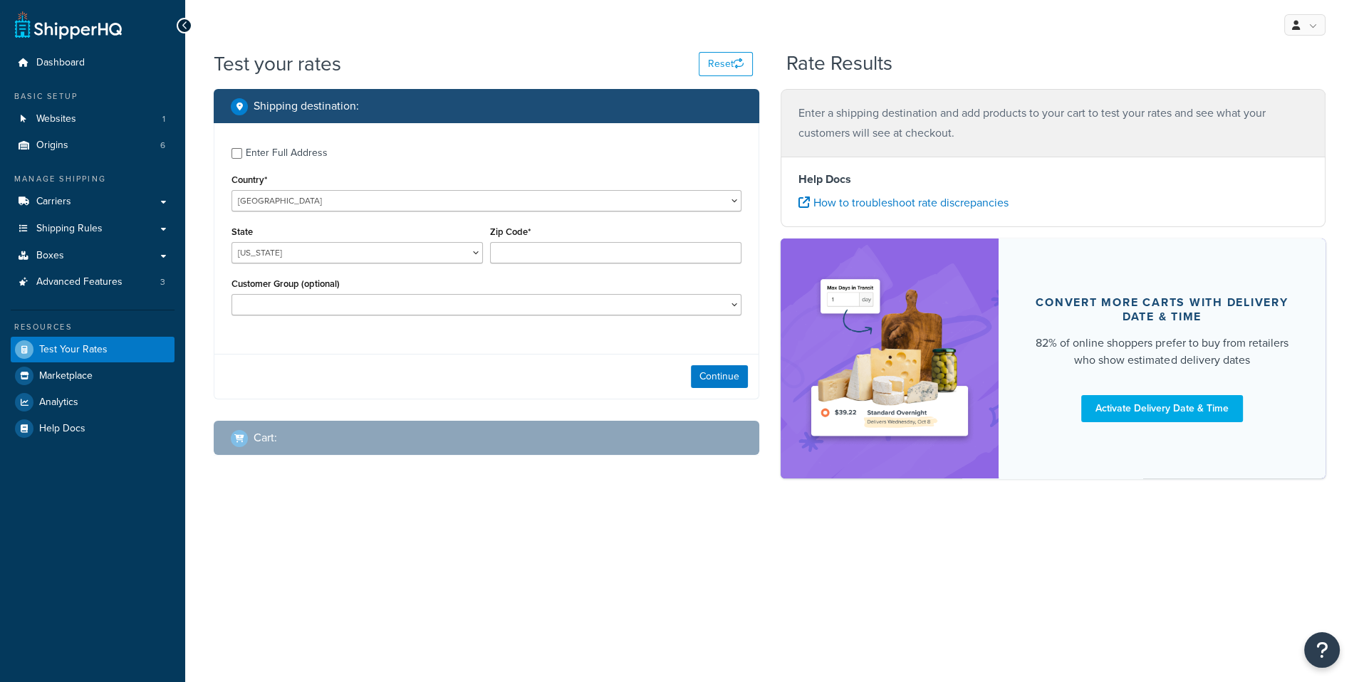
drag, startPoint x: 328, startPoint y: 145, endPoint x: 328, endPoint y: 155, distance: 9.3
click at [328, 145] on label "Enter Full Address" at bounding box center [494, 151] width 496 height 23
click at [242, 148] on input "Enter Full Address" at bounding box center [237, 153] width 11 height 11
checkbox input "true"
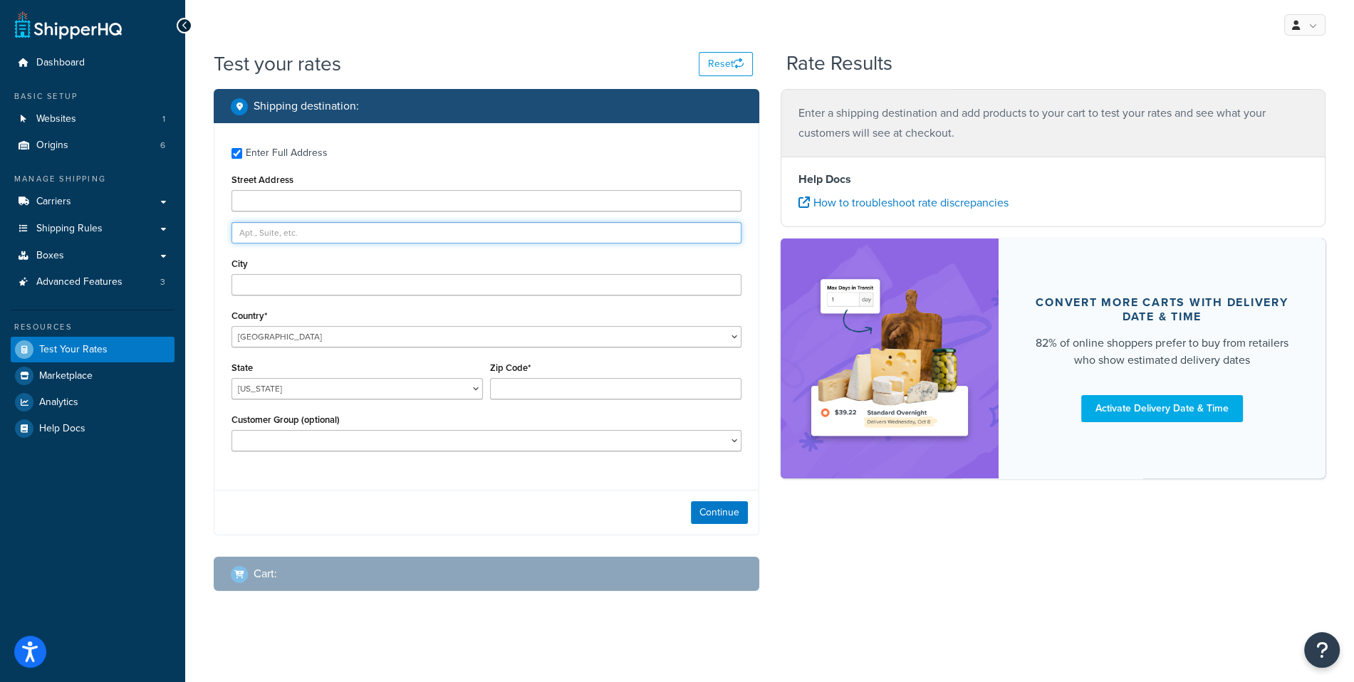
click at [348, 222] on input "text" at bounding box center [487, 232] width 510 height 21
click at [353, 211] on input "Street Address" at bounding box center [487, 200] width 510 height 21
type input "1 Infinite Loop"
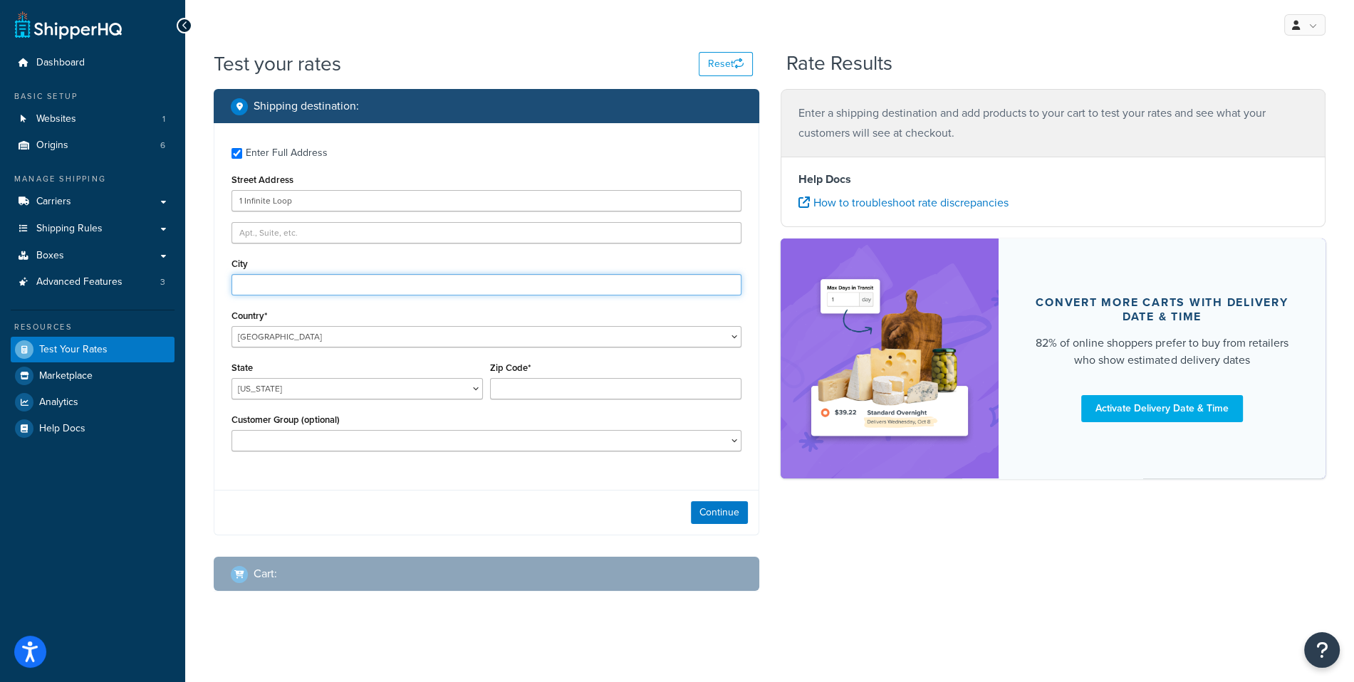
type input "Cupertino"
select select "CA"
type input "95014"
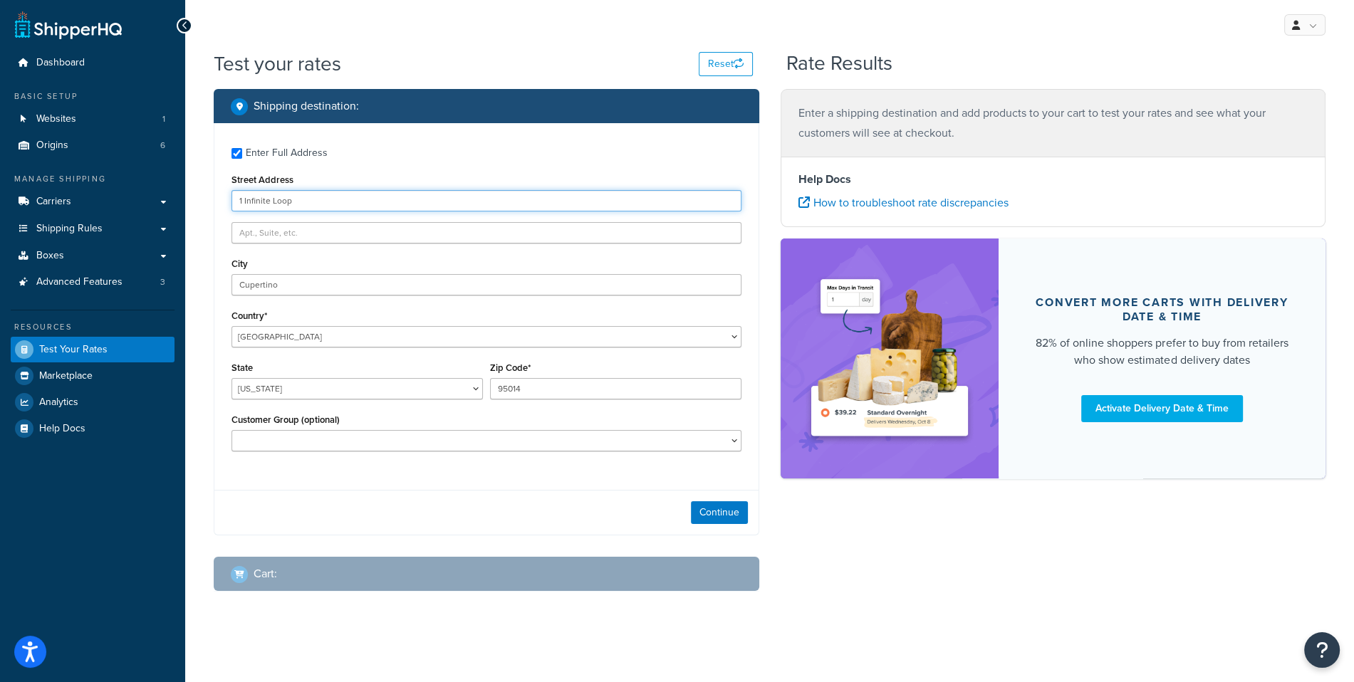
click at [742, 212] on input "1 Infinite Loop" at bounding box center [487, 200] width 510 height 21
click at [644, 502] on div "Continue" at bounding box center [486, 512] width 544 height 45
click at [704, 520] on button "Continue" at bounding box center [719, 512] width 57 height 23
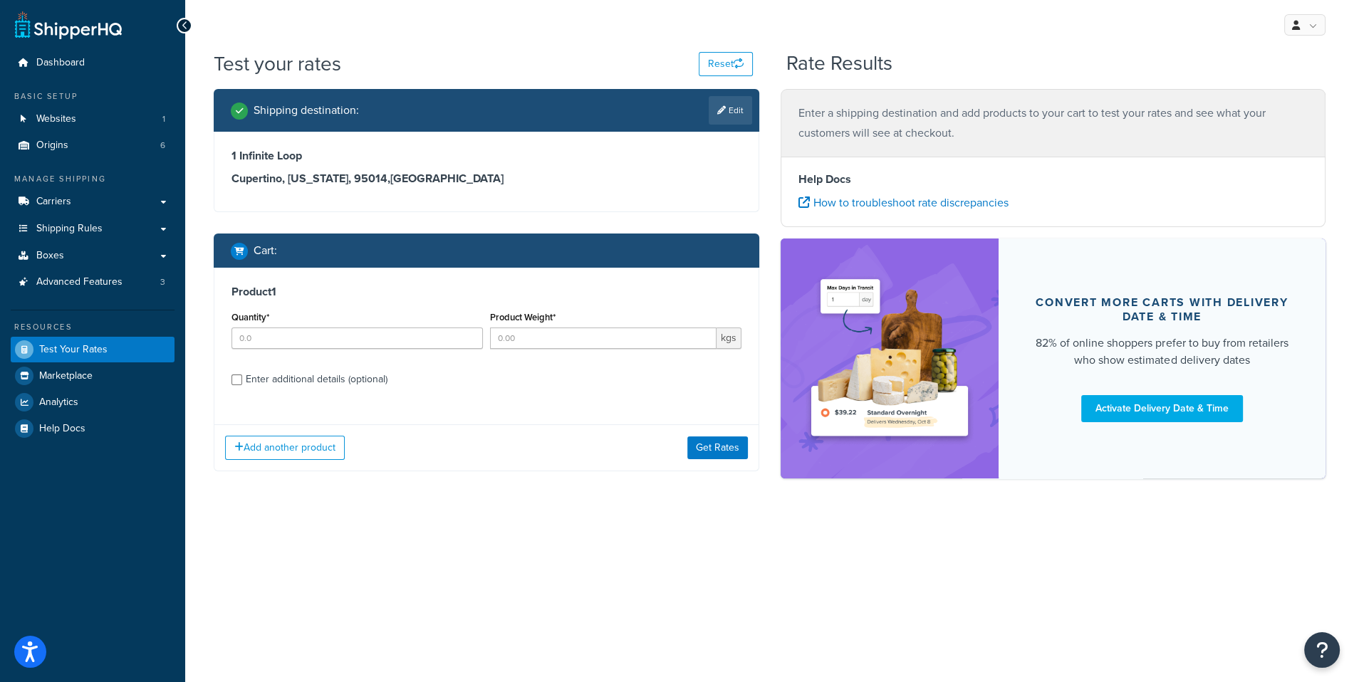
click at [422, 349] on div "Quantity*" at bounding box center [357, 334] width 259 height 52
click at [429, 340] on input "Quantity*" at bounding box center [357, 338] width 251 height 21
type input "1"
type input "10"
click at [362, 378] on div "Enter additional details (optional)" at bounding box center [317, 380] width 142 height 20
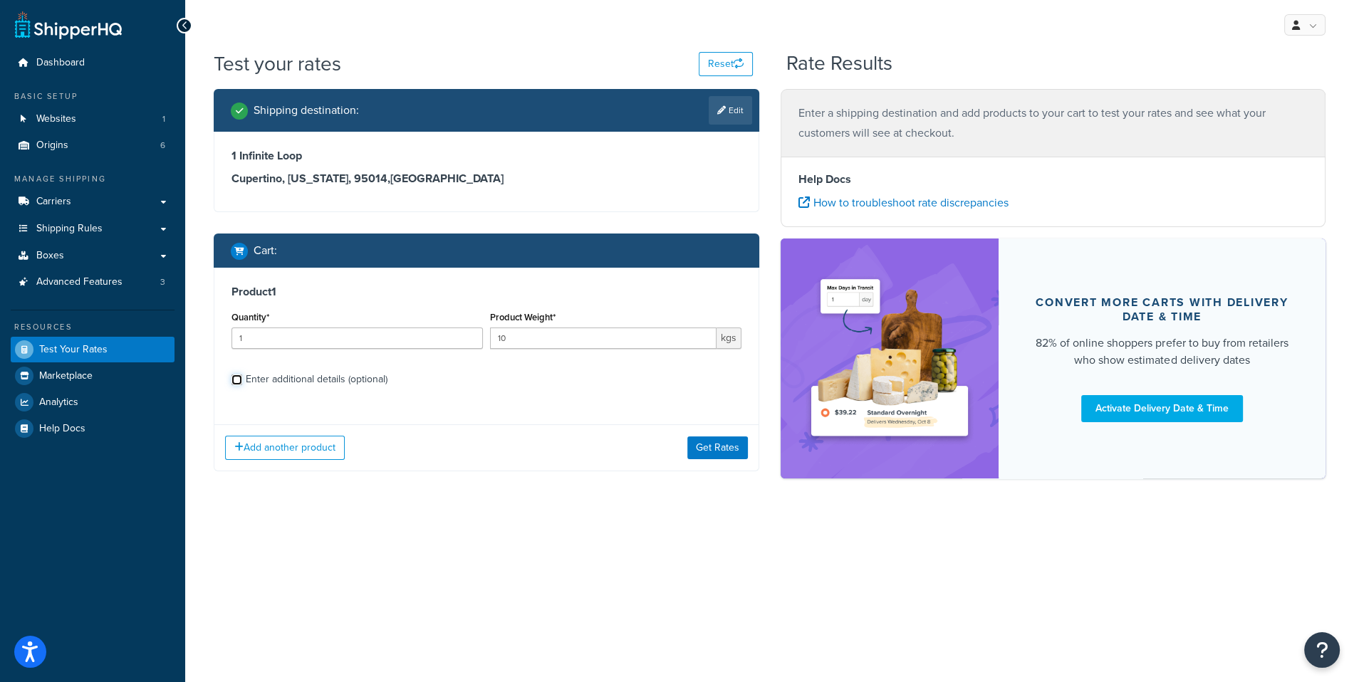
click at [242, 378] on input "Enter additional details (optional)" at bounding box center [237, 380] width 11 height 11
checkbox input "true"
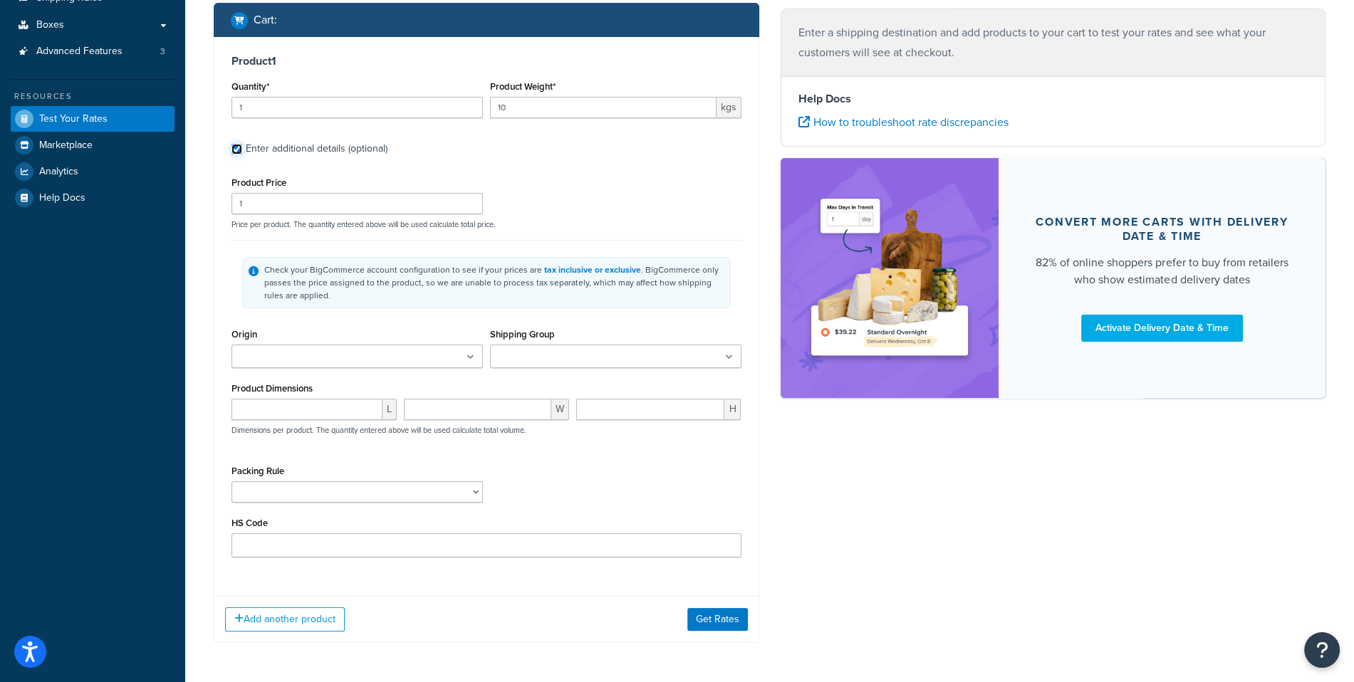
scroll to position [243, 0]
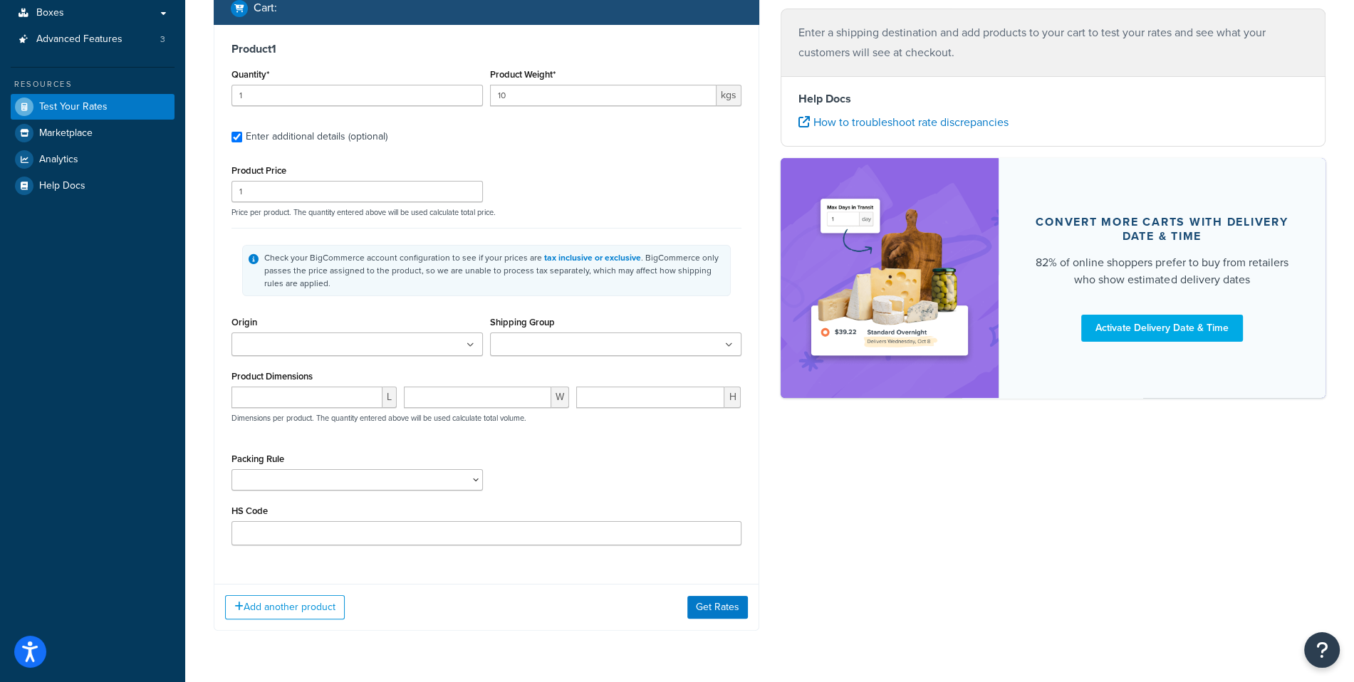
click at [692, 585] on div "Add another product Get Rates" at bounding box center [486, 607] width 544 height 46
click at [699, 598] on button "Get Rates" at bounding box center [717, 607] width 61 height 23
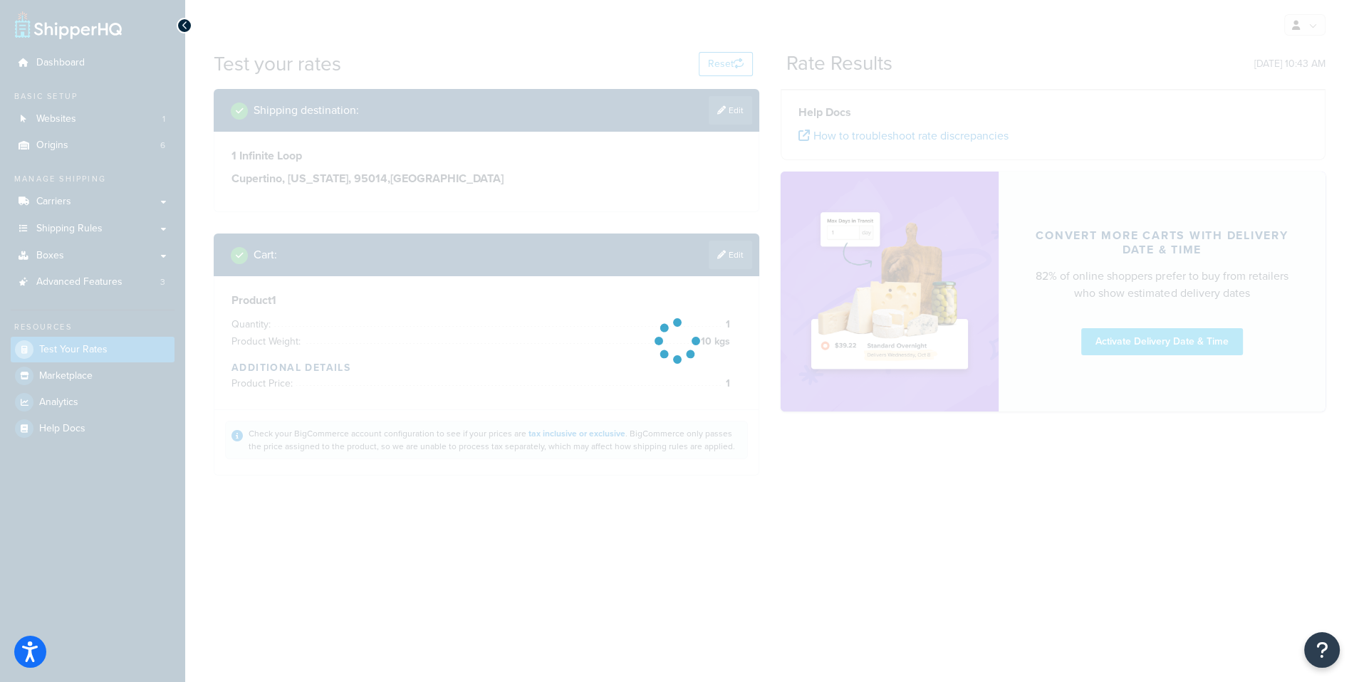
scroll to position [0, 0]
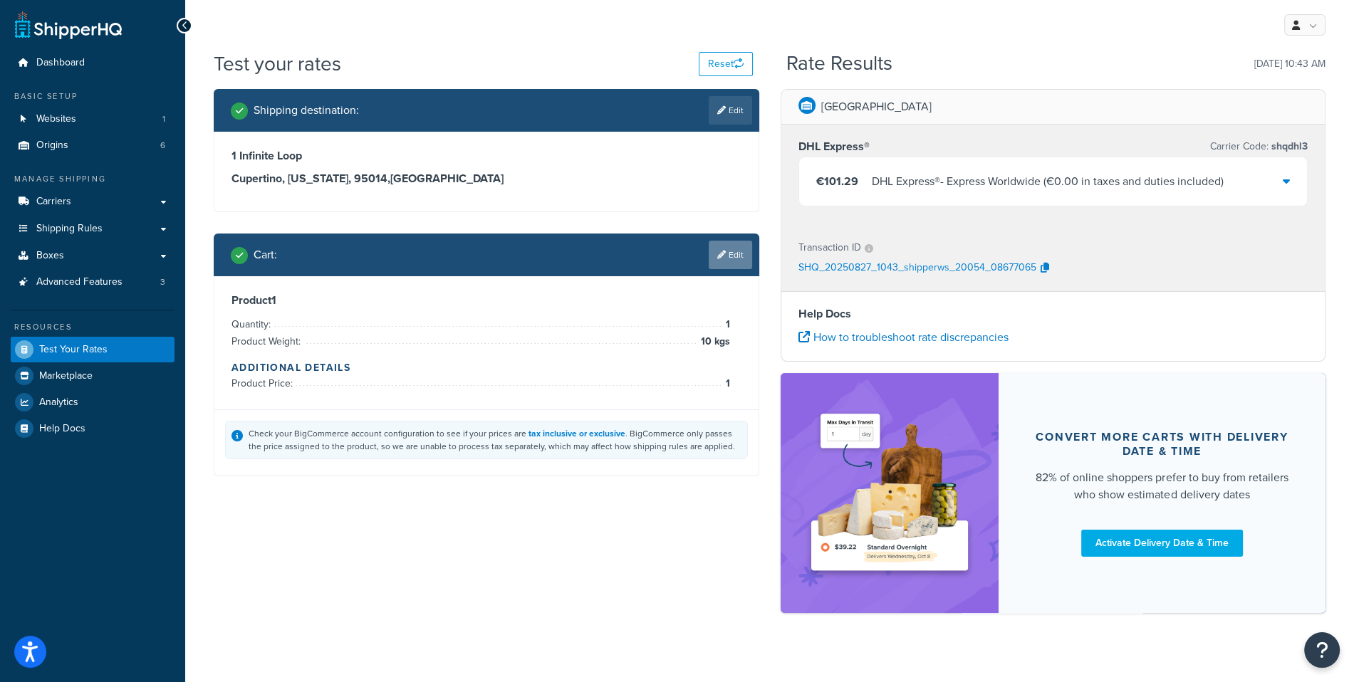
click at [736, 260] on link "Edit" at bounding box center [730, 255] width 43 height 28
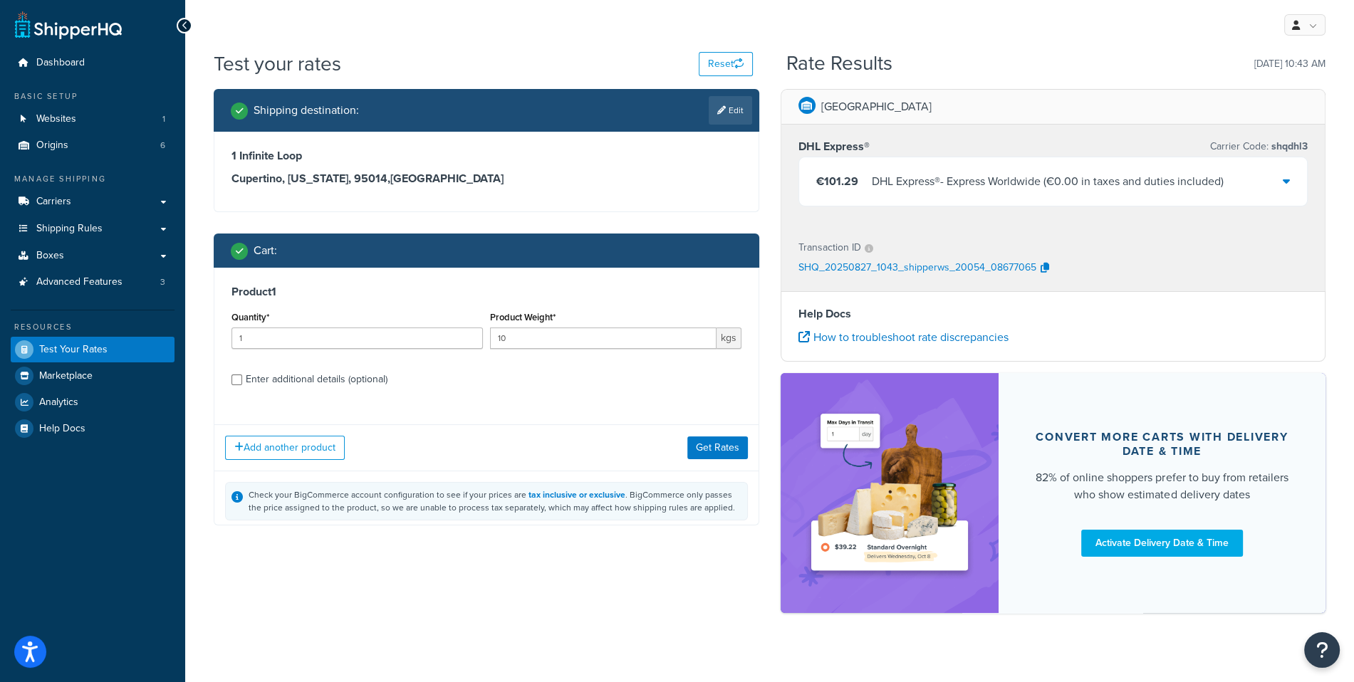
click at [353, 380] on div "Enter additional details (optional)" at bounding box center [317, 380] width 142 height 20
click at [242, 380] on input "Enter additional details (optional)" at bounding box center [237, 380] width 11 height 11
checkbox input "true"
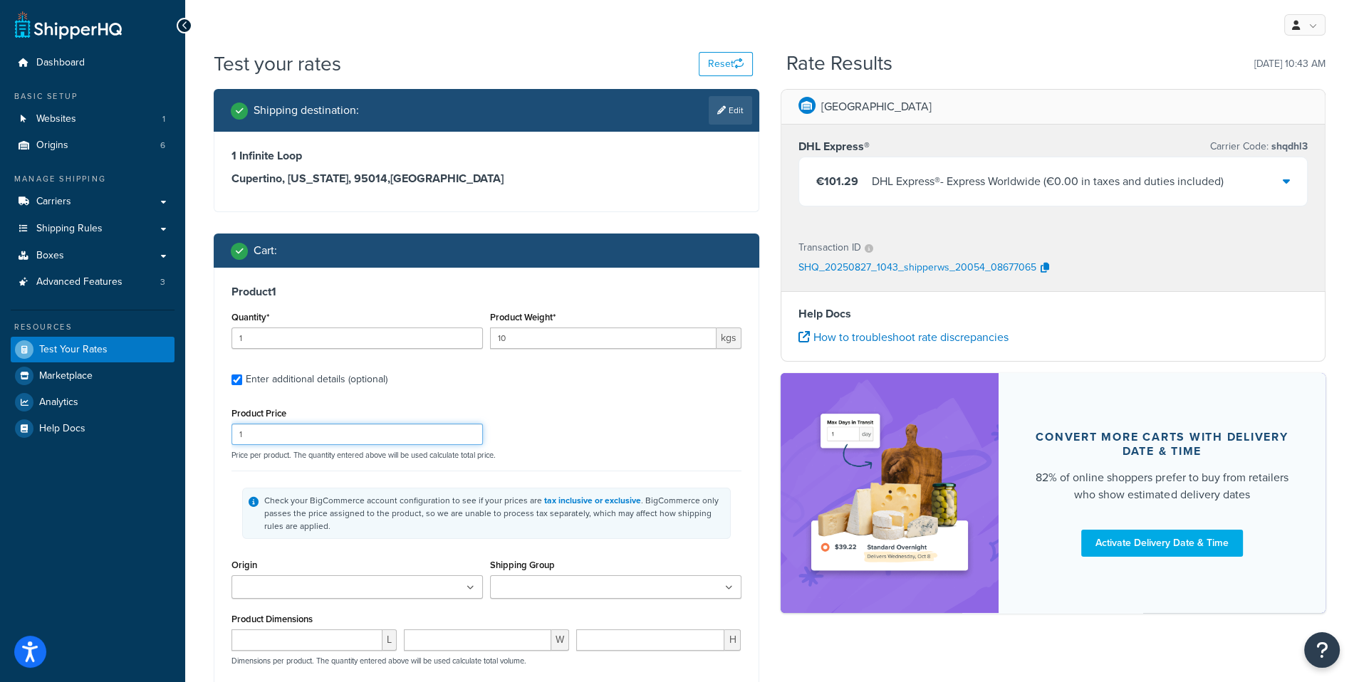
click at [286, 430] on input "1" at bounding box center [357, 434] width 251 height 21
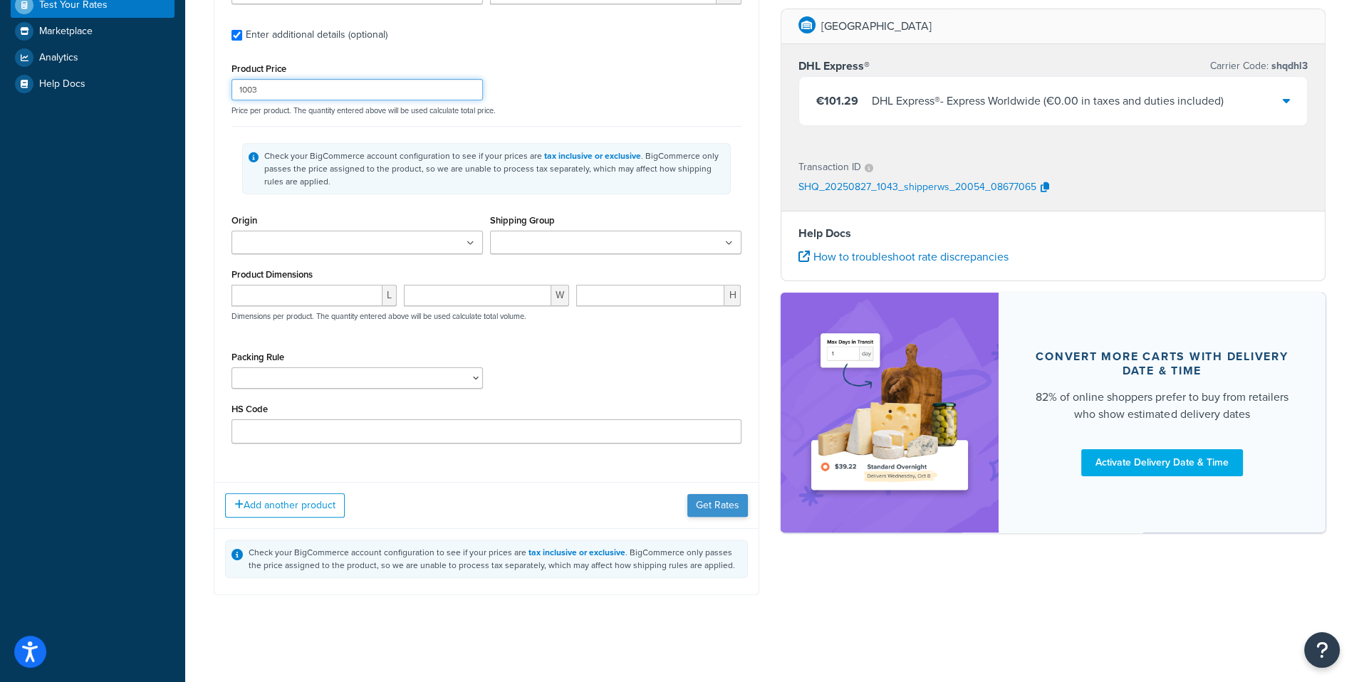
type input "1003"
click at [727, 510] on button "Get Rates" at bounding box center [717, 505] width 61 height 23
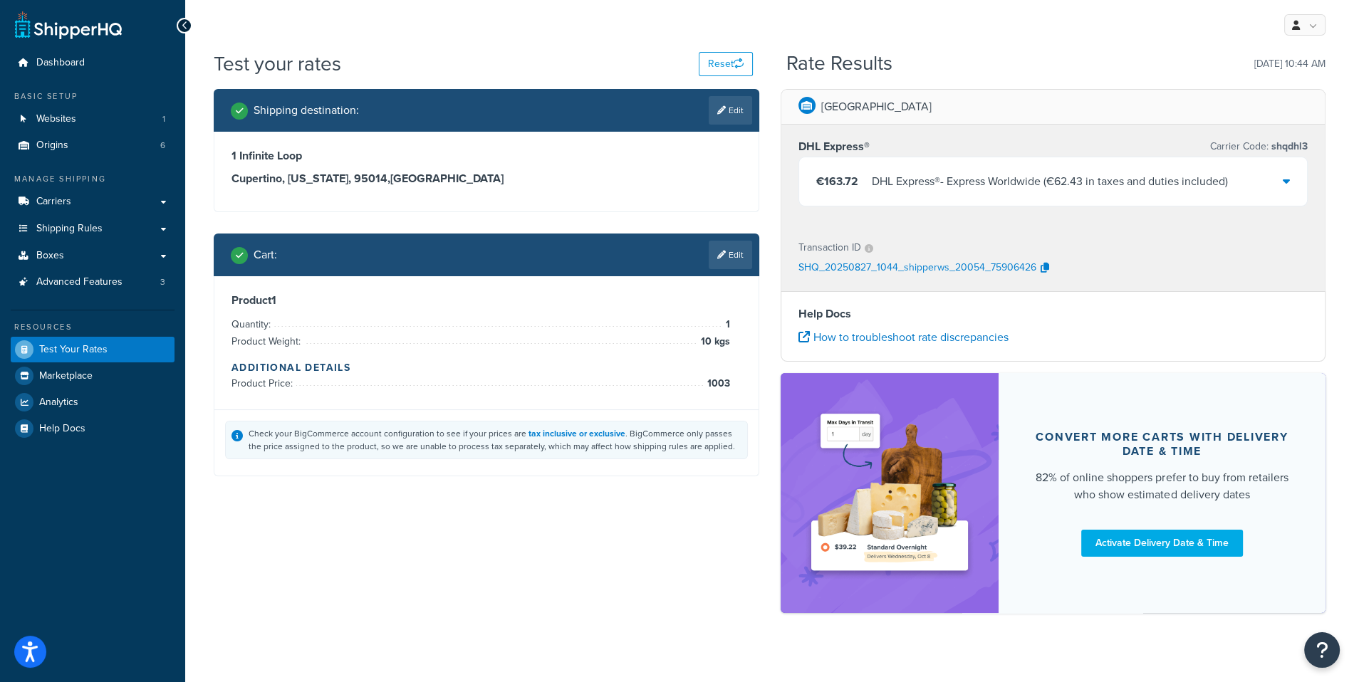
click at [1101, 195] on div "€163.72 DHL Express® - Express Worldwide ( €62.43 in taxes and duties included )" at bounding box center [1053, 181] width 509 height 48
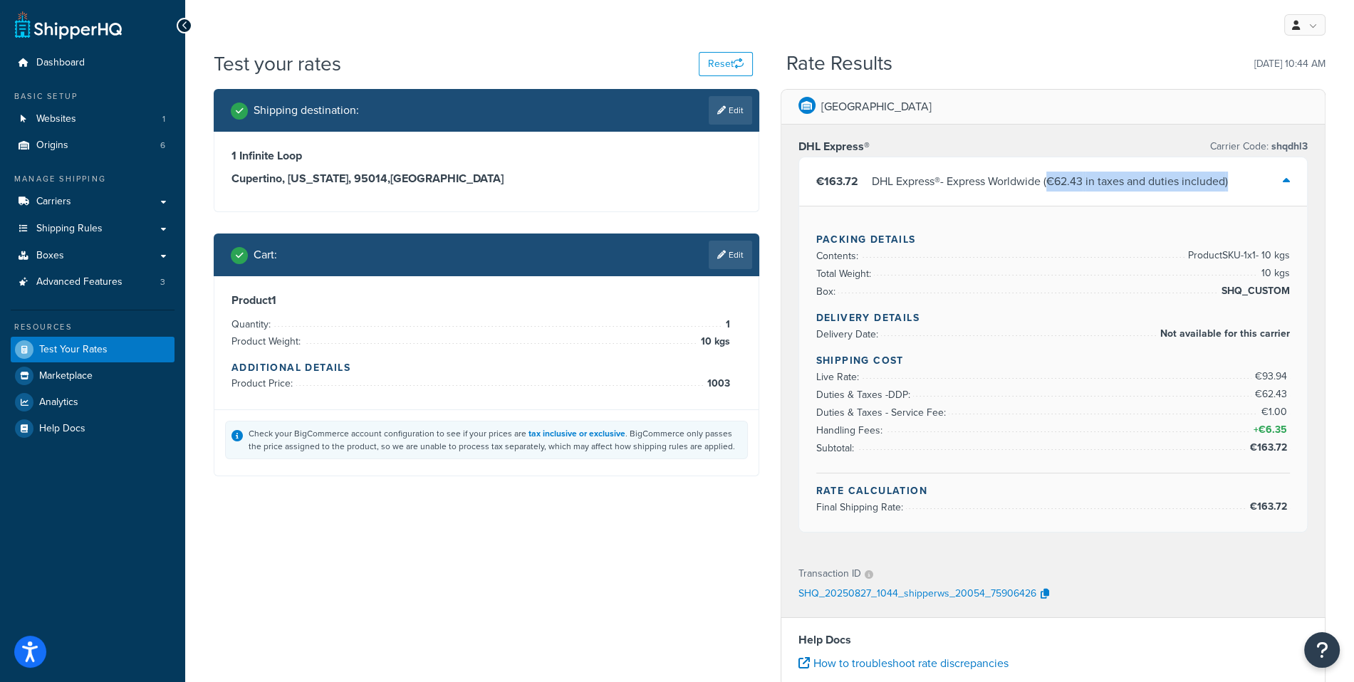
drag, startPoint x: 1050, startPoint y: 186, endPoint x: 1232, endPoint y: 177, distance: 182.6
click at [1232, 177] on div "€163.72 DHL Express® - Express Worldwide ( €62.43 in taxes and duties included )" at bounding box center [1053, 181] width 509 height 48
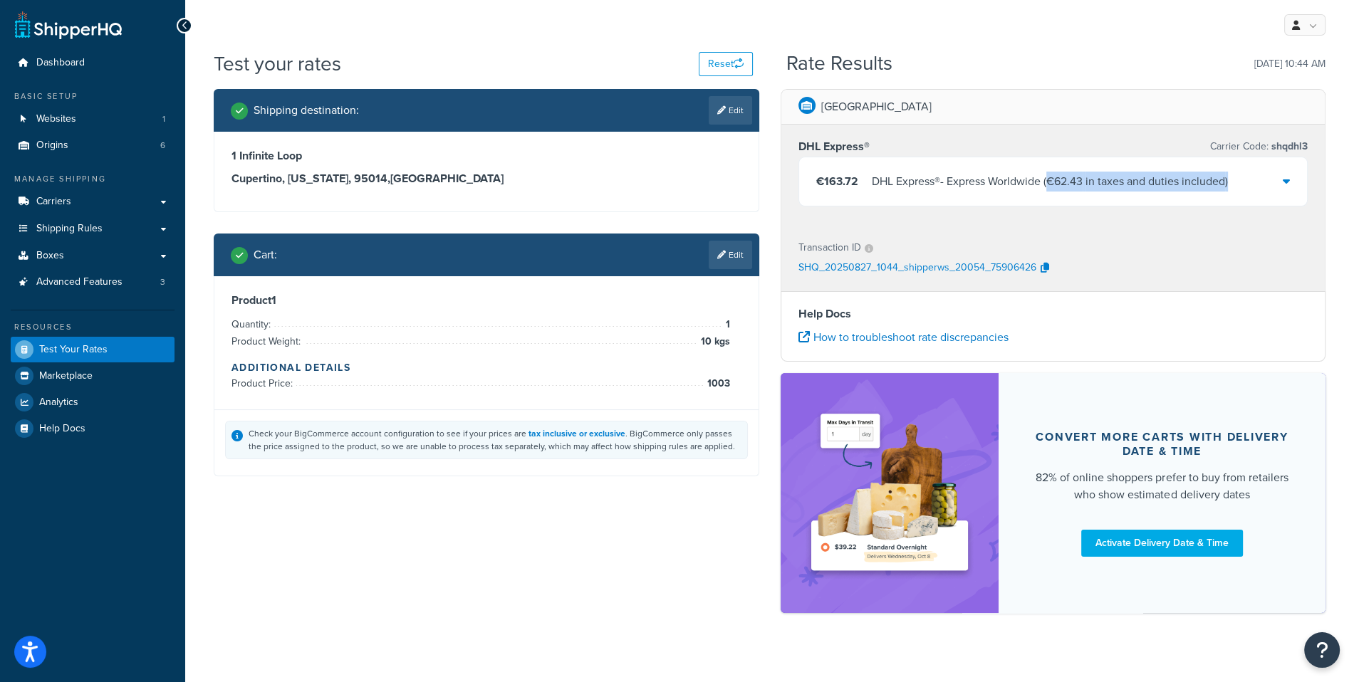
click at [1143, 183] on span "( €62.43 in taxes and duties included )" at bounding box center [1134, 181] width 187 height 16
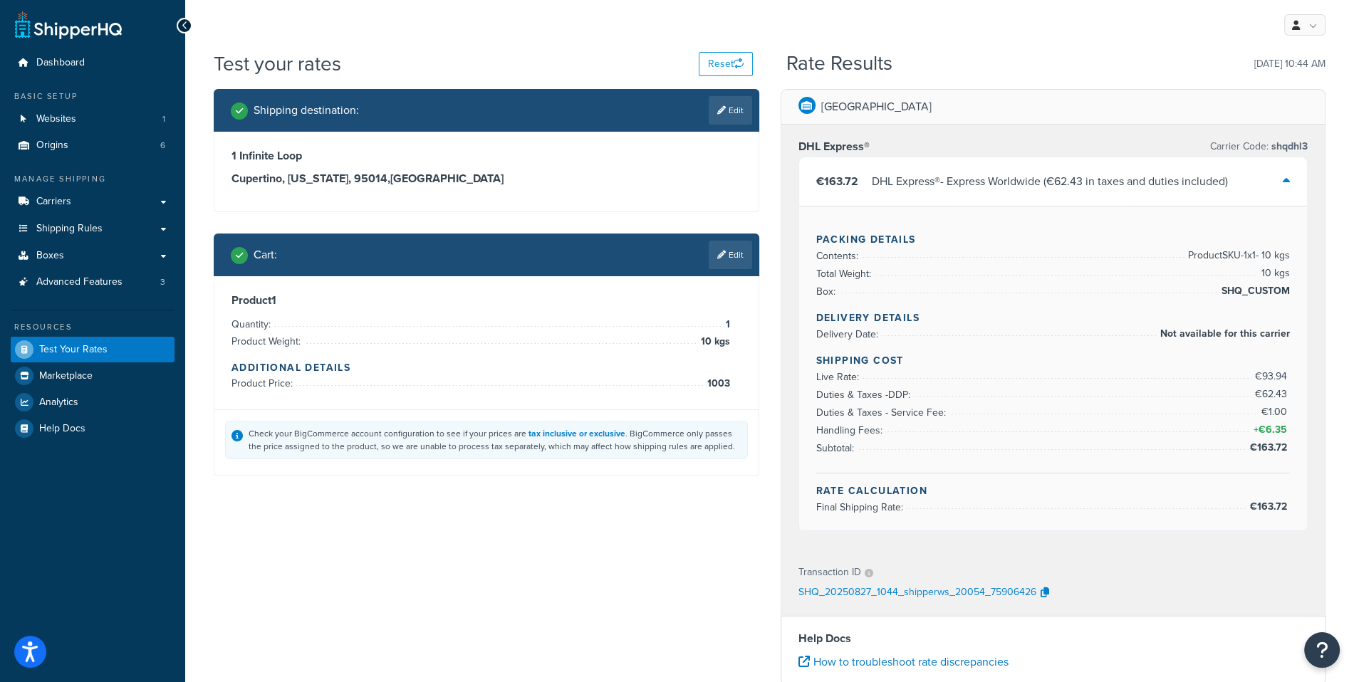
click at [1139, 124] on div "[GEOGRAPHIC_DATA]" at bounding box center [1053, 107] width 544 height 35
click at [1083, 181] on span "€62.43" at bounding box center [1064, 181] width 36 height 16
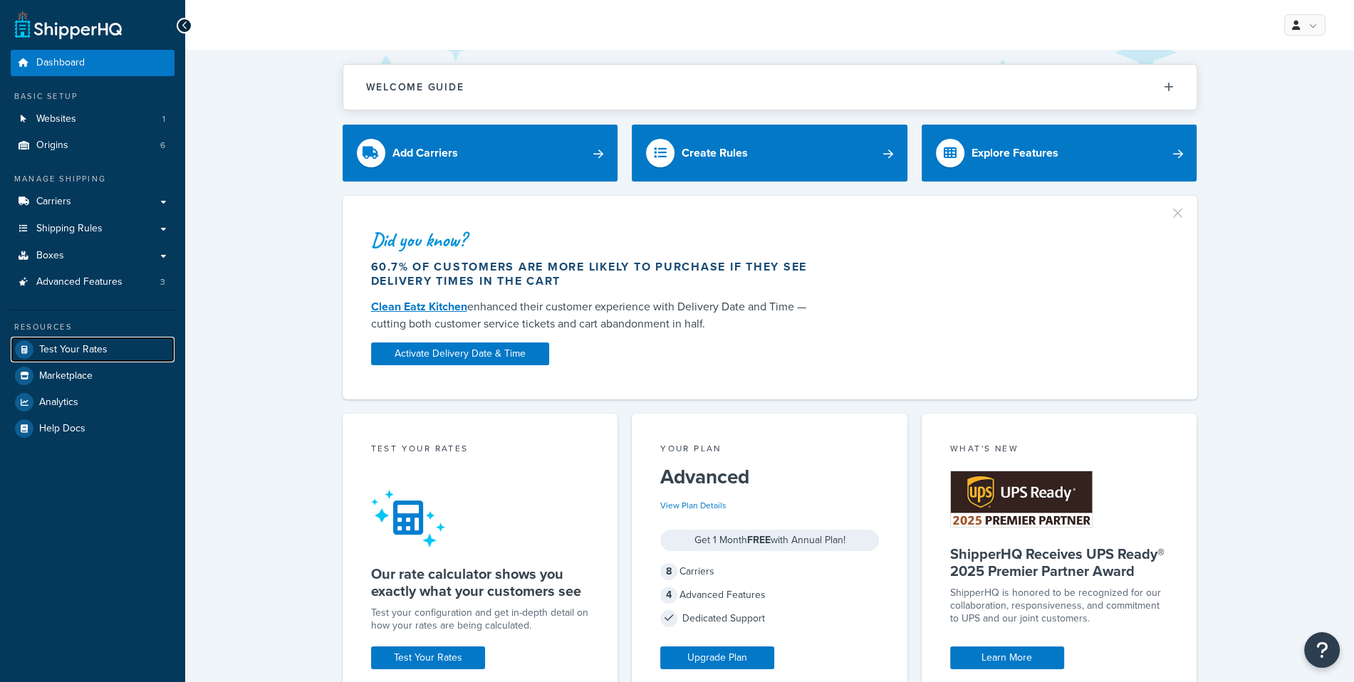
click at [97, 355] on span "Test Your Rates" at bounding box center [73, 350] width 68 height 12
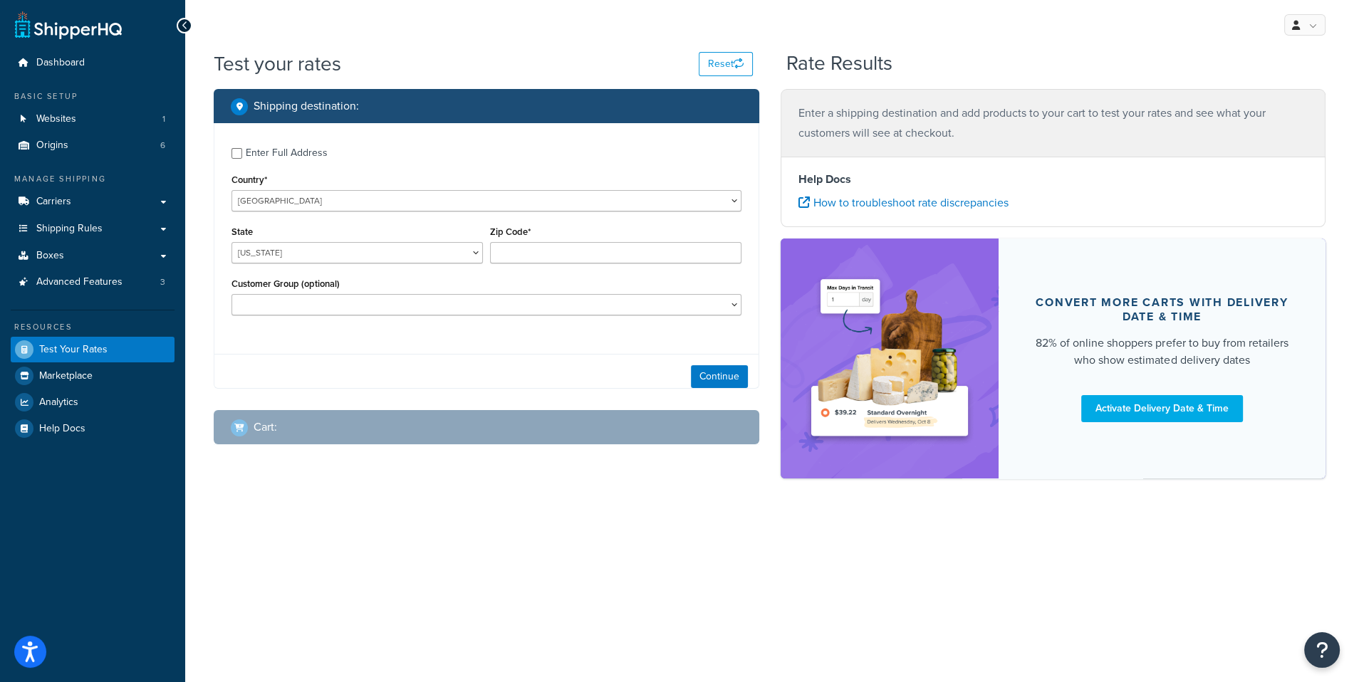
click at [573, 271] on div "Zip Code*" at bounding box center [616, 248] width 259 height 52
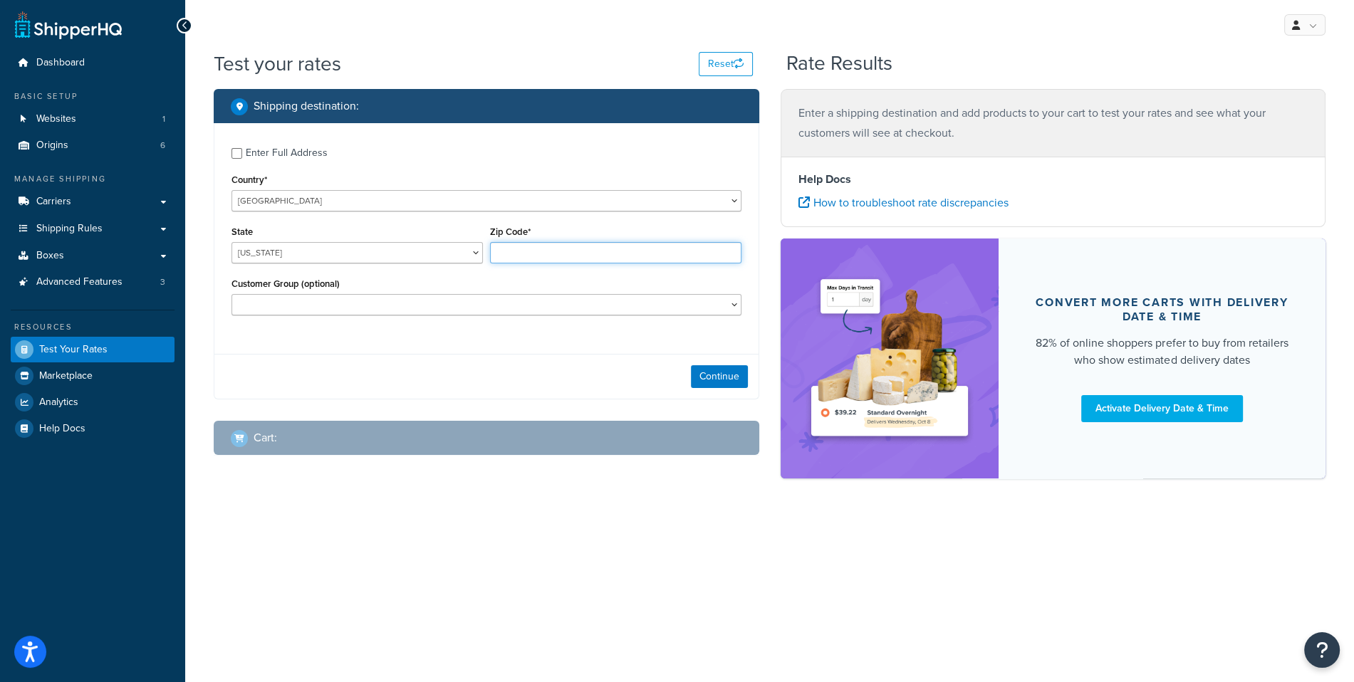
click at [586, 257] on input "Zip Code*" at bounding box center [615, 252] width 251 height 21
type input "35011"
click at [321, 152] on div "Enter Full Address" at bounding box center [287, 153] width 82 height 20
click at [242, 152] on input "Enter Full Address" at bounding box center [237, 153] width 11 height 11
checkbox input "true"
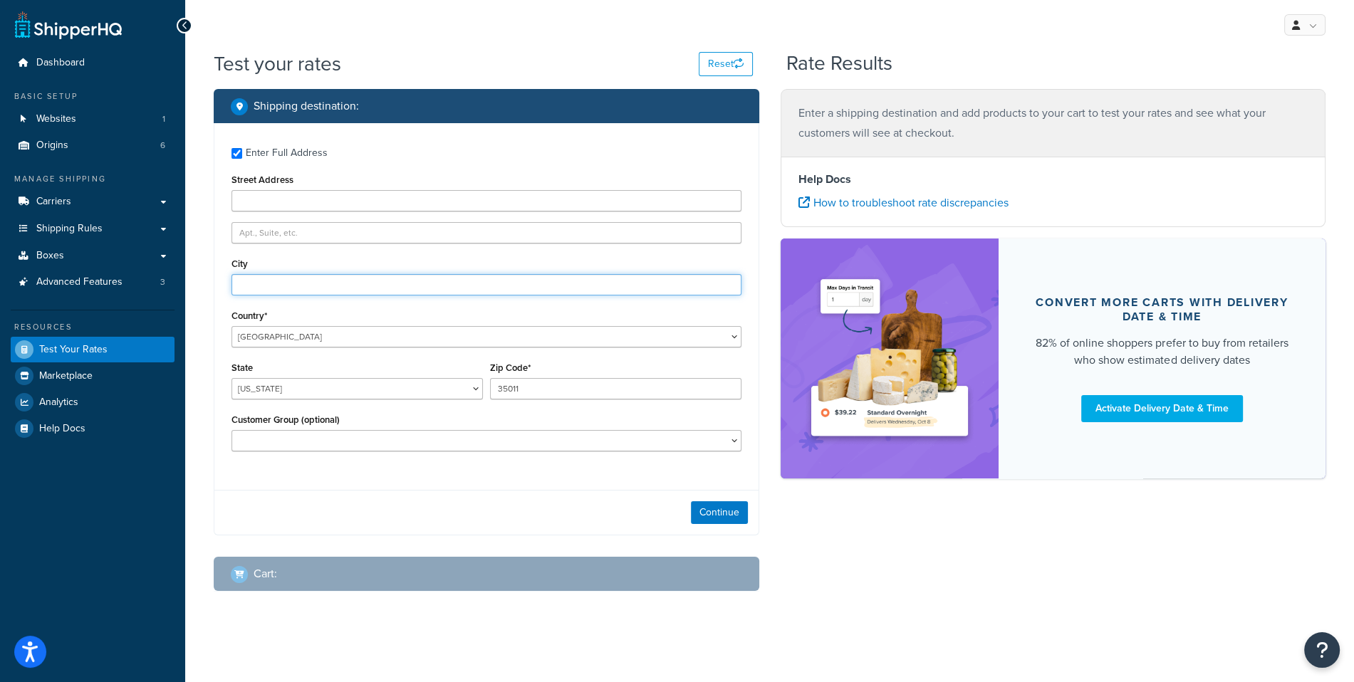
click at [388, 283] on input "City" at bounding box center [487, 284] width 510 height 21
drag, startPoint x: 361, startPoint y: 182, endPoint x: 358, endPoint y: 194, distance: 13.3
click at [359, 187] on div "Street Address" at bounding box center [487, 190] width 510 height 41
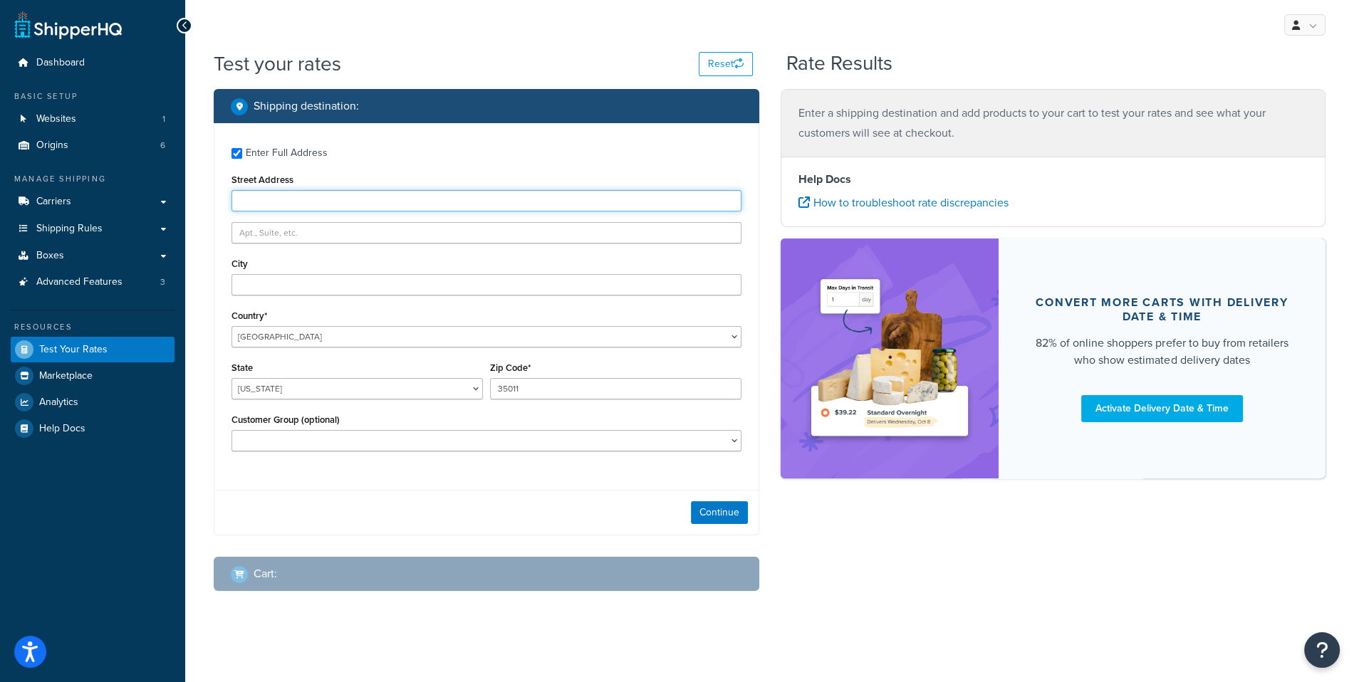
click at [358, 194] on input "Street Address" at bounding box center [487, 200] width 510 height 21
type input "1 Infinite Loop"
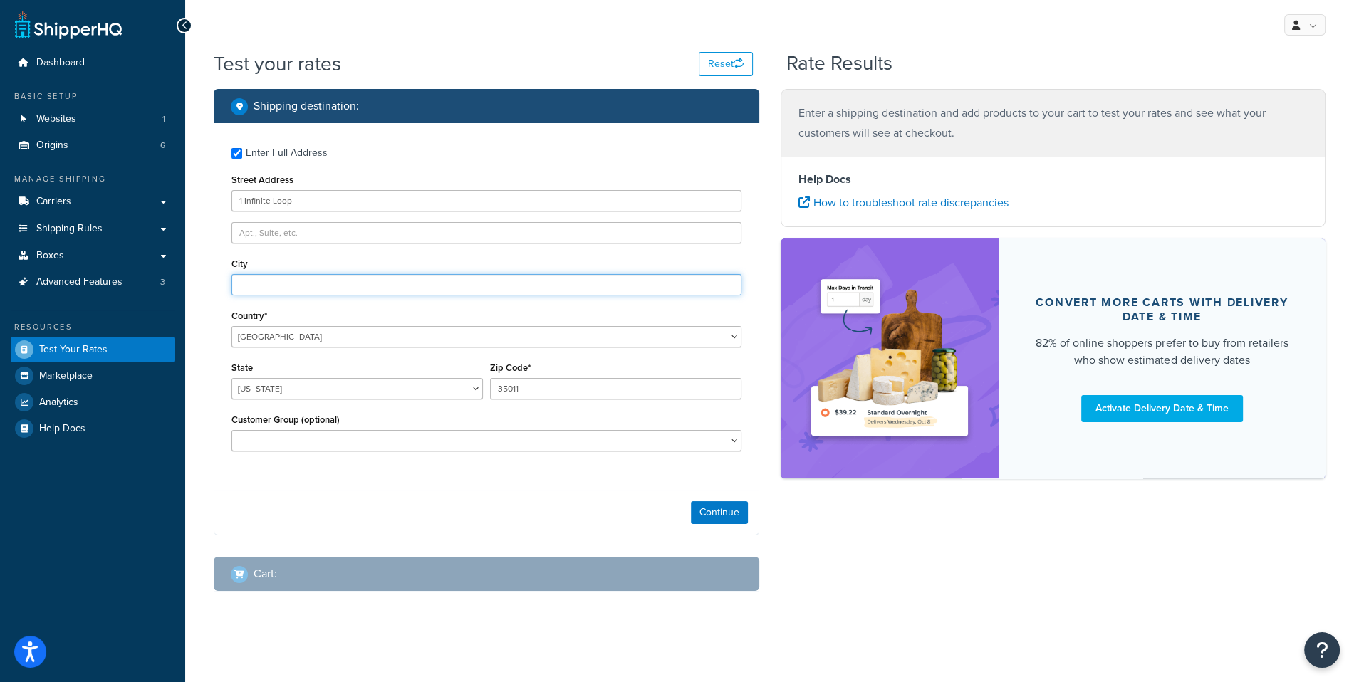
type input "Cupertino"
select select "CA"
type input "95014"
click at [700, 491] on div "Continue" at bounding box center [486, 512] width 544 height 45
click at [702, 504] on button "Continue" at bounding box center [719, 512] width 57 height 23
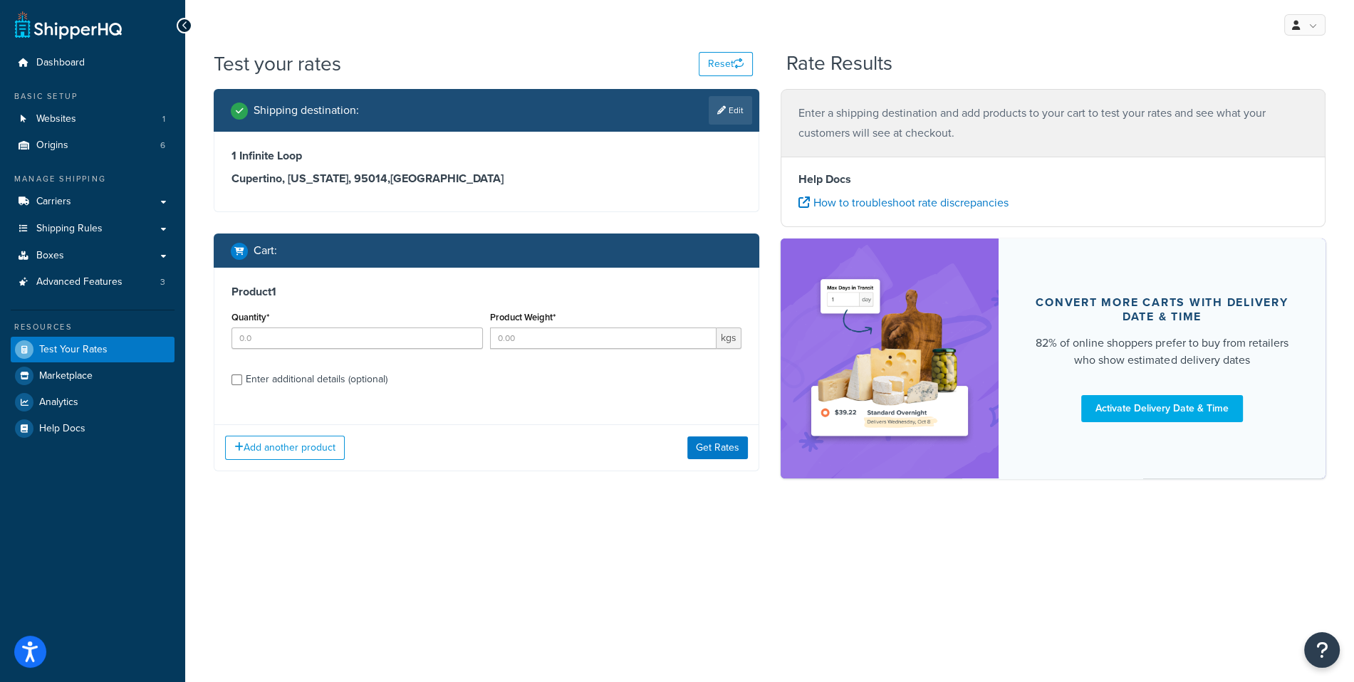
click at [355, 350] on div "Quantity*" at bounding box center [357, 334] width 259 height 52
click at [373, 338] on input "Quantity*" at bounding box center [357, 338] width 251 height 21
type input "1"
type input "10"
click at [285, 399] on div "Product 1 Quantity* 1 Product Weight* 10 kgs Enter additional details (optional)" at bounding box center [486, 341] width 544 height 146
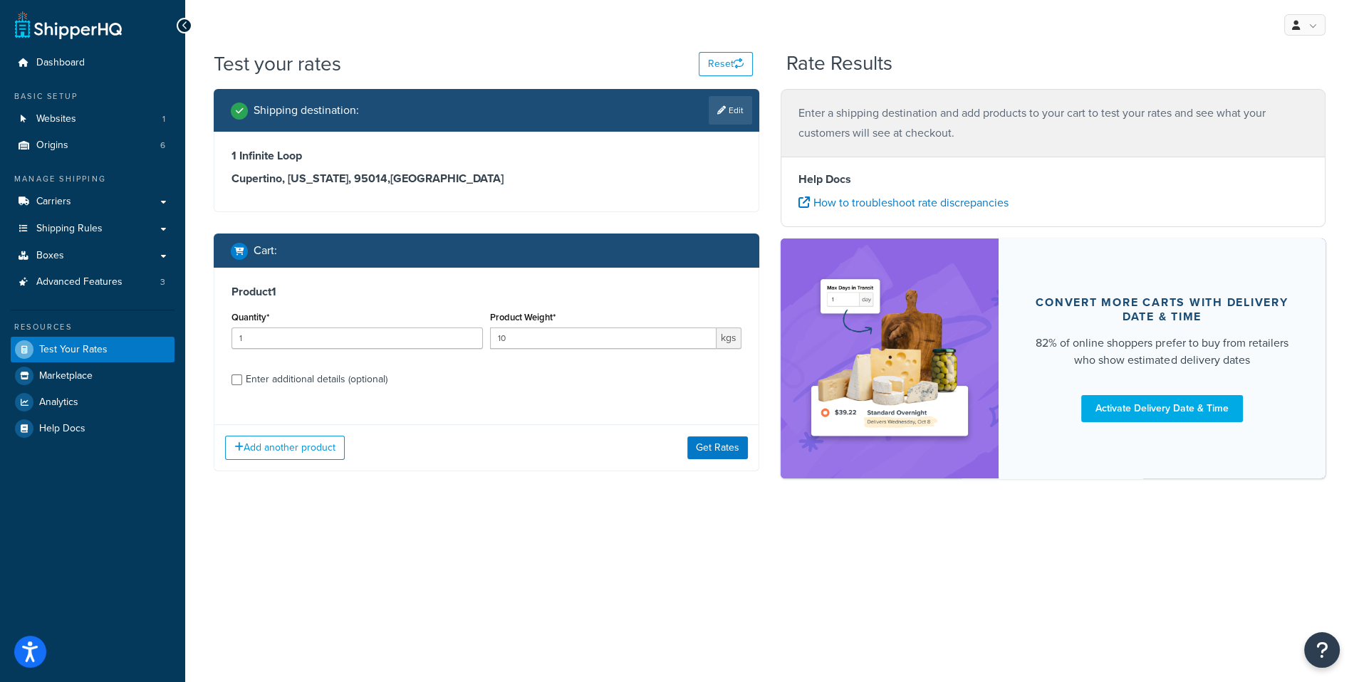
click at [291, 387] on div "Enter additional details (optional)" at bounding box center [317, 380] width 142 height 20
click at [242, 385] on input "Enter additional details (optional)" at bounding box center [237, 380] width 11 height 11
checkbox input "true"
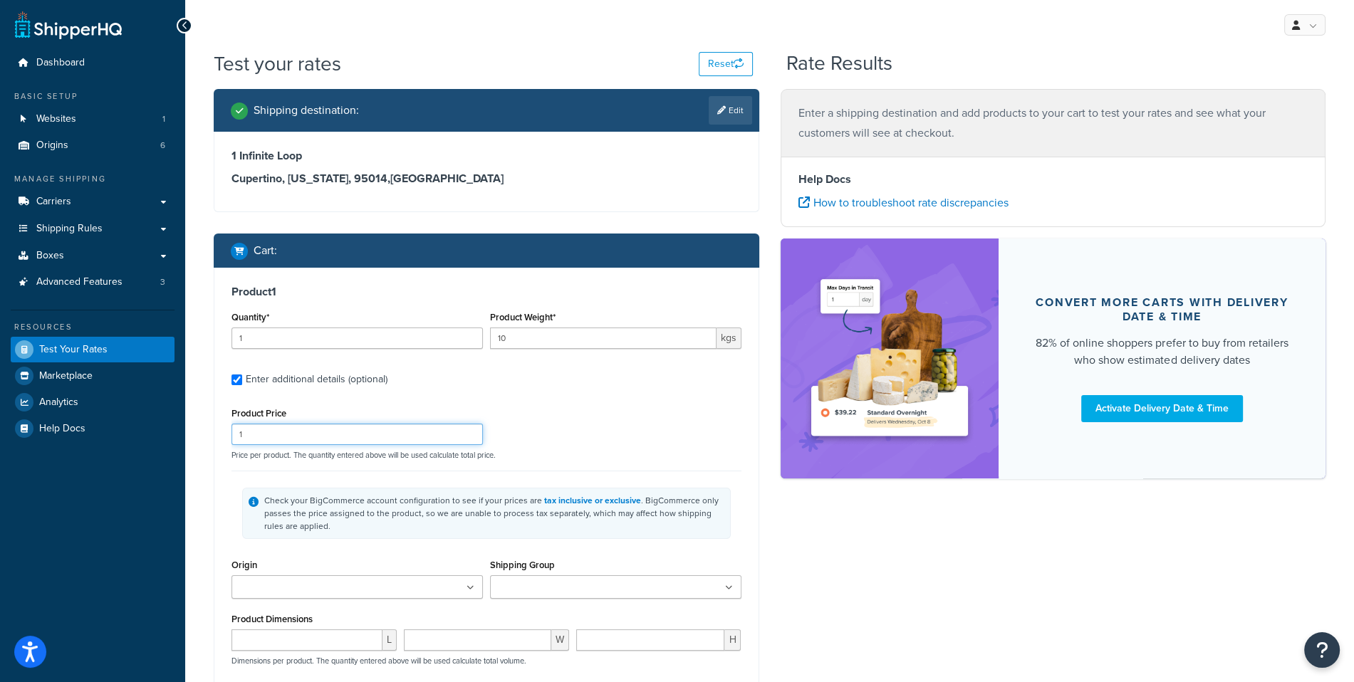
click at [284, 430] on input "1" at bounding box center [357, 434] width 251 height 21
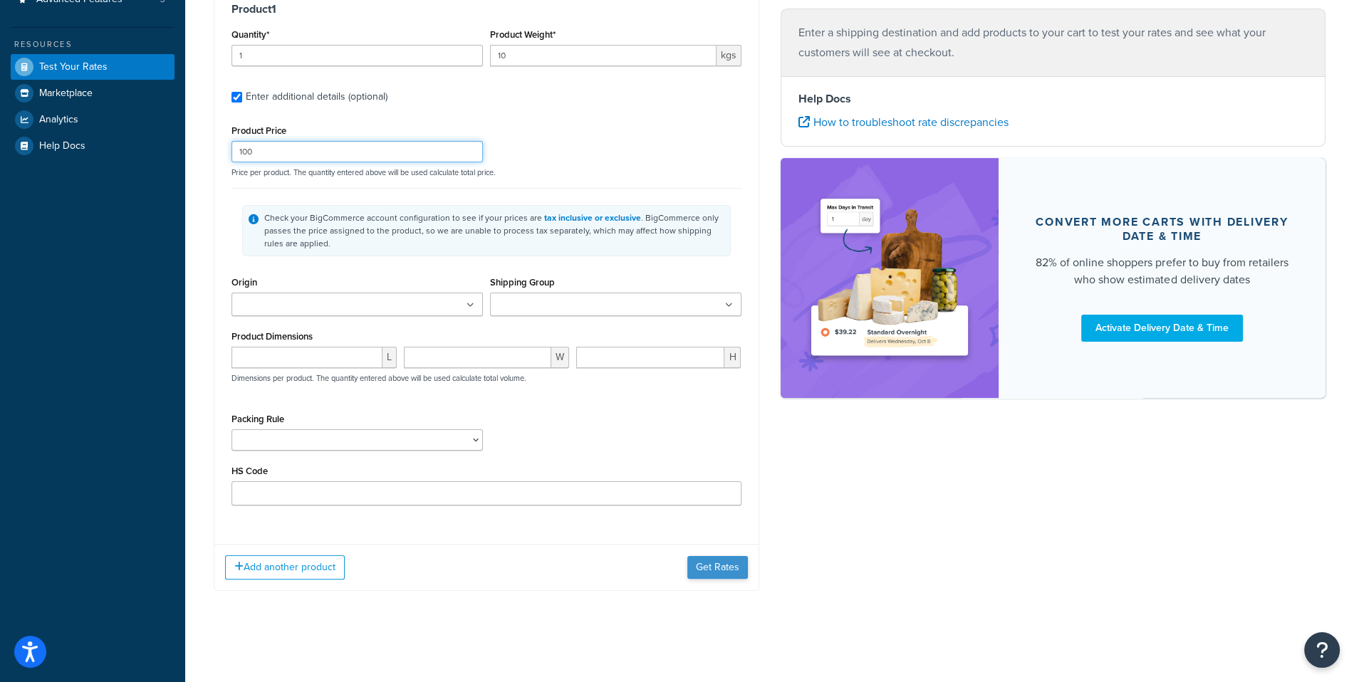
type input "100"
click at [742, 566] on button "Get Rates" at bounding box center [717, 567] width 61 height 23
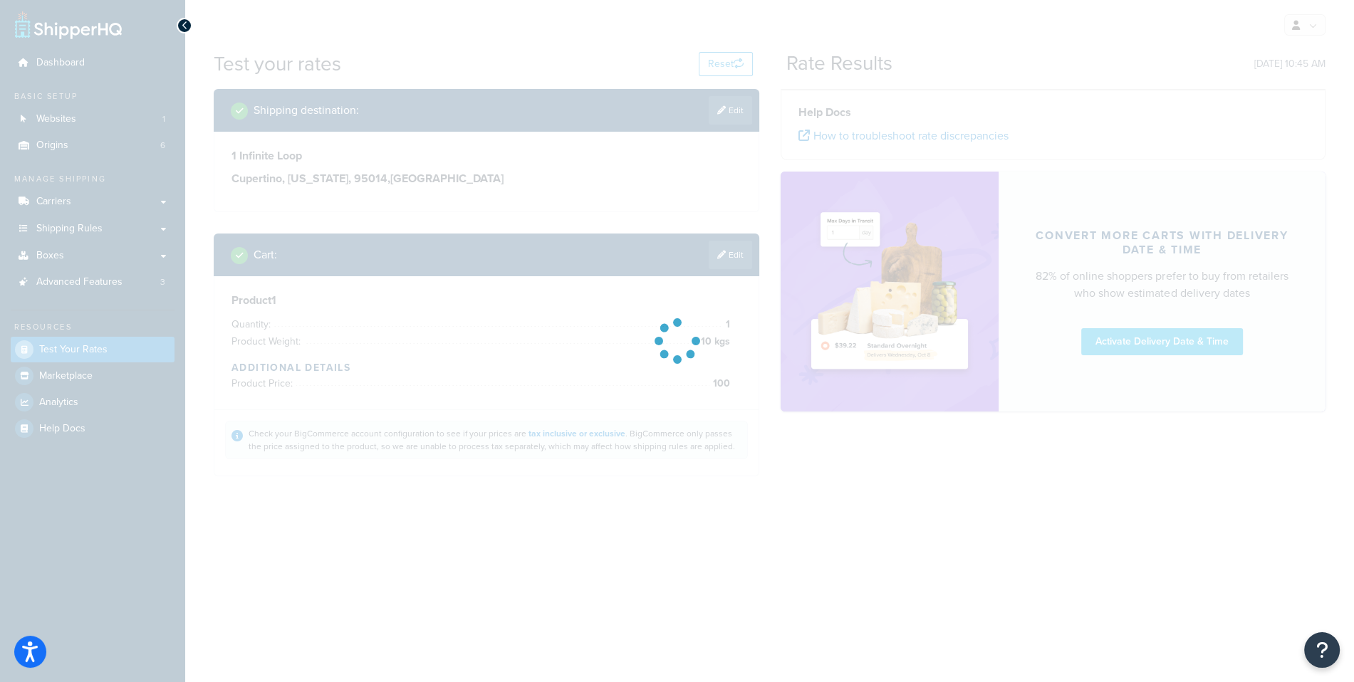
scroll to position [15, 0]
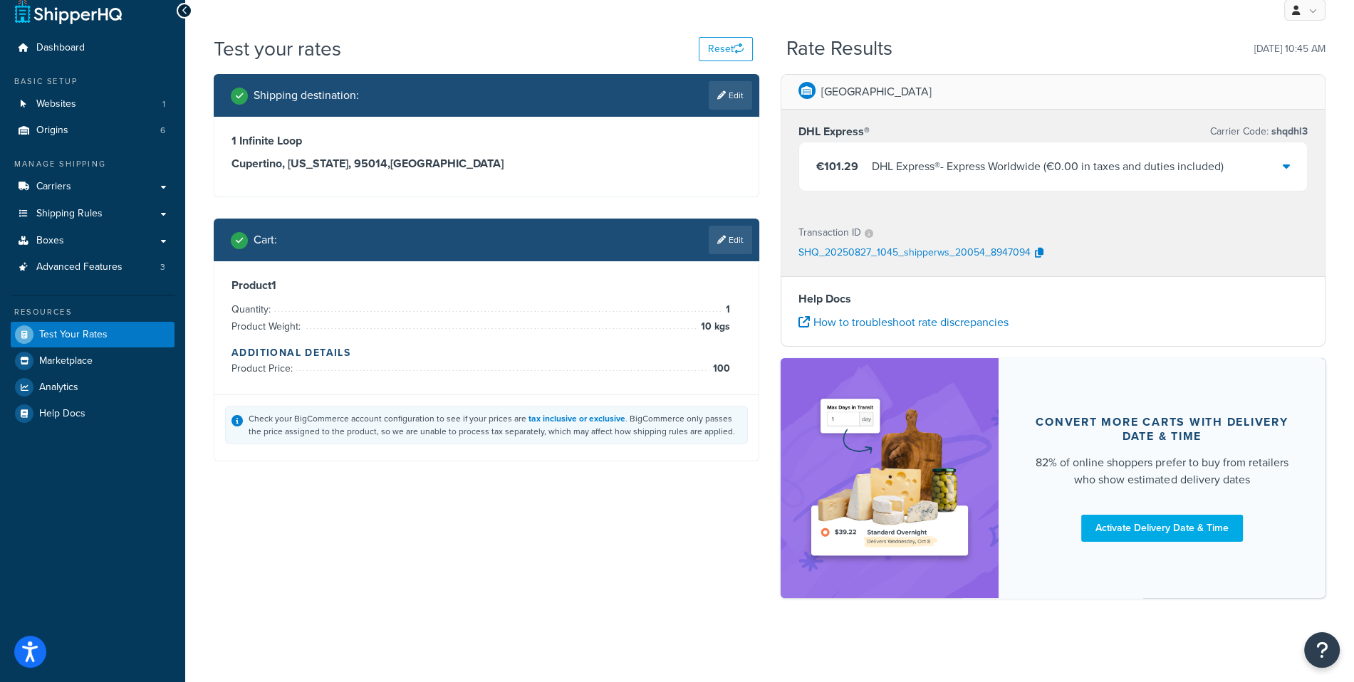
click at [1093, 180] on div "€101.29 DHL Express® - Express Worldwide ( €0.00 in taxes and duties included )" at bounding box center [1053, 166] width 509 height 48
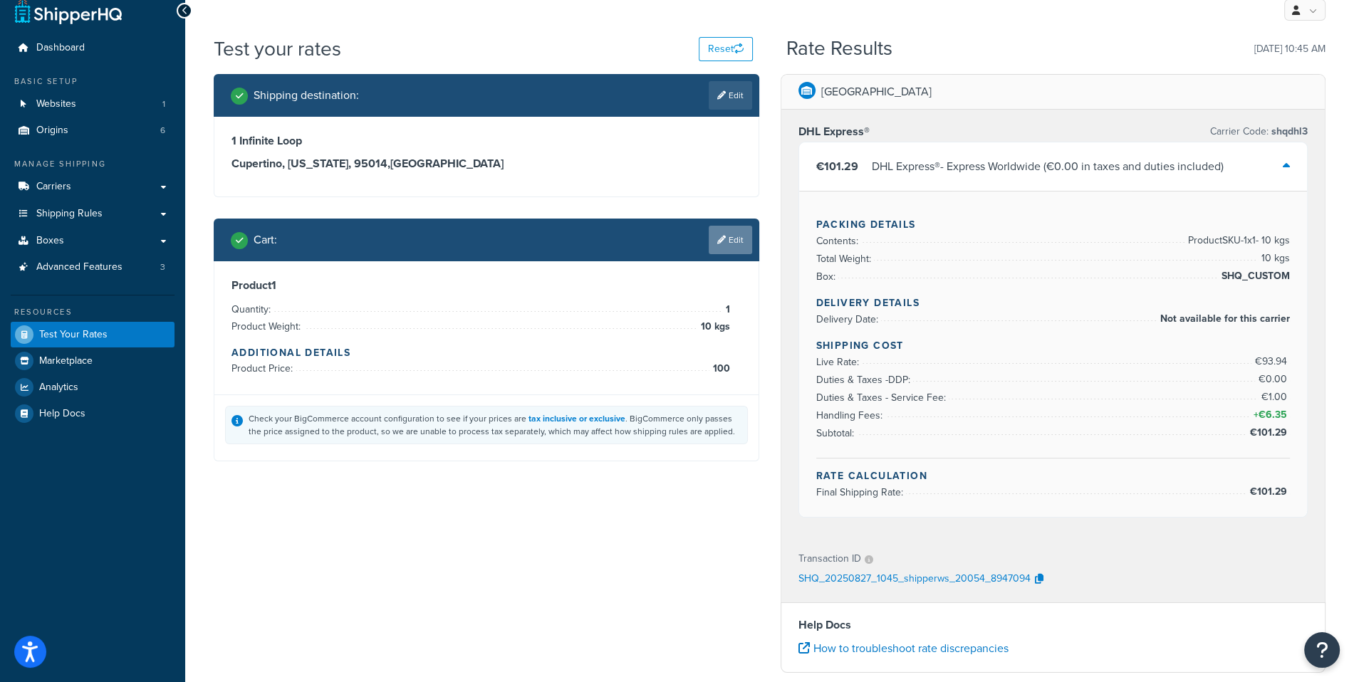
click at [731, 241] on link "Edit" at bounding box center [730, 240] width 43 height 28
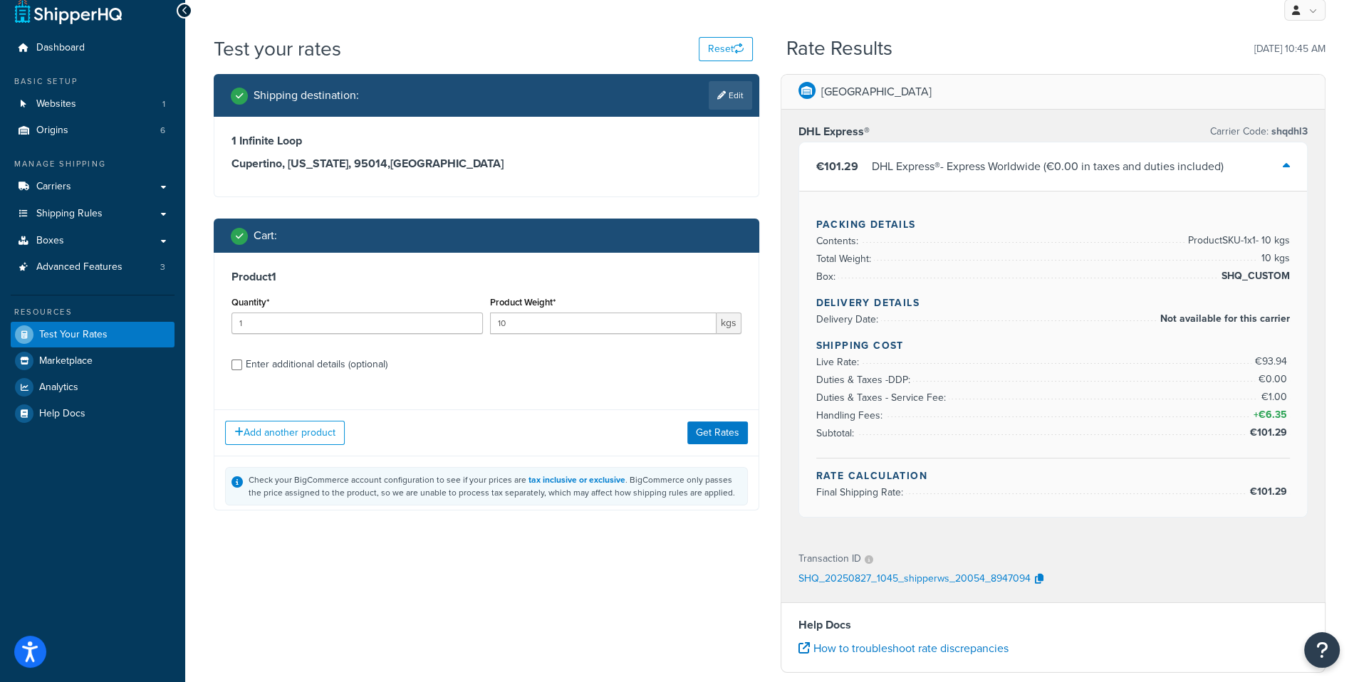
click at [375, 372] on div "Enter additional details (optional)" at bounding box center [317, 365] width 142 height 20
click at [242, 370] on input "Enter additional details (optional)" at bounding box center [237, 365] width 11 height 11
checkbox input "true"
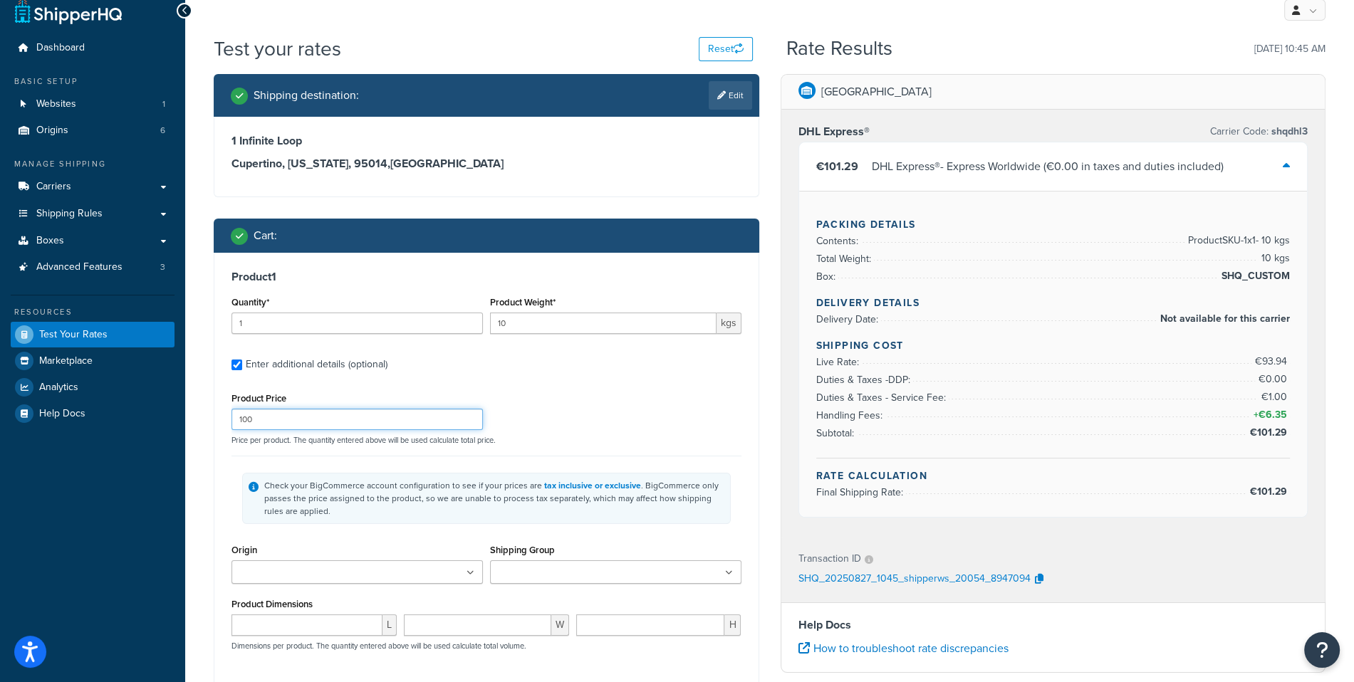
click at [295, 429] on input "100" at bounding box center [357, 419] width 251 height 21
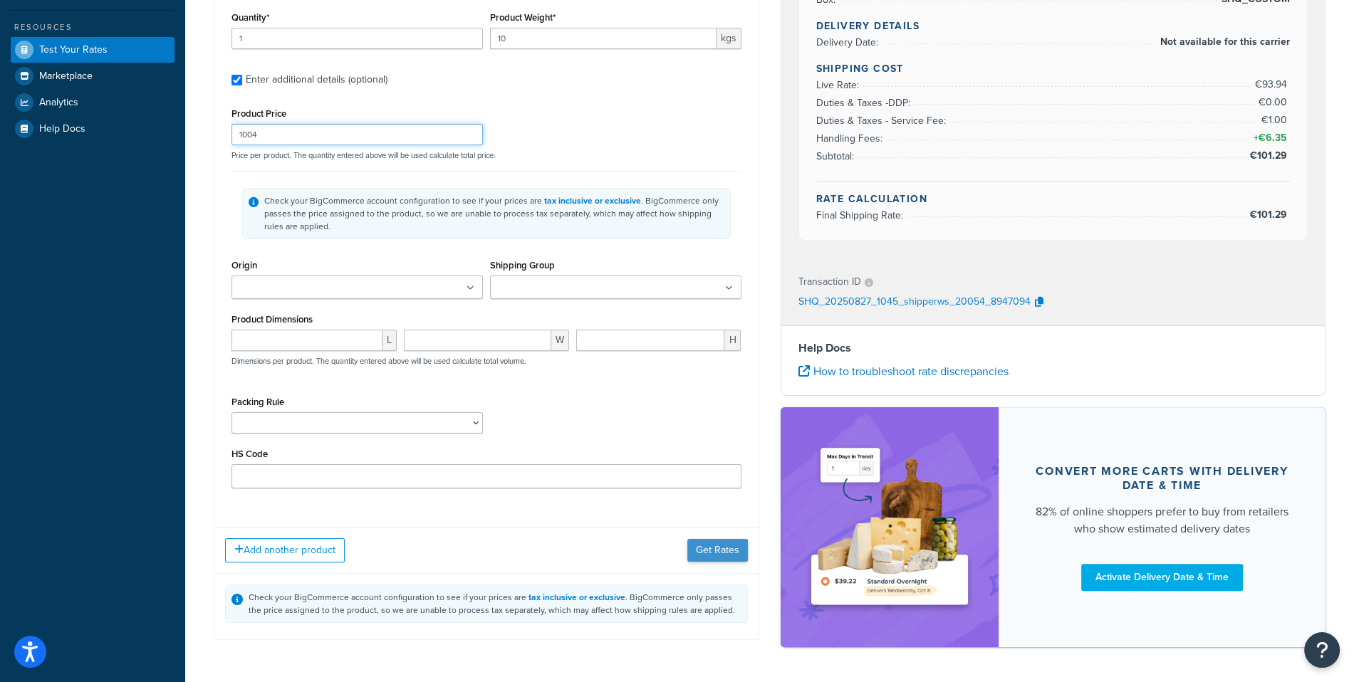
type input "1004"
click at [709, 543] on button "Get Rates" at bounding box center [717, 550] width 61 height 23
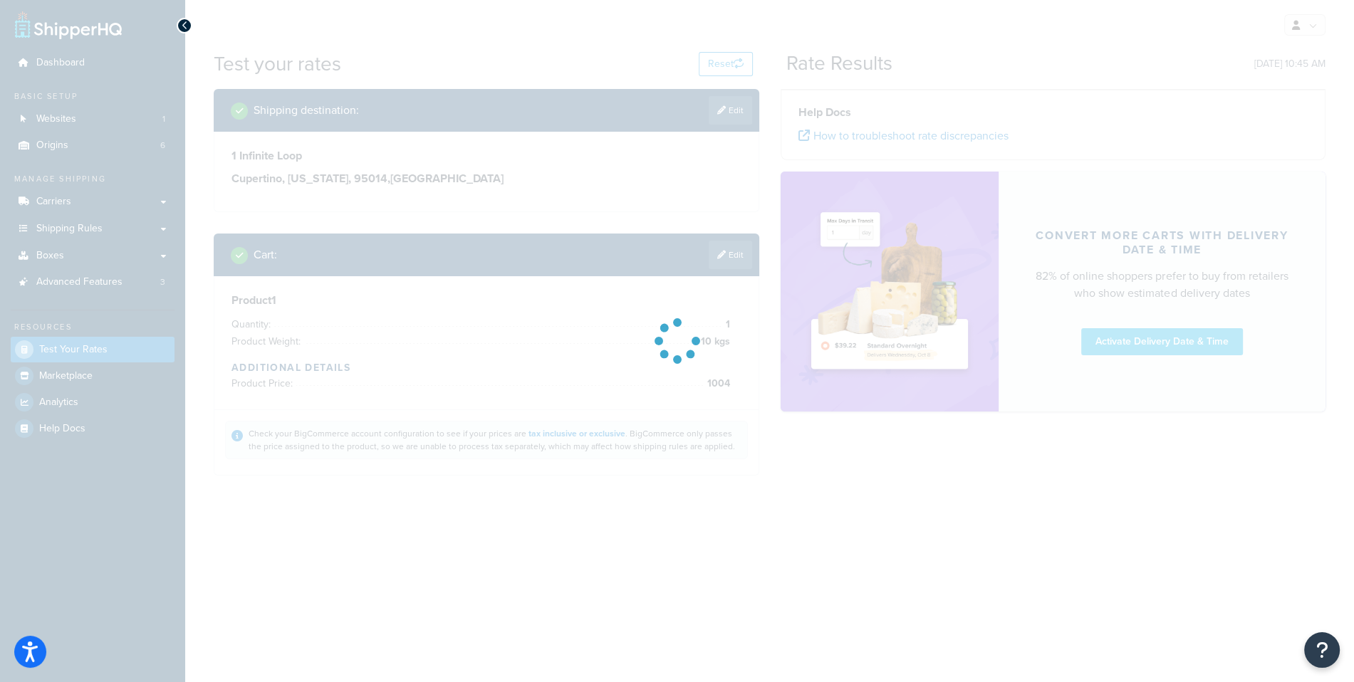
scroll to position [0, 0]
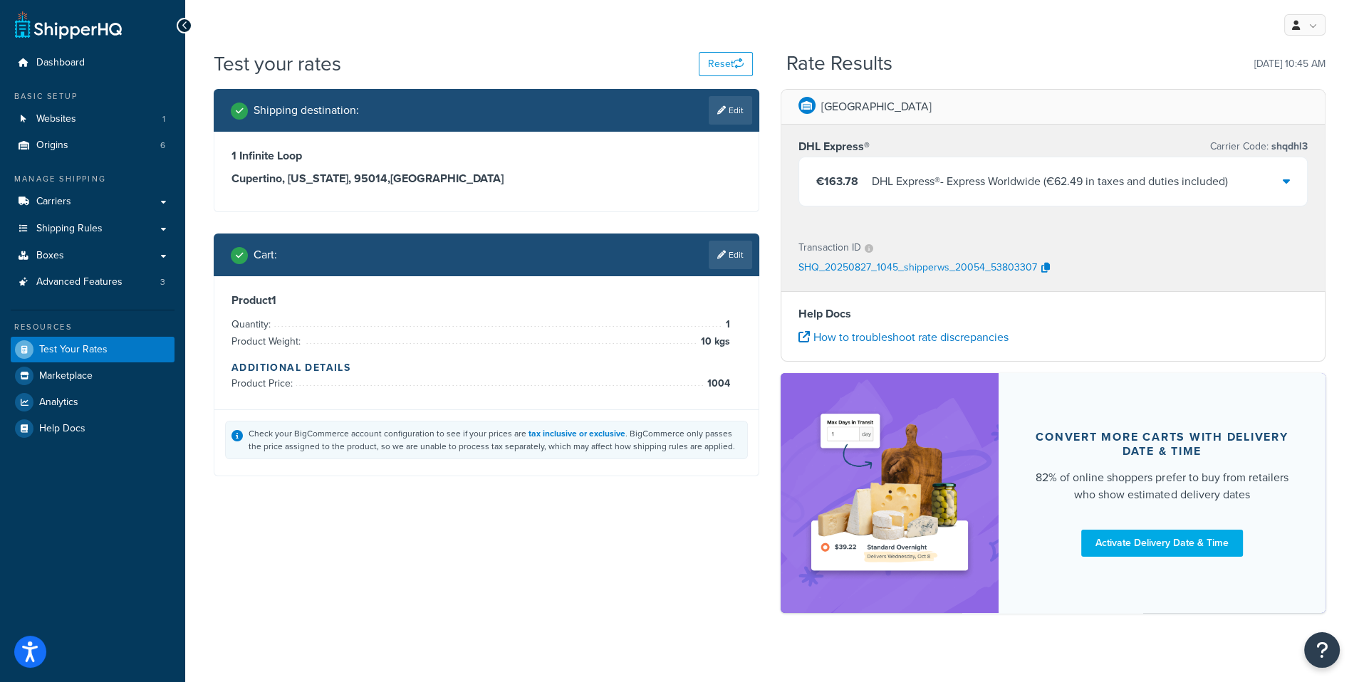
click at [1017, 195] on div "€163.78 DHL Express® - Express Worldwide ( €62.49 in taxes and duties included )" at bounding box center [1053, 181] width 509 height 48
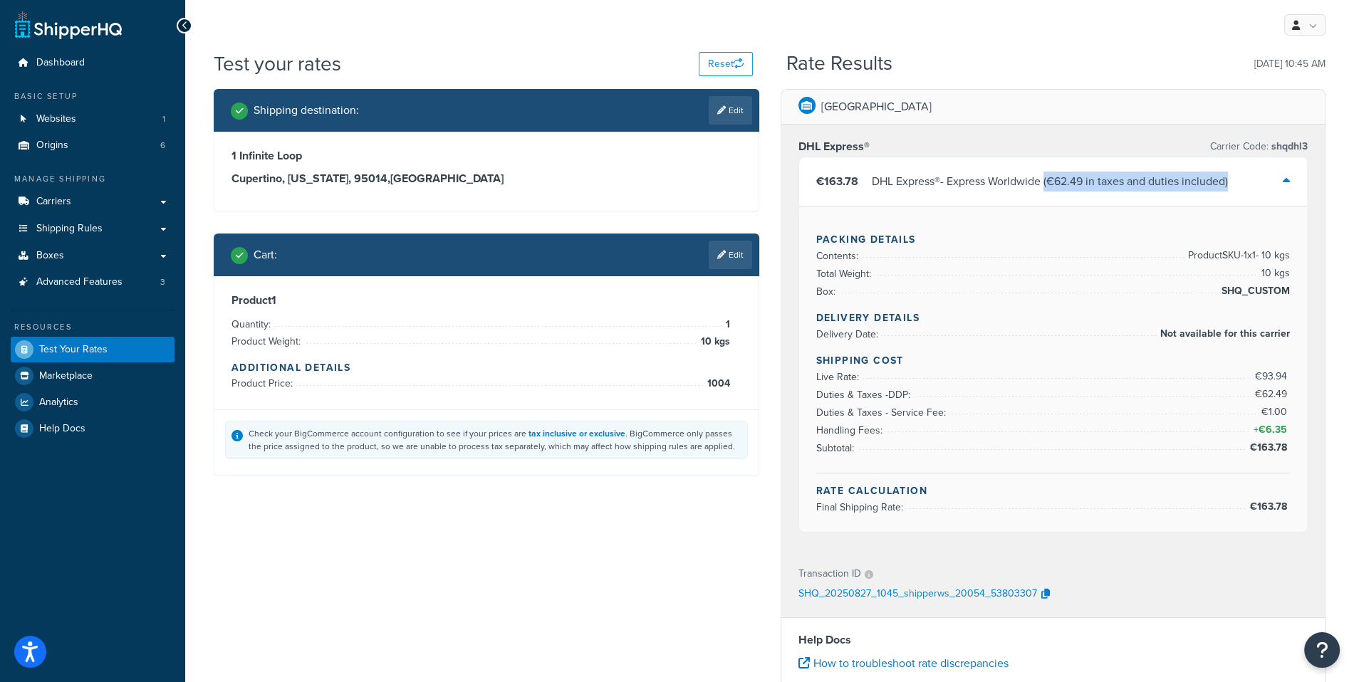
drag, startPoint x: 1252, startPoint y: 185, endPoint x: 1048, endPoint y: 189, distance: 203.8
click at [1048, 189] on div "€163.78 DHL Express® - Express Worldwide ( €62.49 in taxes and duties included )" at bounding box center [1053, 181] width 509 height 48
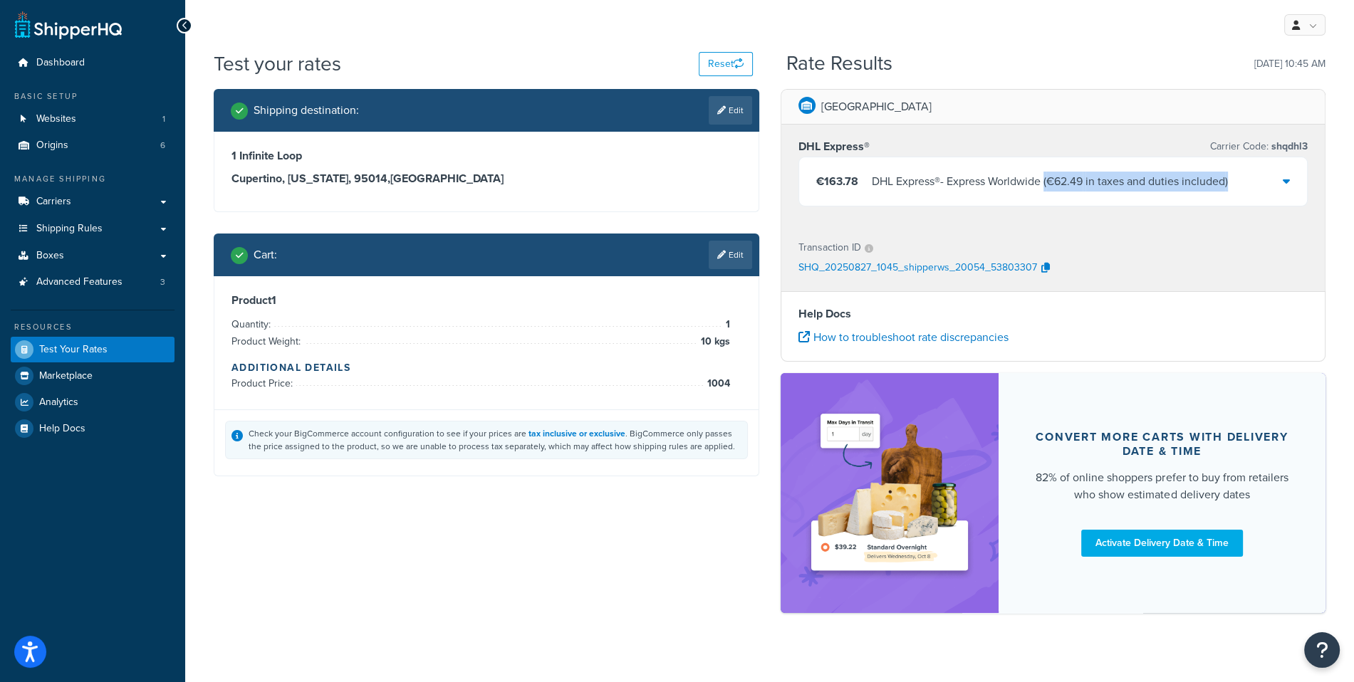
copy span "( €62.49 in taxes and duties included )"
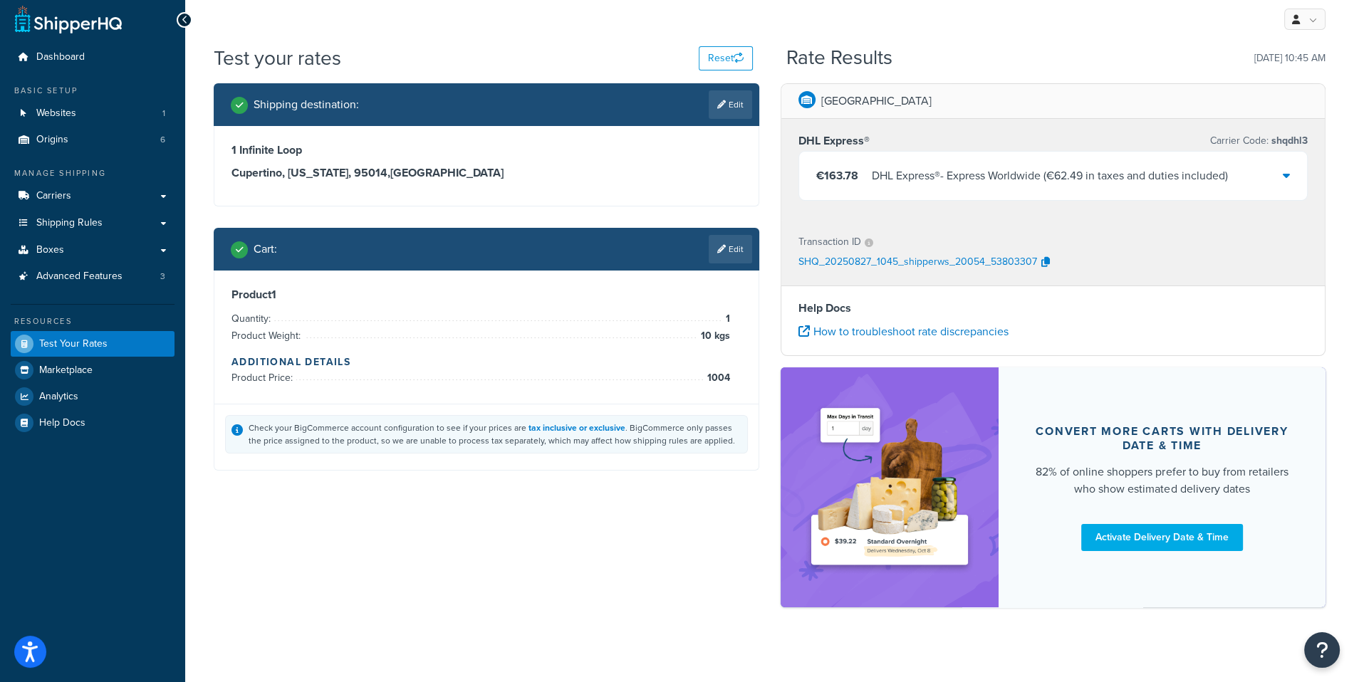
click at [1211, 184] on div "DHL Express® - Express Worldwide ( €62.49 in taxes and duties included )" at bounding box center [1050, 176] width 356 height 20
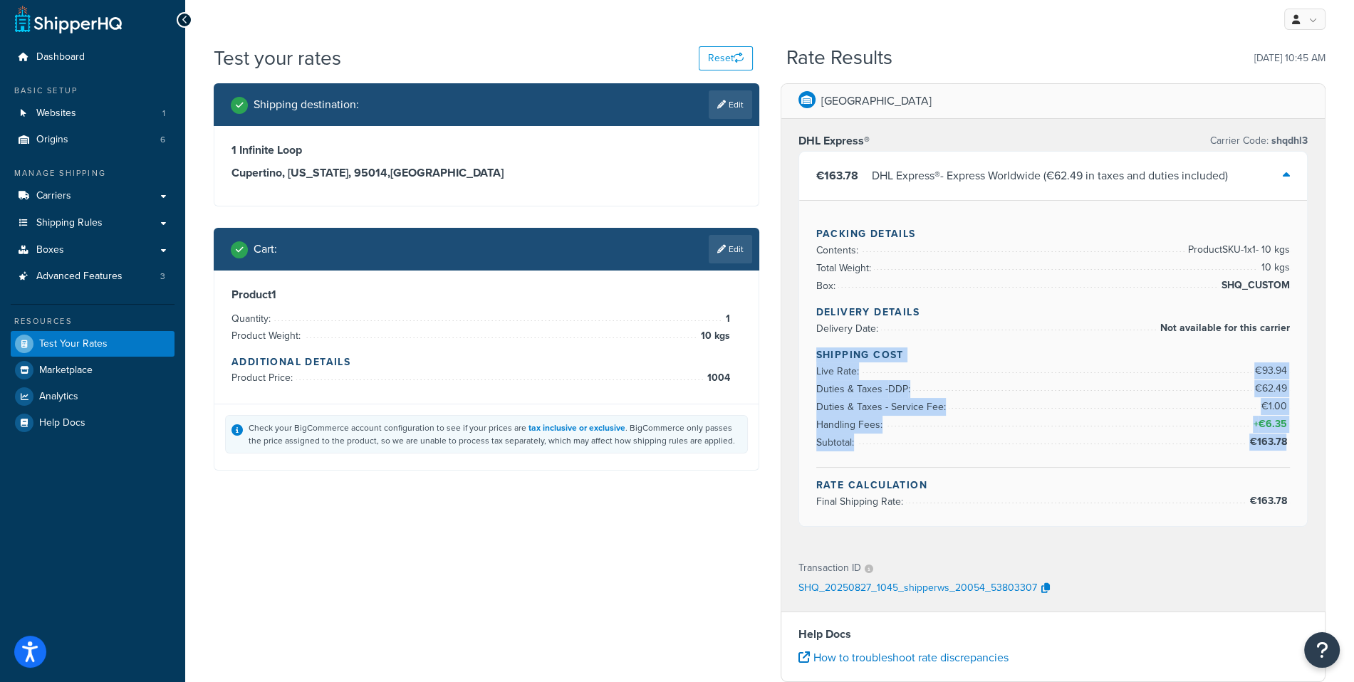
drag, startPoint x: 816, startPoint y: 351, endPoint x: 1289, endPoint y: 444, distance: 482.1
click at [1289, 444] on div "Shipping Cost Live Rate: €93.94 Duties & Taxes - DDP : €62.49 Duties & Taxes - …" at bounding box center [1053, 408] width 474 height 120
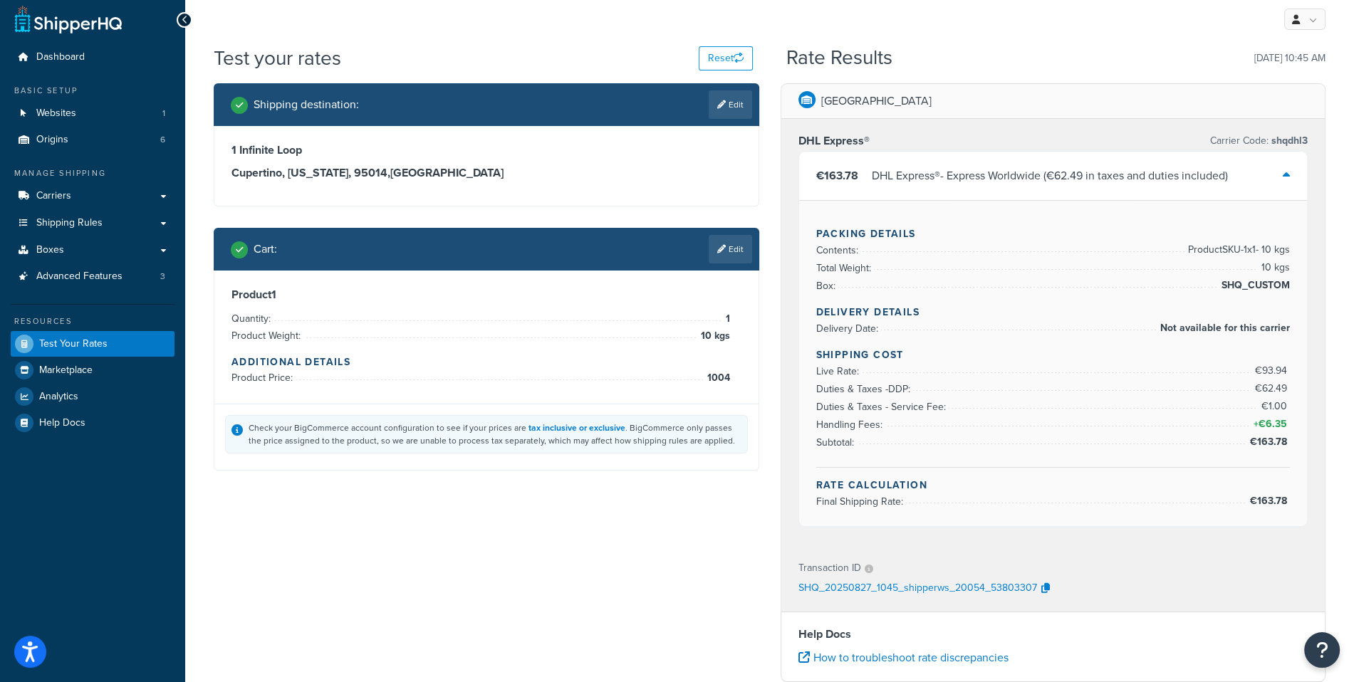
click at [1291, 444] on div "Packing Details Contents: Product SKU-1 x 1 - 10 kgs Total Weight: 10 kgs Box: …" at bounding box center [1053, 363] width 509 height 326
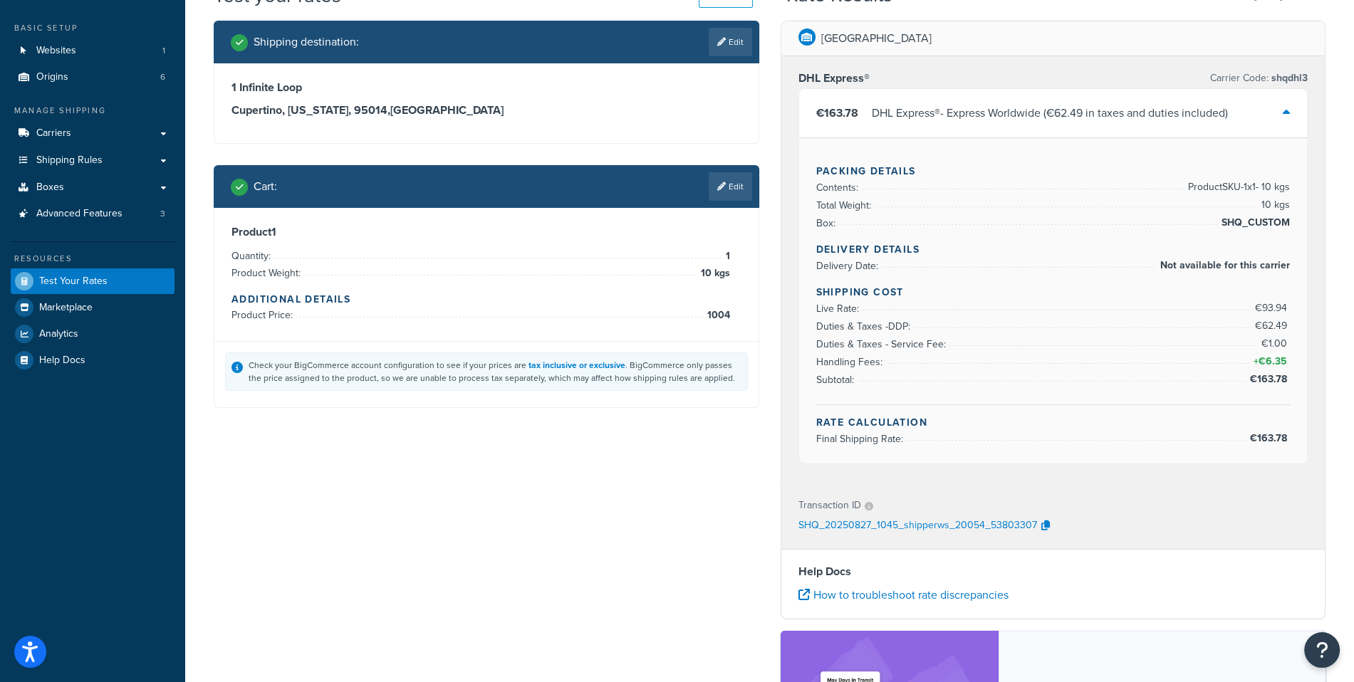
scroll to position [58, 0]
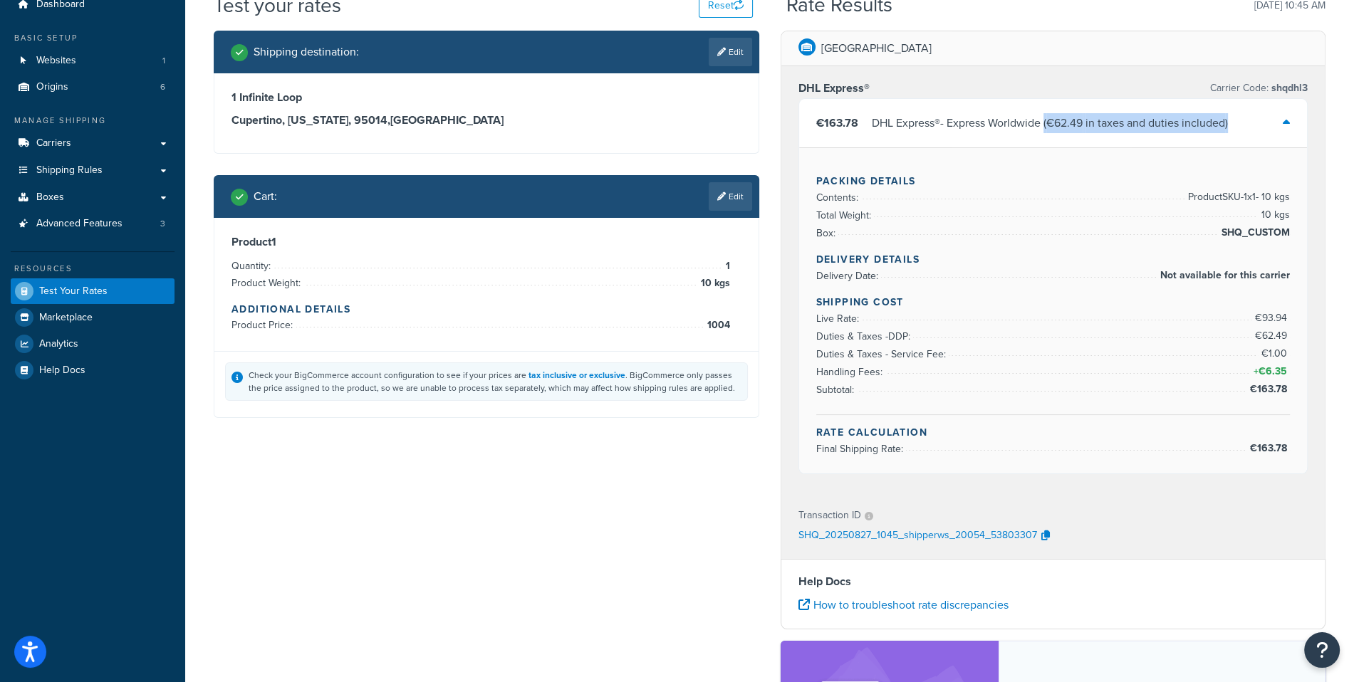
drag, startPoint x: 1048, startPoint y: 121, endPoint x: 1235, endPoint y: 128, distance: 187.5
click at [1235, 128] on div "€163.78 DHL Express® - Express Worldwide ( €62.49 in taxes and duties included )" at bounding box center [1053, 123] width 509 height 48
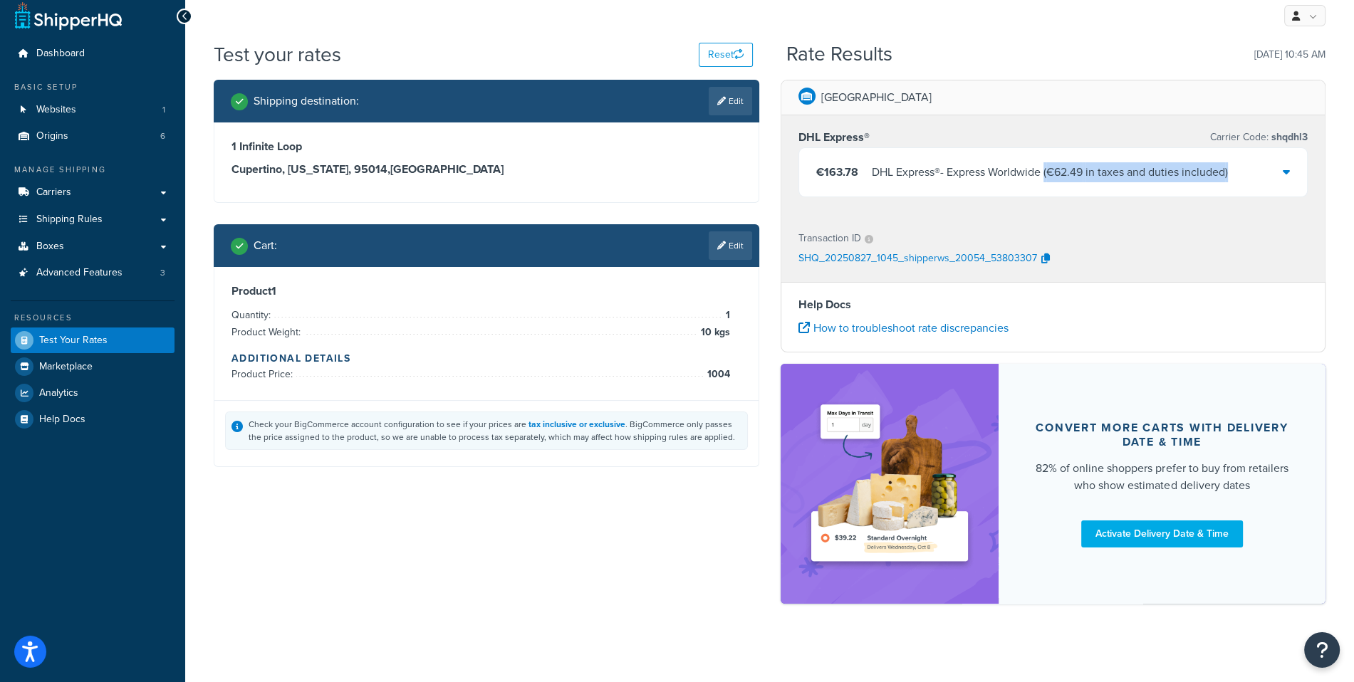
scroll to position [15, 0]
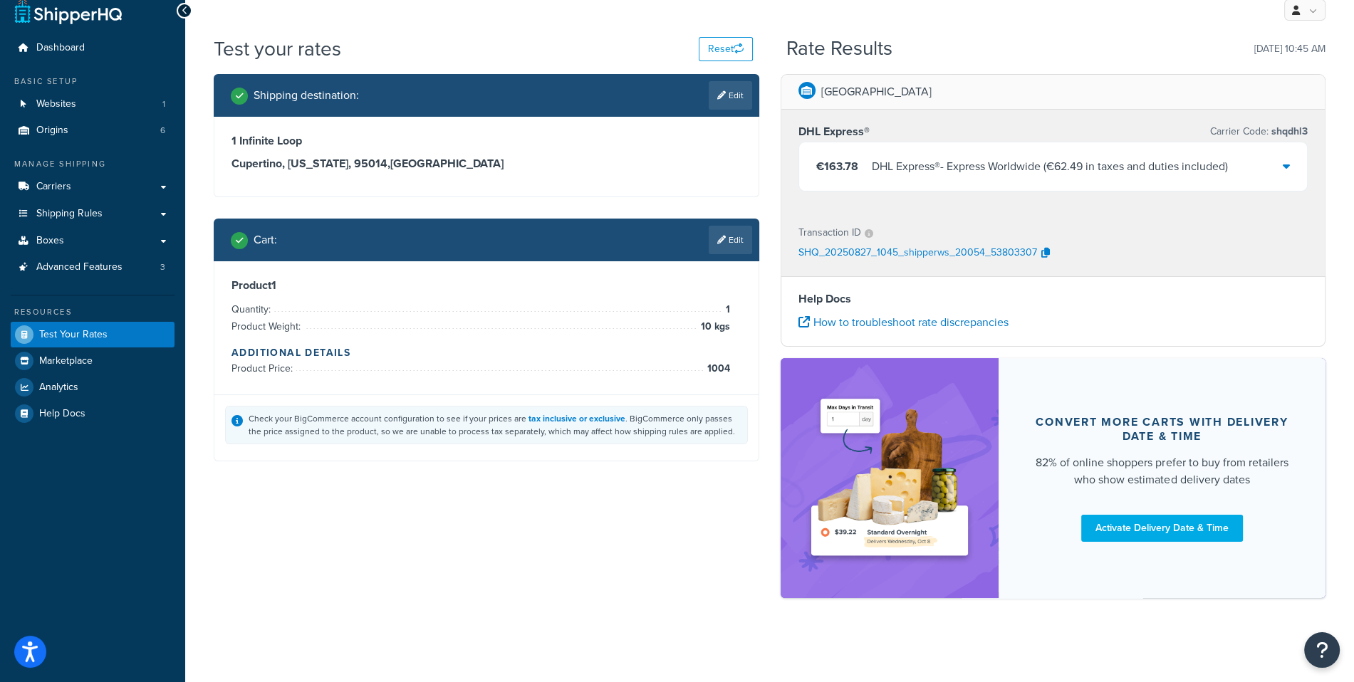
click at [1190, 175] on div "DHL Express® - Express Worldwide ( €62.49 in taxes and duties included )" at bounding box center [1050, 167] width 356 height 20
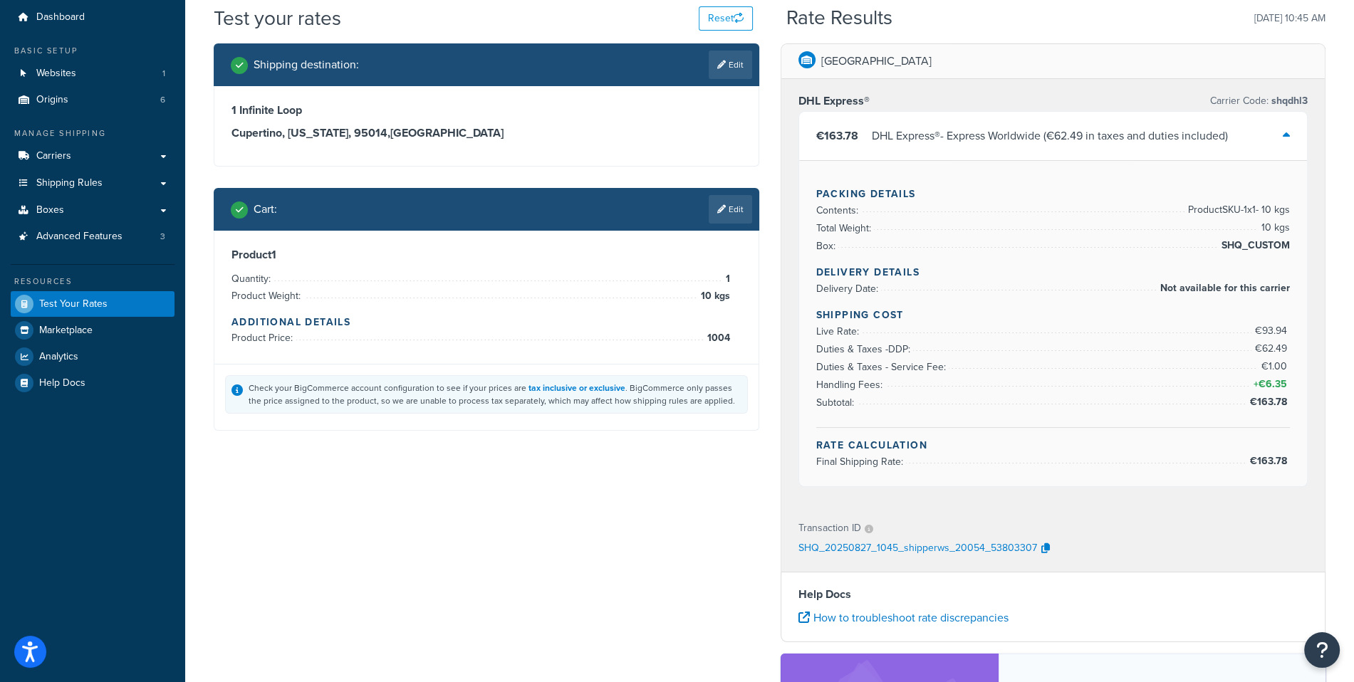
scroll to position [0, 0]
